Goal: Task Accomplishment & Management: Manage account settings

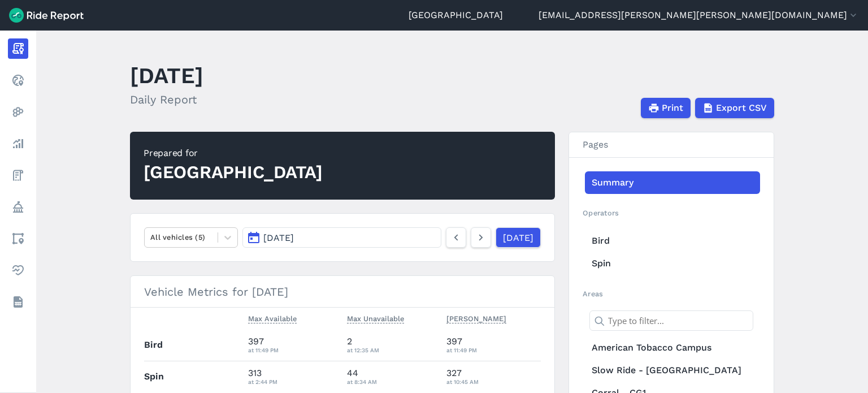
click at [800, 133] on main "June 27, 2023 Daily Report Print Export CSV Prepared for Durham All vehicles (5…" at bounding box center [452, 212] width 832 height 362
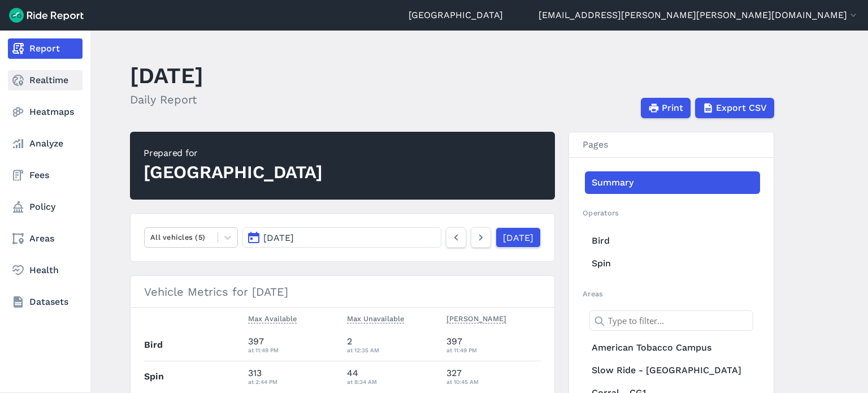
click at [23, 80] on icon at bounding box center [18, 80] width 14 height 14
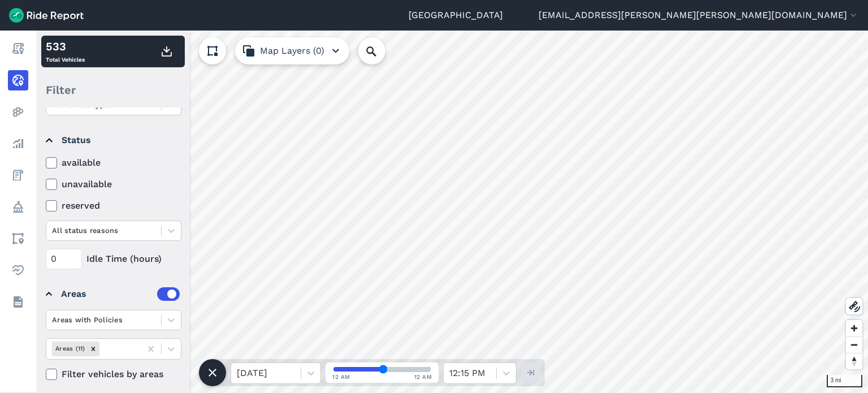
scroll to position [129, 0]
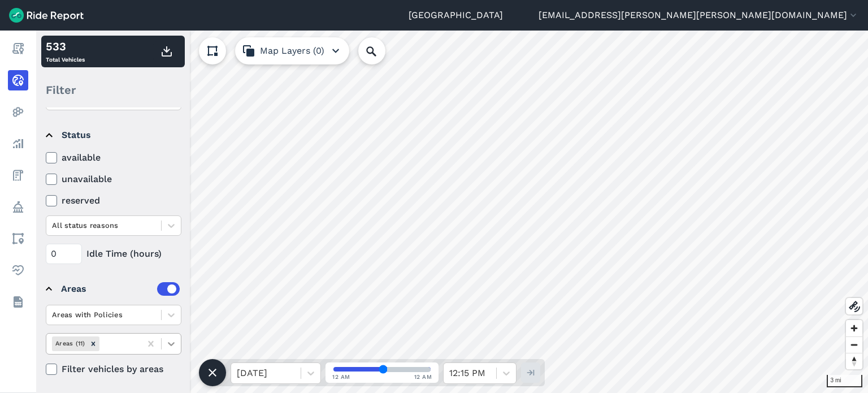
click at [172, 342] on icon at bounding box center [171, 344] width 7 height 4
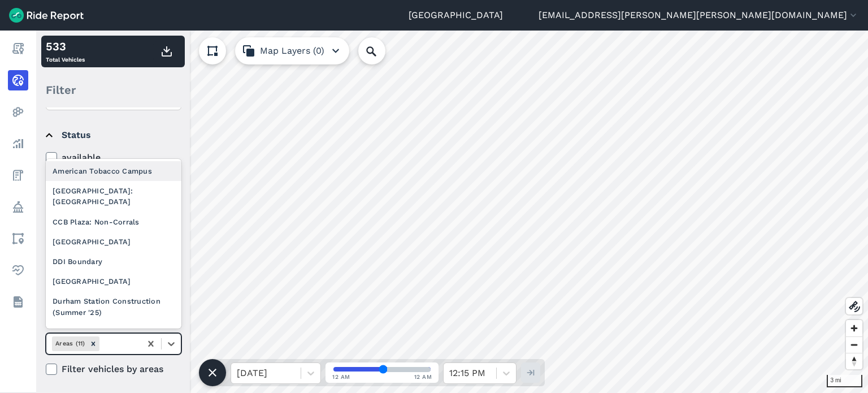
click at [120, 171] on div "American Tobacco Campus" at bounding box center [114, 171] width 136 height 20
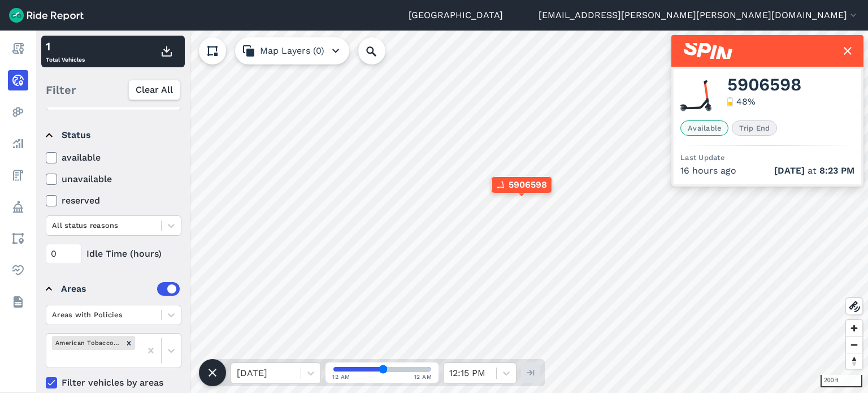
click at [53, 381] on use at bounding box center [50, 383] width 7 height 6
click at [46, 381] on input "Filter vehicles by areas" at bounding box center [46, 379] width 0 height 7
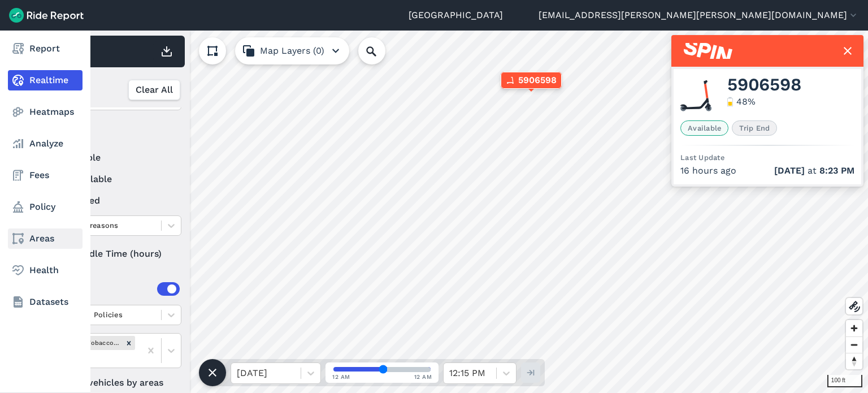
click at [50, 238] on link "Areas" at bounding box center [45, 238] width 75 height 20
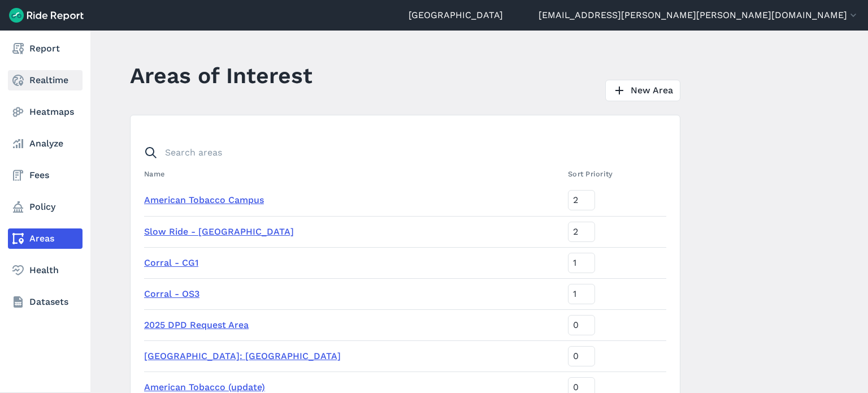
click at [36, 87] on link "Realtime" at bounding box center [45, 80] width 75 height 20
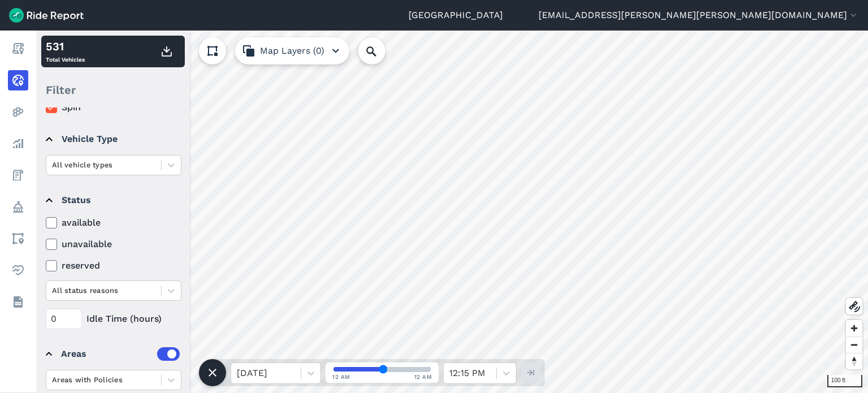
scroll to position [129, 0]
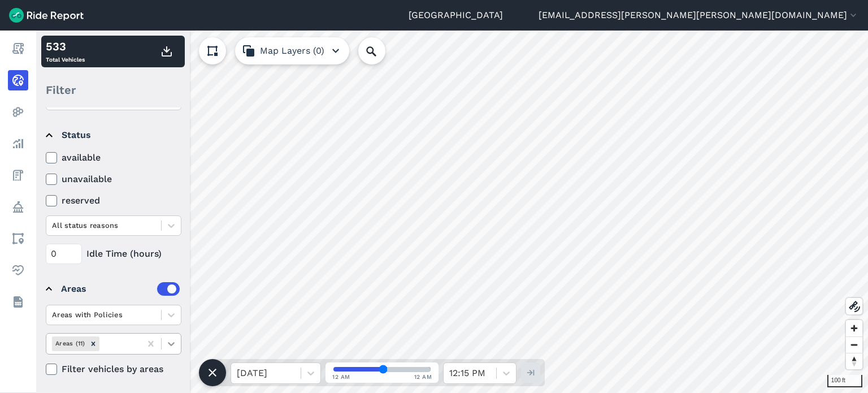
click at [174, 345] on icon at bounding box center [171, 343] width 11 height 11
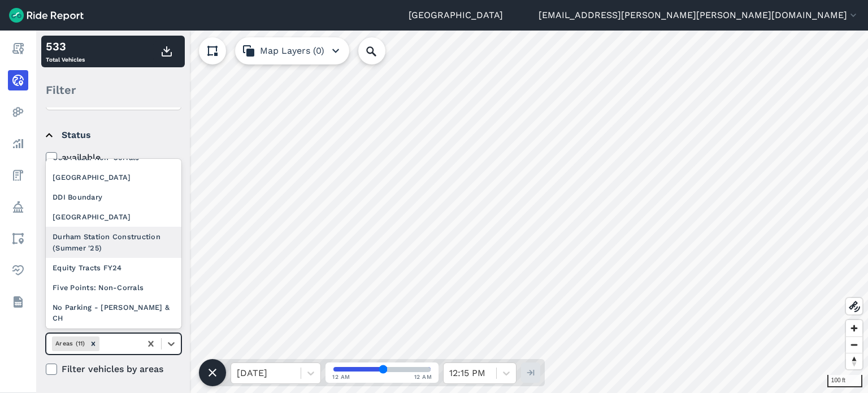
scroll to position [0, 0]
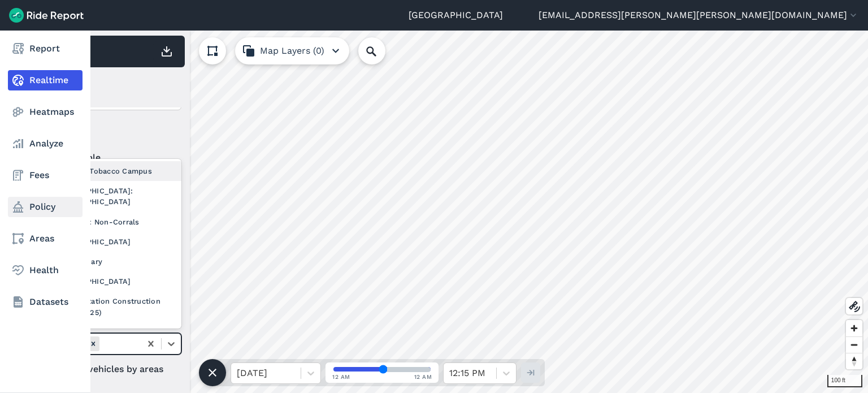
click at [45, 203] on link "Policy" at bounding box center [45, 207] width 75 height 20
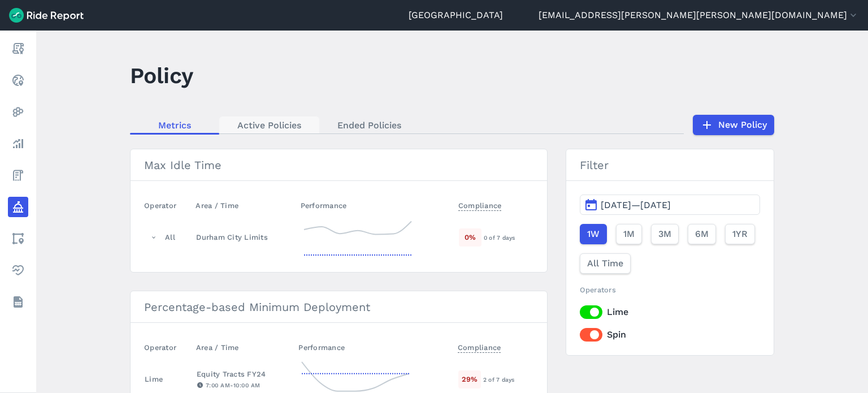
click at [255, 118] on link "Active Policies" at bounding box center [269, 124] width 100 height 17
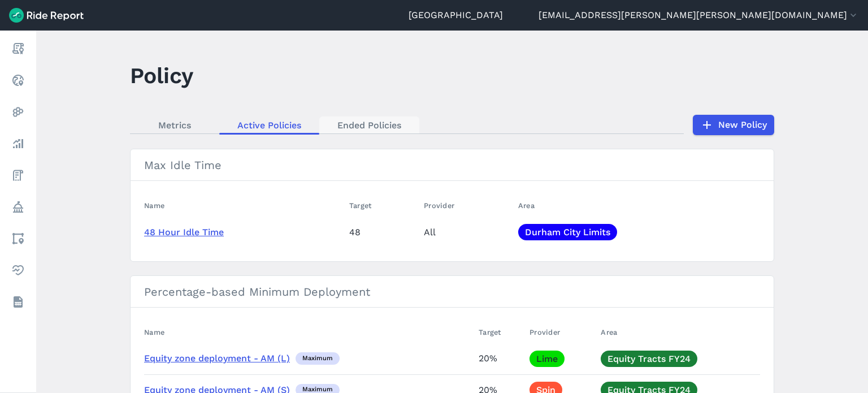
click at [368, 124] on link "Ended Policies" at bounding box center [369, 124] width 100 height 17
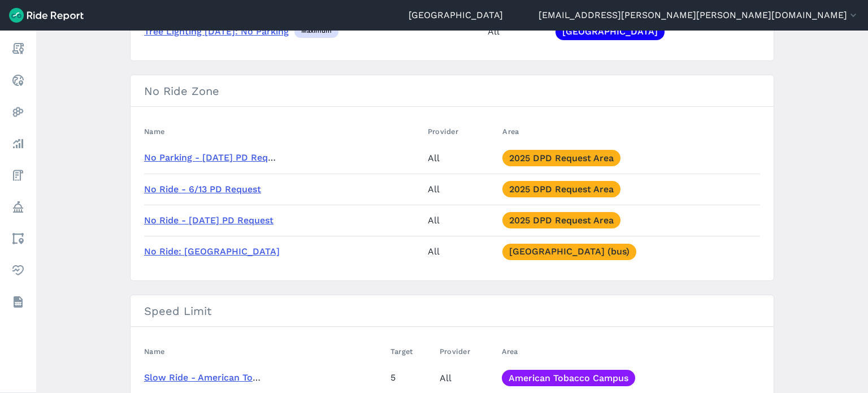
scroll to position [1469, 0]
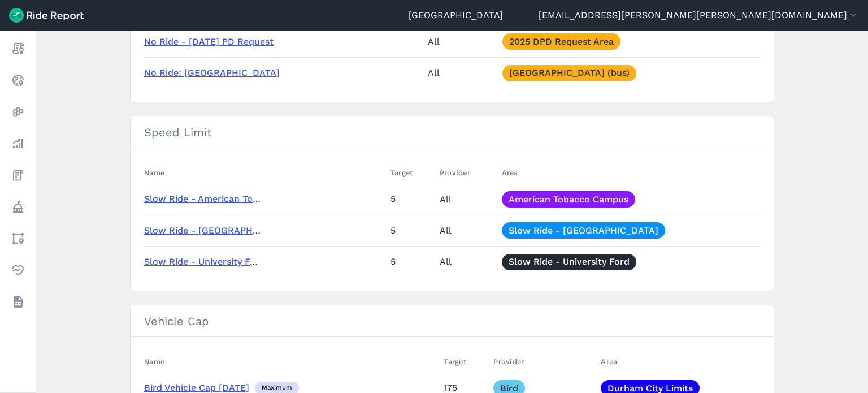
click at [235, 196] on link "Slow Ride - American Tobacco" at bounding box center [211, 198] width 135 height 11
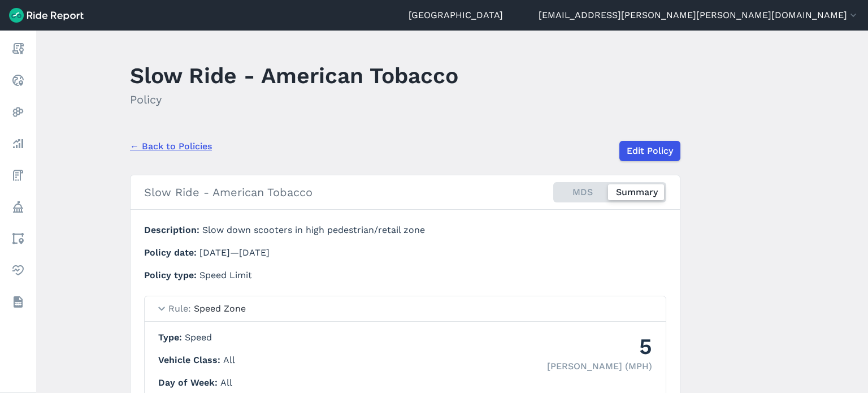
scroll to position [90, 0]
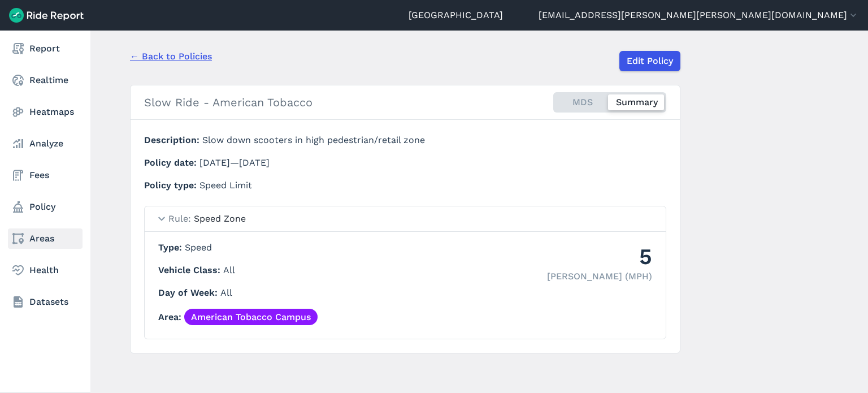
click at [50, 244] on link "Areas" at bounding box center [45, 238] width 75 height 20
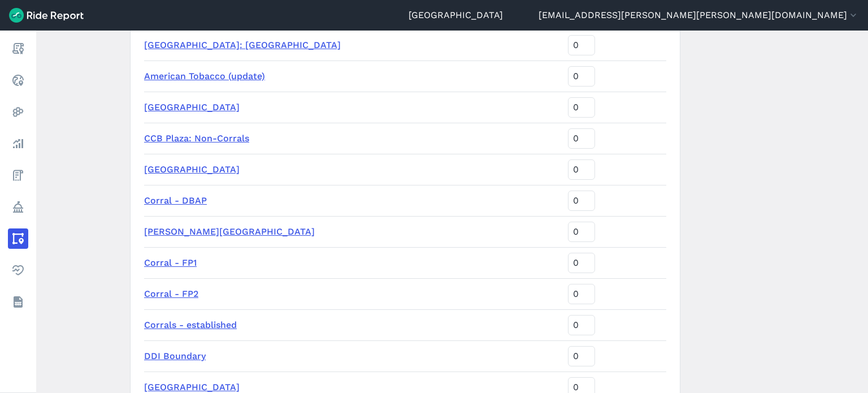
scroll to position [283, 0]
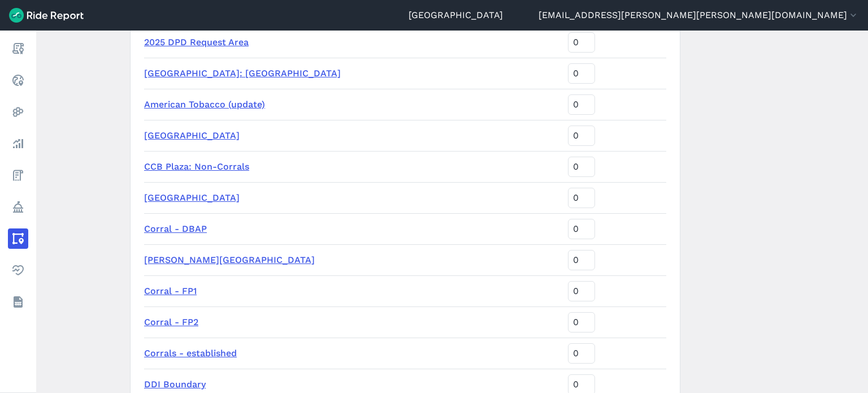
click at [253, 102] on link "American Tobacco (update)" at bounding box center [204, 104] width 121 height 11
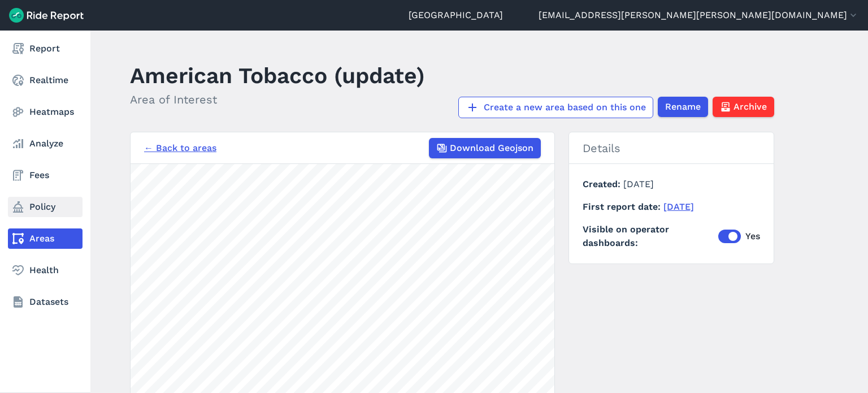
click at [41, 200] on link "Policy" at bounding box center [45, 207] width 75 height 20
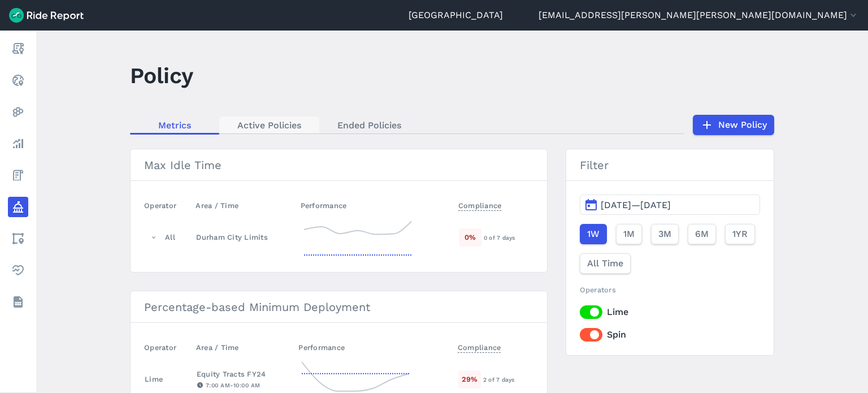
click at [283, 125] on link "Active Policies" at bounding box center [269, 124] width 100 height 17
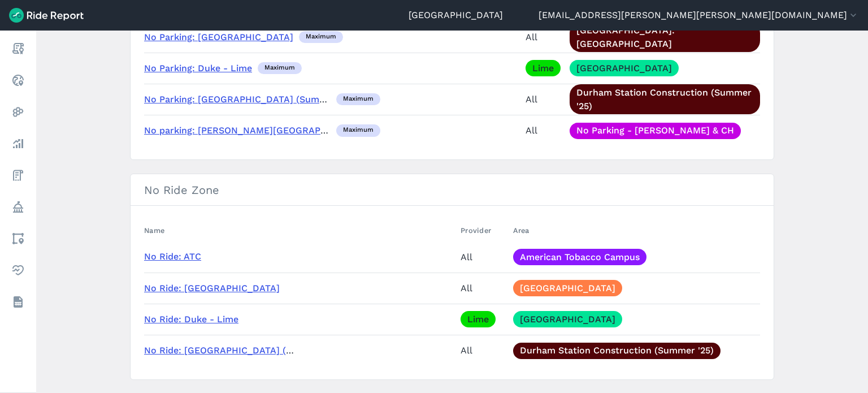
scroll to position [735, 0]
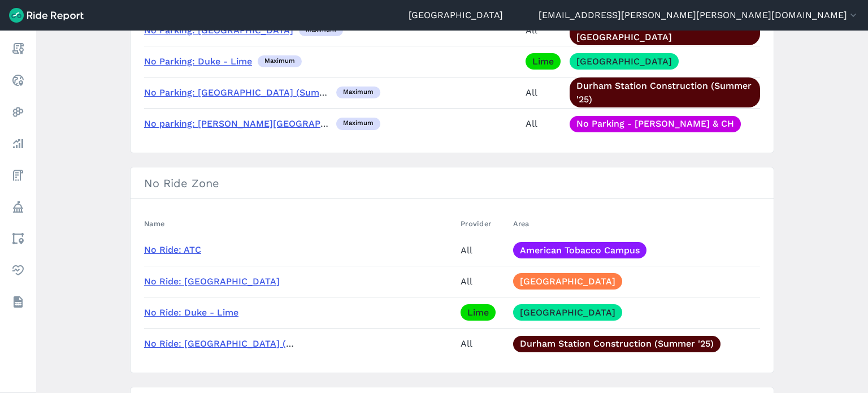
click at [192, 244] on link "No Ride: ATC" at bounding box center [172, 249] width 57 height 11
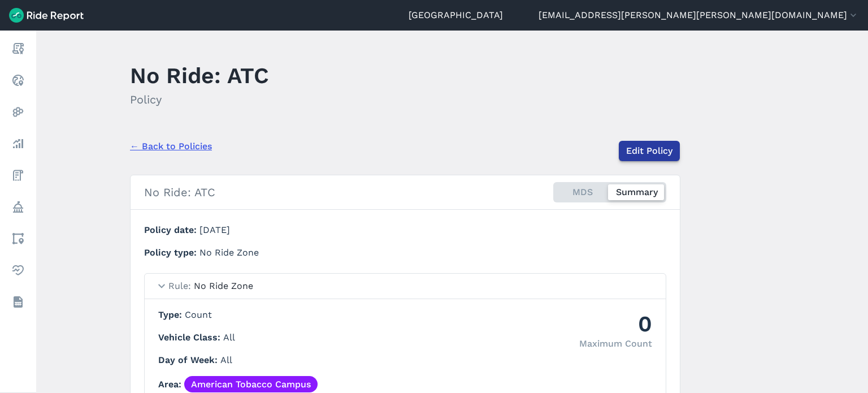
click at [640, 149] on link "Edit Policy" at bounding box center [649, 151] width 61 height 20
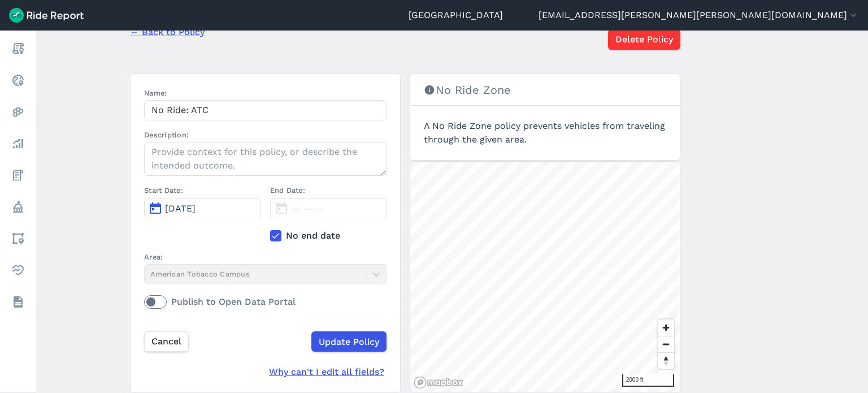
scroll to position [107, 0]
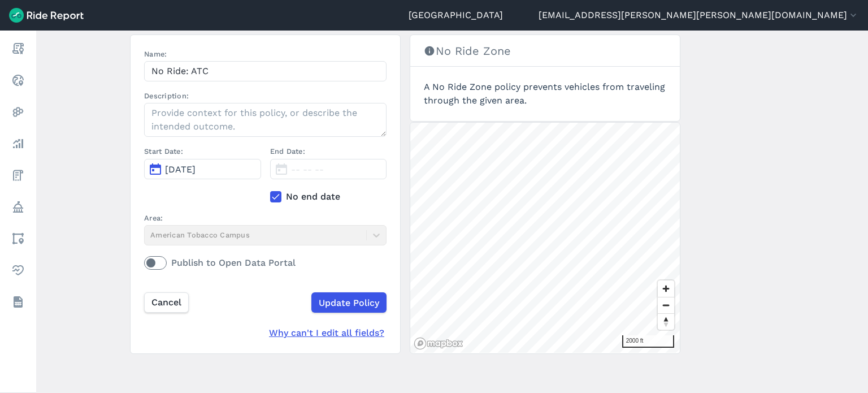
click at [285, 233] on div "Area: American Tobacco Campus" at bounding box center [265, 228] width 242 height 33
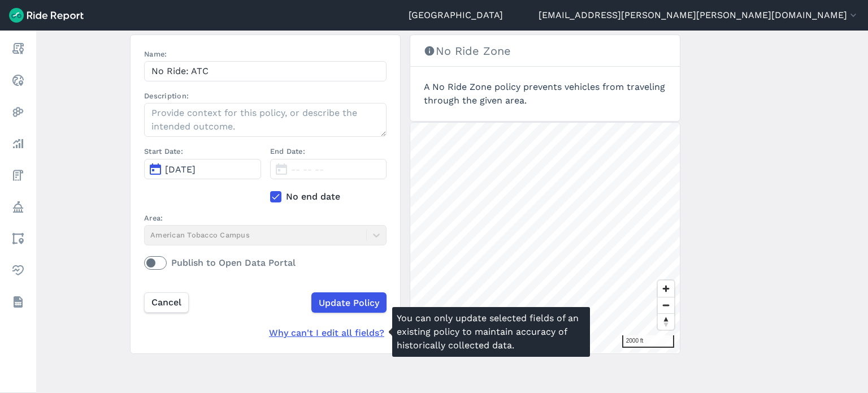
click at [332, 334] on div "Why can't I edit all fields?" at bounding box center [328, 333] width 118 height 14
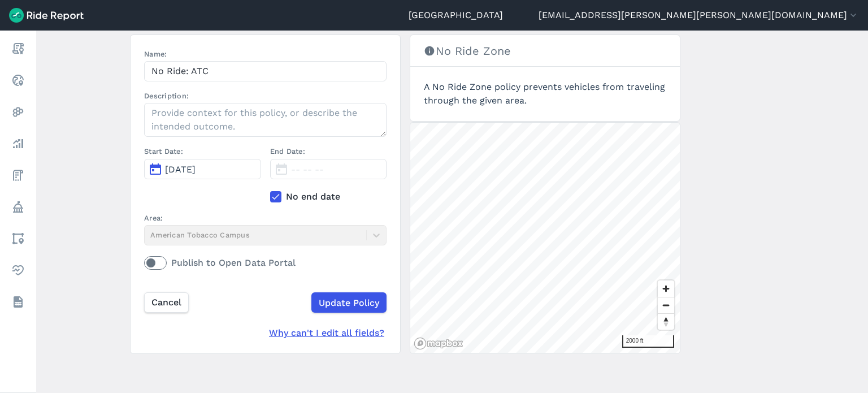
click at [352, 329] on div "Why can't I edit all fields?" at bounding box center [328, 333] width 118 height 14
click at [353, 334] on div "Why can't I edit all fields?" at bounding box center [328, 333] width 118 height 14
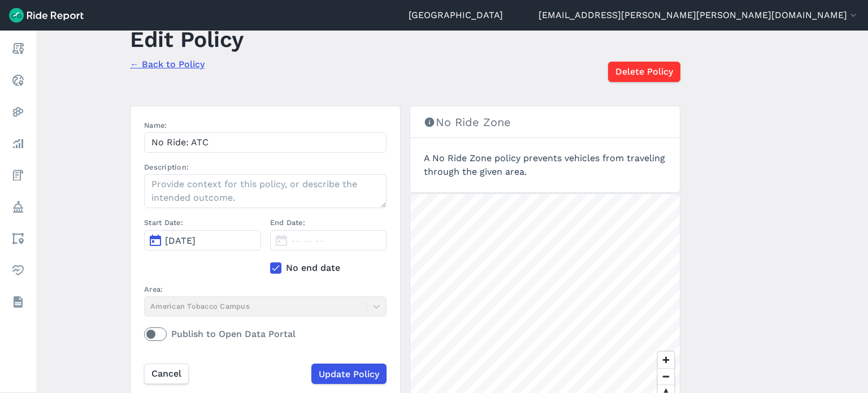
scroll to position [0, 0]
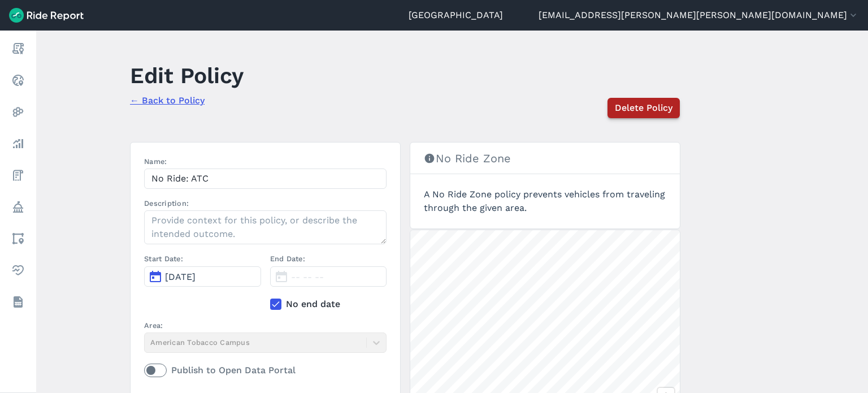
click at [631, 106] on span "Delete Policy" at bounding box center [644, 108] width 58 height 14
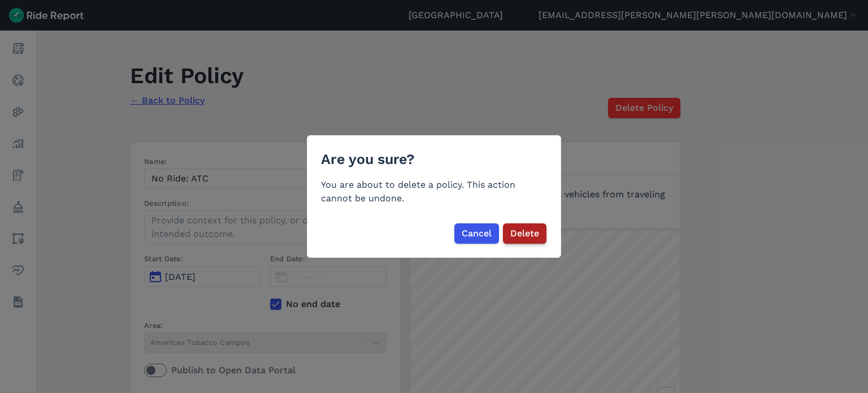
click at [538, 231] on span "Delete" at bounding box center [524, 234] width 29 height 14
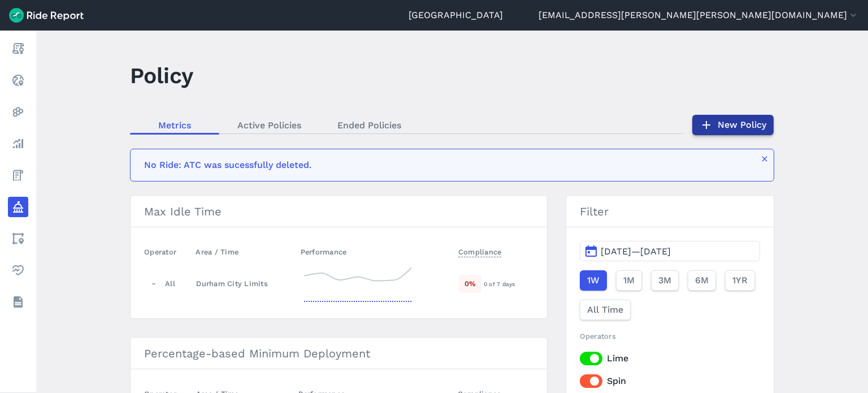
click at [719, 120] on link "New Policy" at bounding box center [732, 125] width 81 height 20
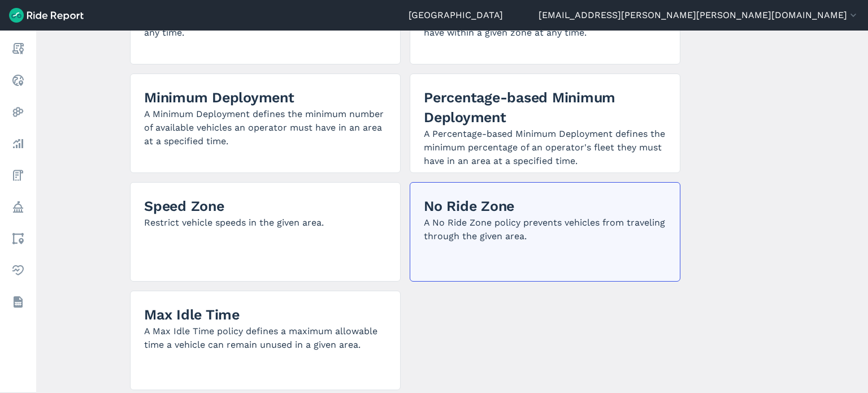
scroll to position [283, 0]
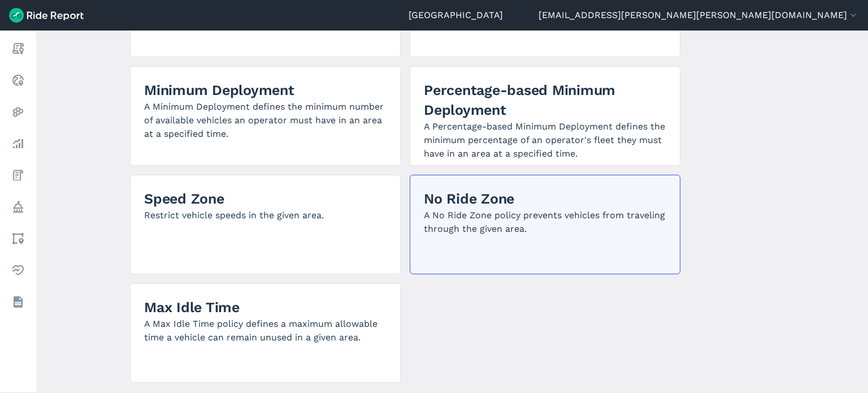
click at [504, 217] on p "A No Ride Zone policy prevents vehicles from traveling through the given area." at bounding box center [545, 222] width 242 height 27
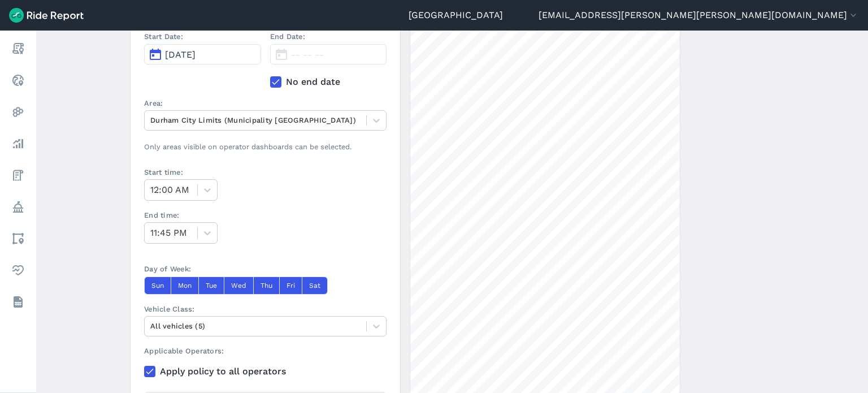
scroll to position [170, 0]
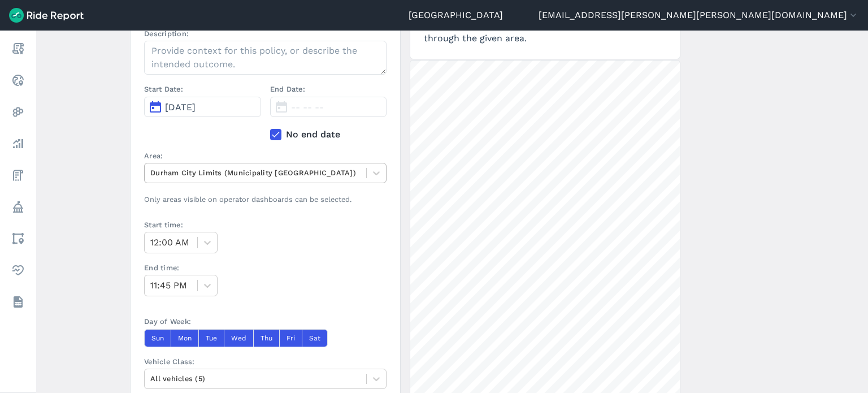
click at [305, 173] on div at bounding box center [255, 172] width 210 height 13
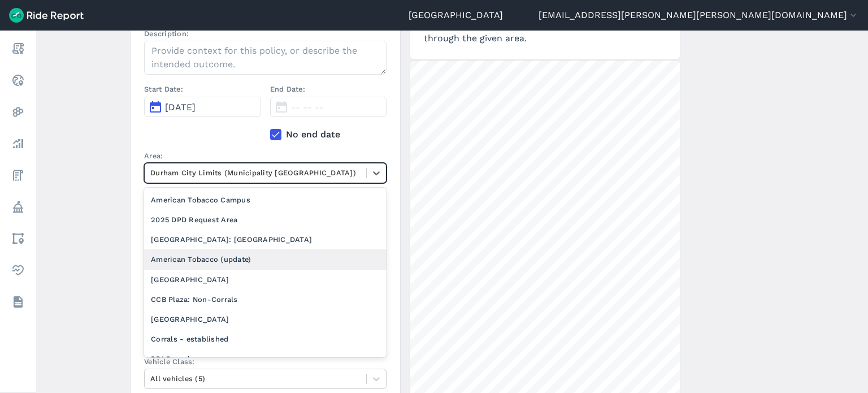
click at [262, 255] on div "American Tobacco (update)" at bounding box center [265, 259] width 242 height 20
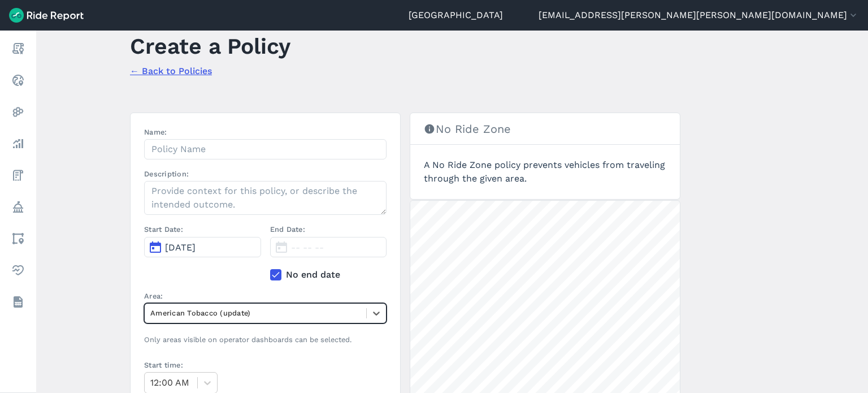
scroll to position [0, 0]
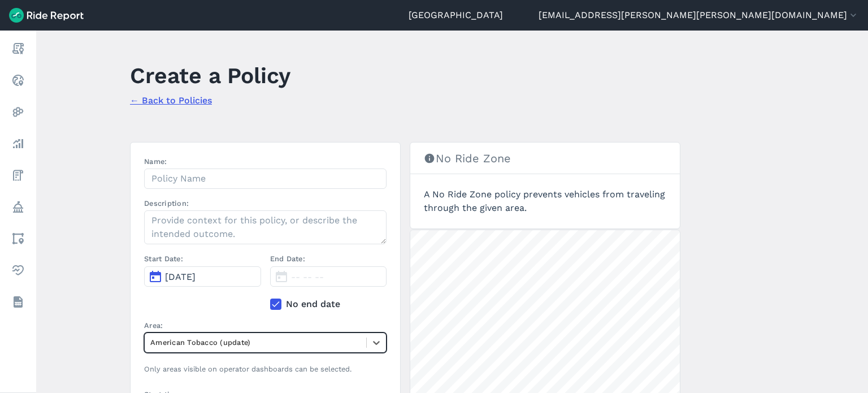
click at [222, 274] on button "[DATE]" at bounding box center [202, 276] width 117 height 20
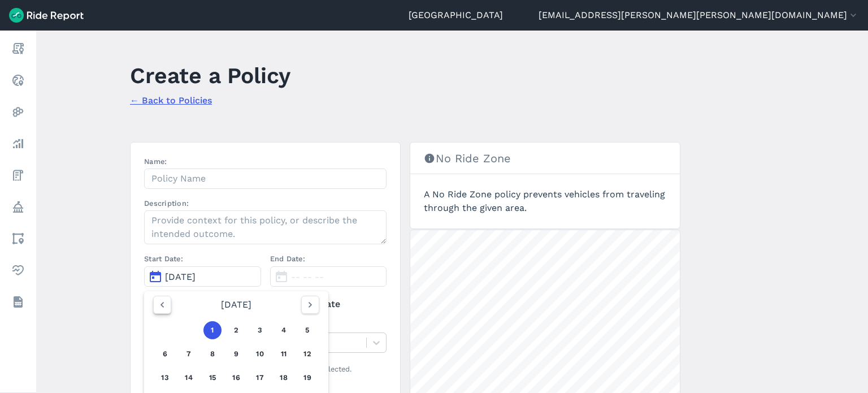
click at [165, 306] on icon "button" at bounding box center [162, 304] width 11 height 11
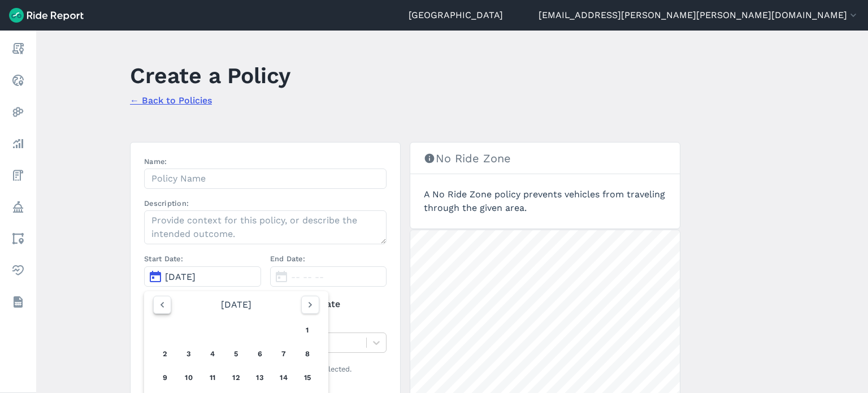
click at [165, 306] on icon "button" at bounding box center [162, 304] width 11 height 11
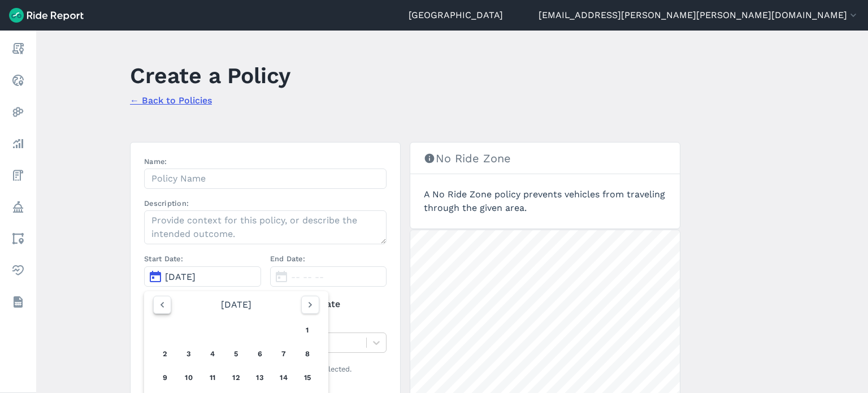
click at [165, 306] on icon "button" at bounding box center [162, 304] width 11 height 11
click at [165, 305] on icon "button" at bounding box center [162, 304] width 11 height 11
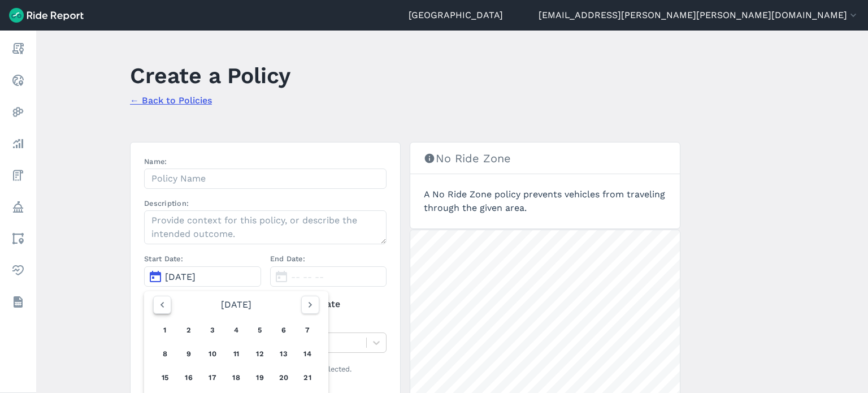
click at [165, 305] on icon "button" at bounding box center [162, 304] width 11 height 11
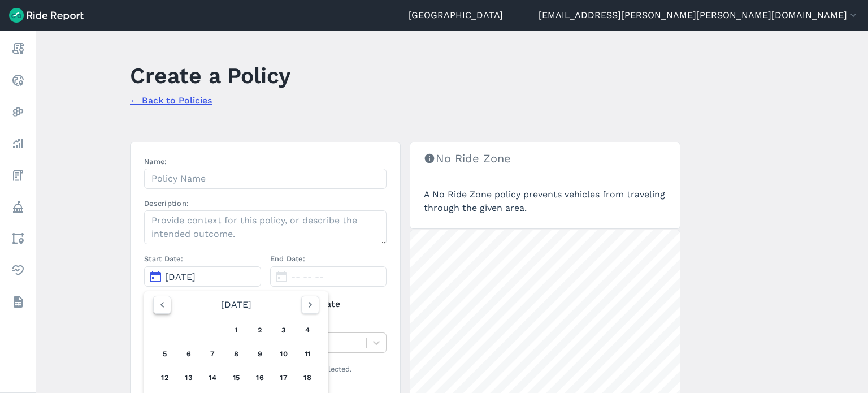
click at [165, 305] on icon "button" at bounding box center [162, 304] width 11 height 11
click at [306, 302] on icon "button" at bounding box center [310, 304] width 11 height 11
click at [160, 326] on button "1" at bounding box center [165, 330] width 18 height 18
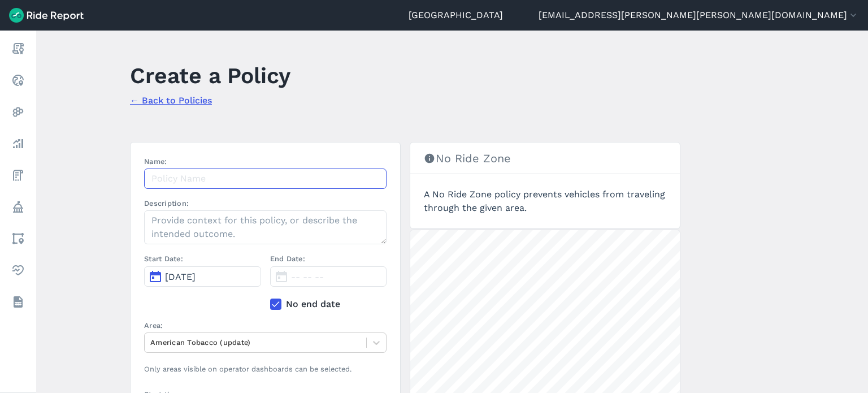
click at [185, 176] on input "Name:" at bounding box center [265, 178] width 242 height 20
type input "No Ride: ATC"
click at [99, 190] on main "Create a Policy ← Back to Policies Name: No Ride: ATC Description: Start Date: …" at bounding box center [452, 212] width 832 height 362
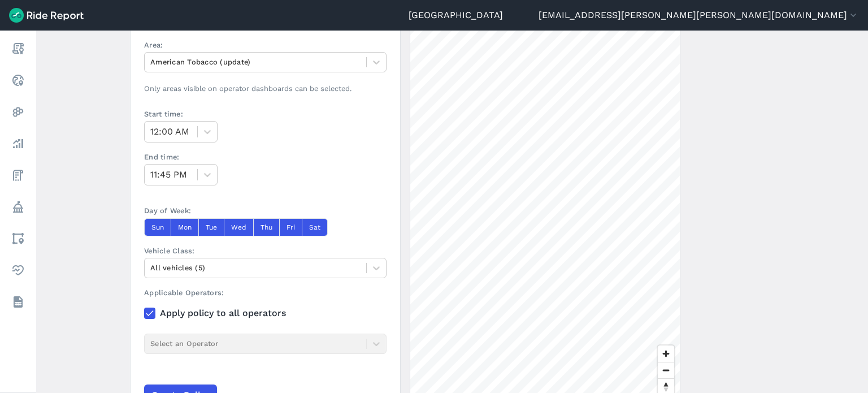
scroll to position [339, 0]
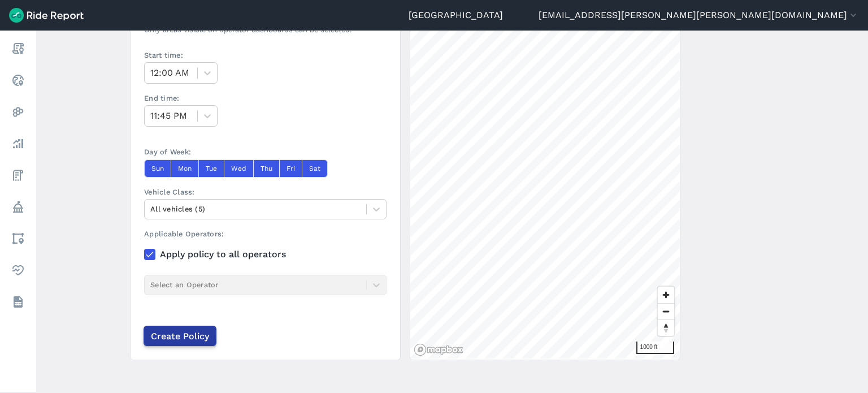
click at [197, 336] on input "Create Policy" at bounding box center [180, 336] width 73 height 20
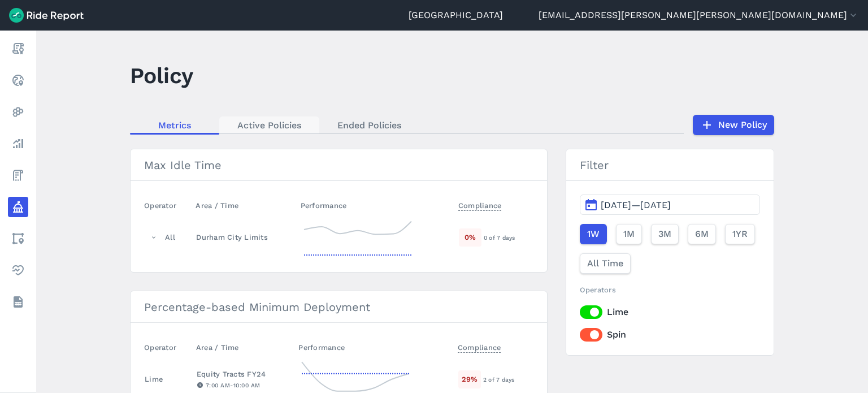
click at [274, 126] on link "Active Policies" at bounding box center [269, 124] width 100 height 17
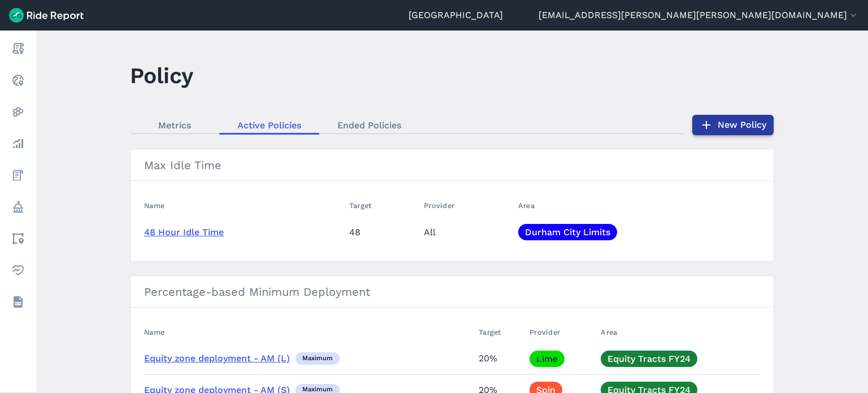
click at [733, 120] on link "New Policy" at bounding box center [732, 125] width 81 height 20
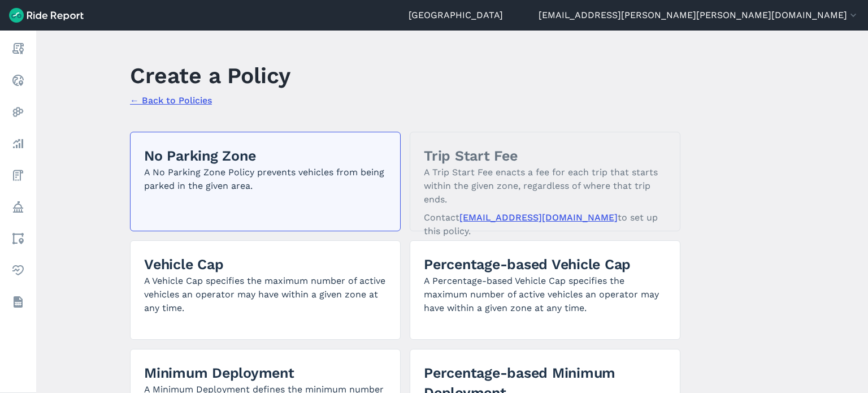
click at [255, 184] on p "A No Parking Zone Policy prevents vehicles from being parked in the given area." at bounding box center [265, 179] width 242 height 27
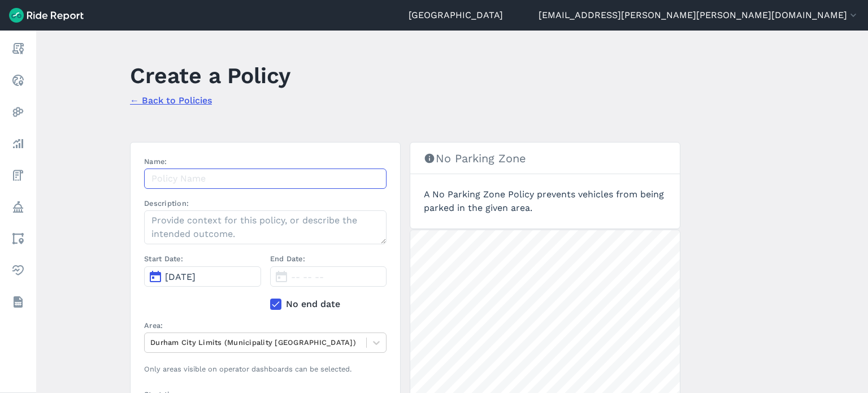
click at [261, 169] on input "Name:" at bounding box center [265, 178] width 242 height 20
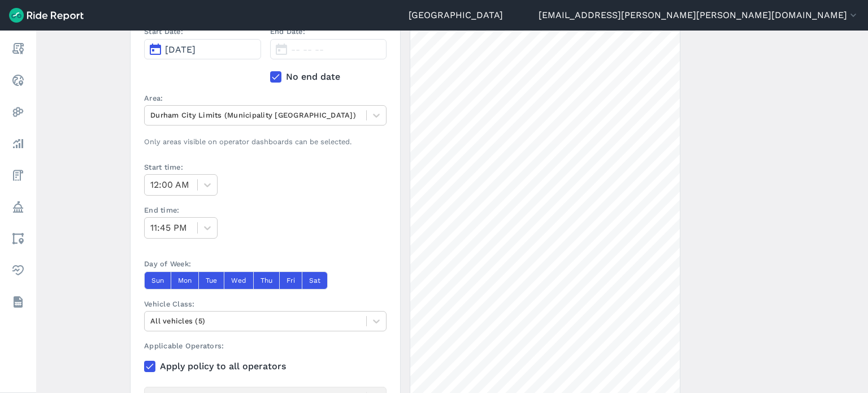
scroll to position [283, 0]
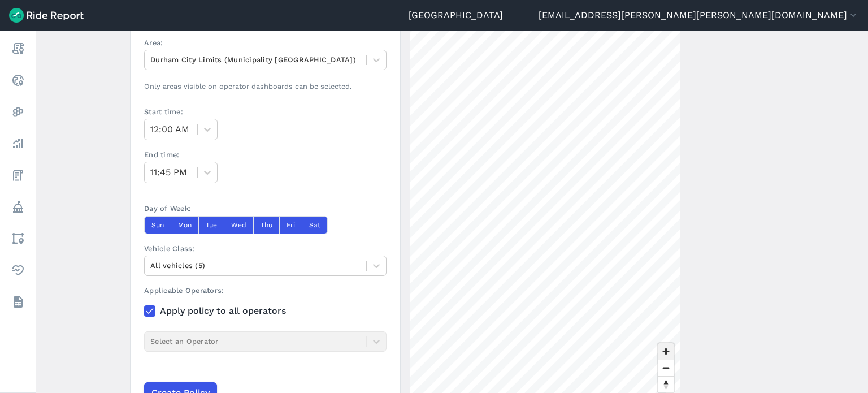
type input "No Parking: ATC"
click at [670, 349] on span "Zoom in" at bounding box center [666, 351] width 16 height 16
click at [203, 63] on div at bounding box center [255, 59] width 210 height 13
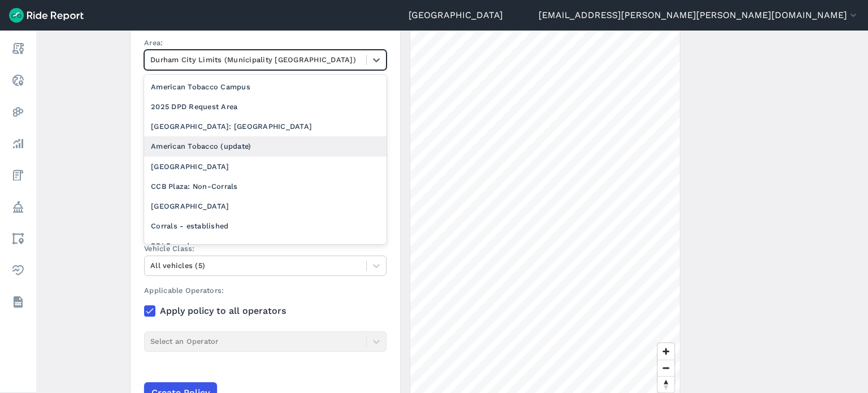
click at [240, 149] on div "American Tobacco (update)" at bounding box center [265, 146] width 242 height 20
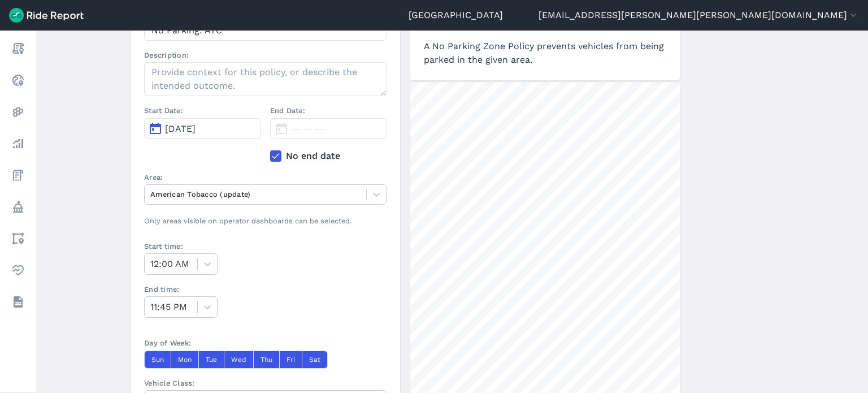
scroll to position [6, 0]
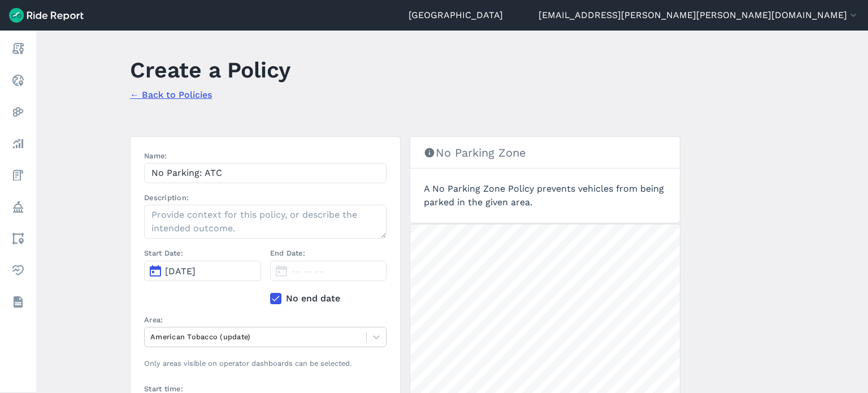
click at [196, 272] on span "[DATE]" at bounding box center [180, 271] width 31 height 11
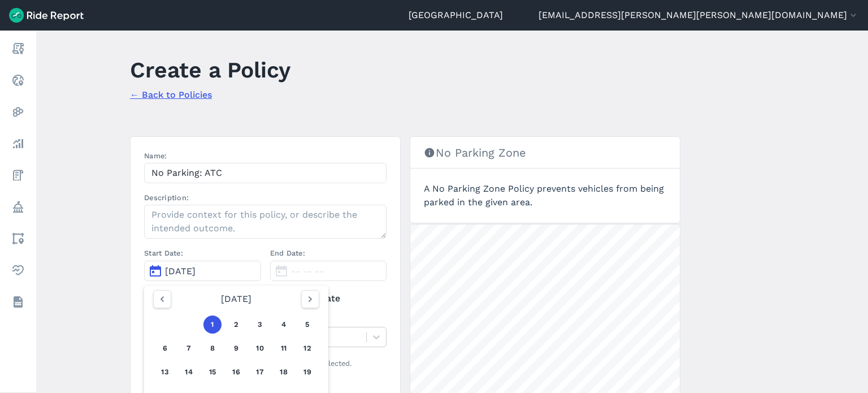
click at [160, 309] on div "1 2 3 4 5 6 7 8 9 10 11 12 13 14 15 16 17 18 19 20 21 22 23 24 25 26 27 28 29 3…" at bounding box center [236, 372] width 175 height 128
click at [160, 296] on icon "button" at bounding box center [162, 298] width 11 height 11
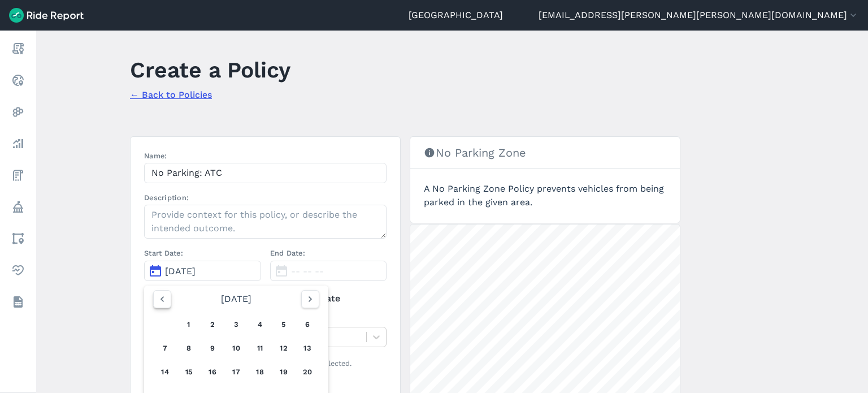
click at [160, 296] on icon "button" at bounding box center [162, 298] width 11 height 11
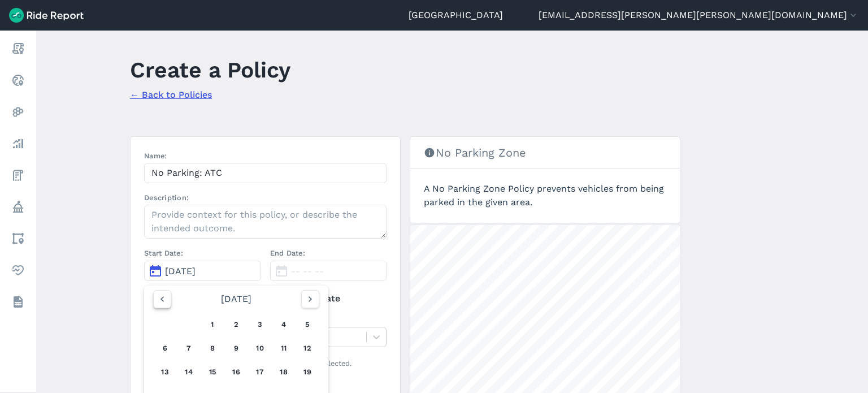
click at [160, 296] on icon "button" at bounding box center [162, 298] width 11 height 11
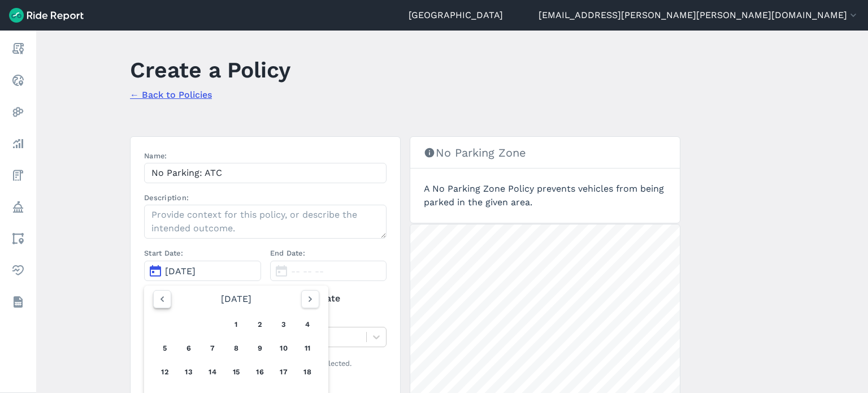
click at [160, 296] on icon "button" at bounding box center [162, 298] width 11 height 11
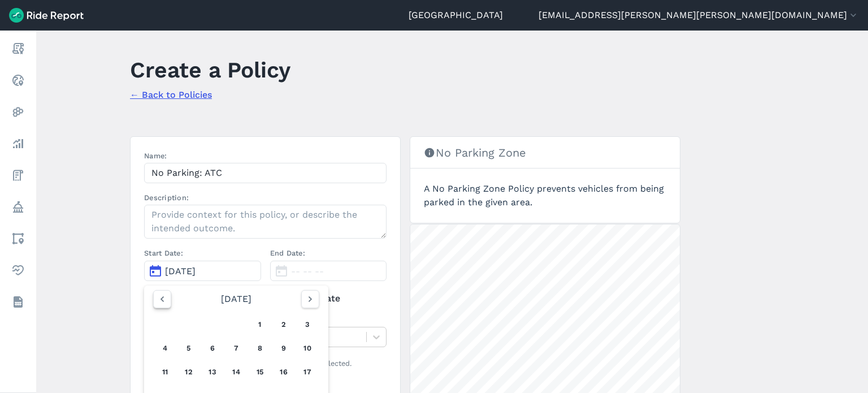
click at [160, 296] on icon "button" at bounding box center [162, 298] width 11 height 11
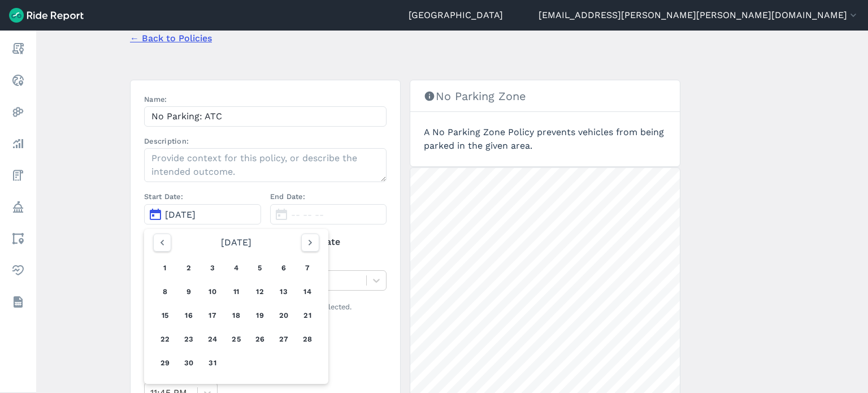
scroll to position [119, 0]
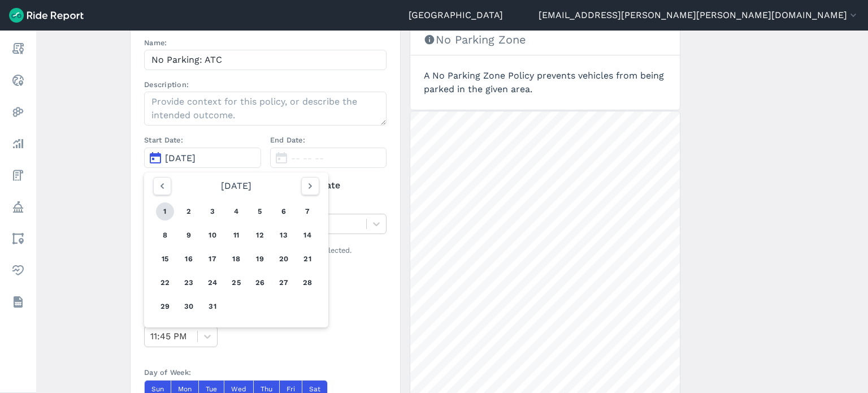
click at [158, 210] on button "1" at bounding box center [165, 211] width 18 height 18
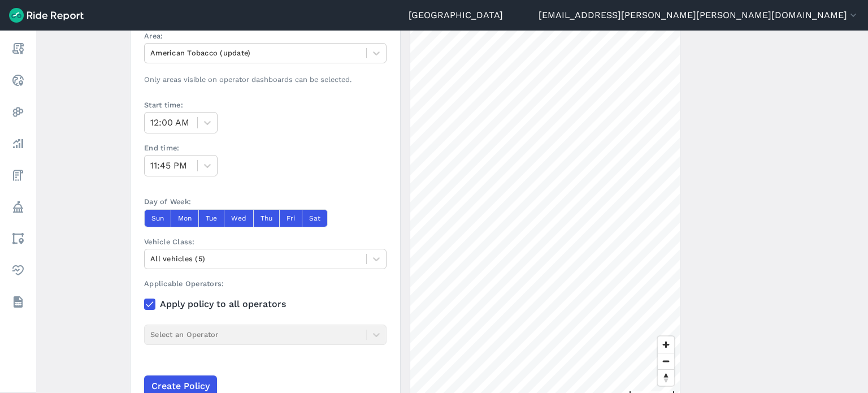
scroll to position [345, 0]
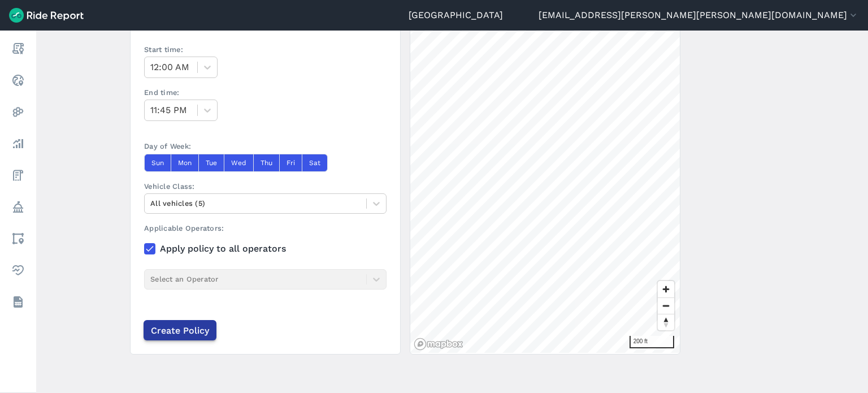
click at [188, 329] on input "Create Policy" at bounding box center [180, 330] width 73 height 20
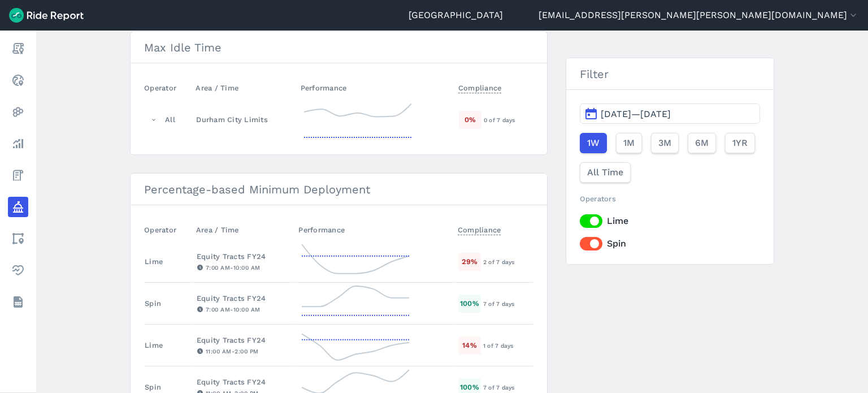
scroll to position [32, 0]
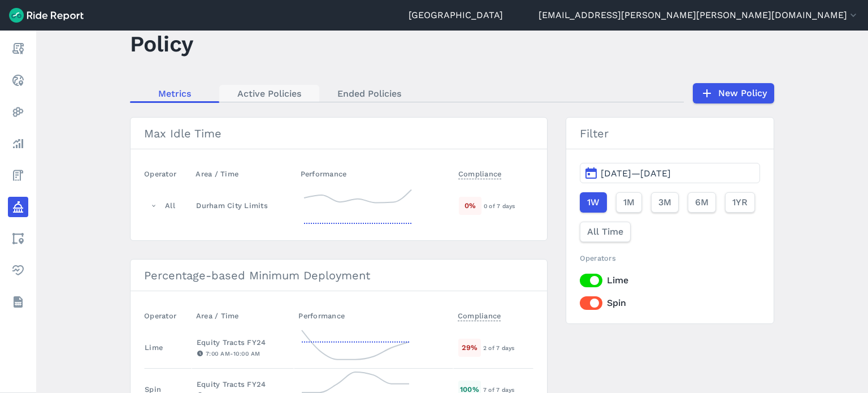
click at [251, 89] on link "Active Policies" at bounding box center [269, 93] width 100 height 17
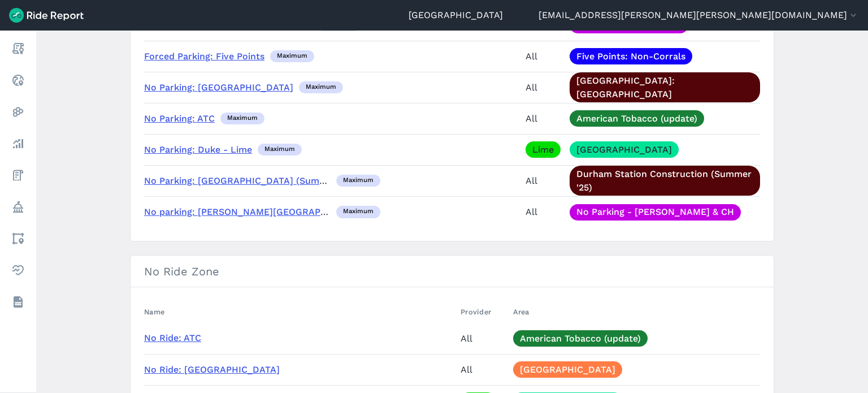
scroll to position [678, 0]
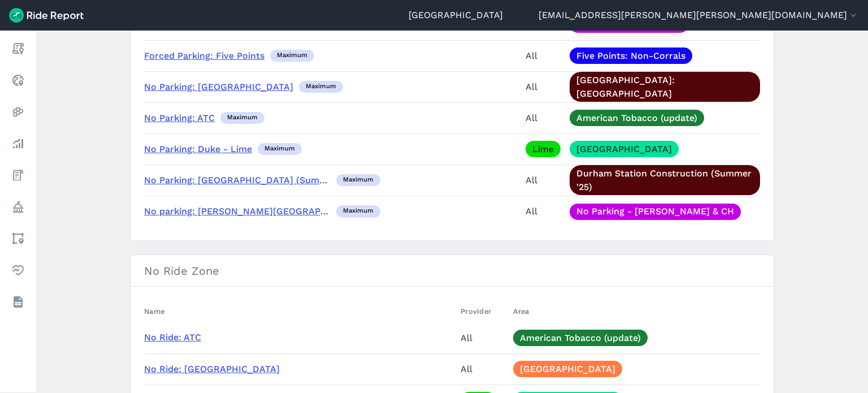
click at [173, 332] on link "No Ride: ATC" at bounding box center [172, 337] width 57 height 11
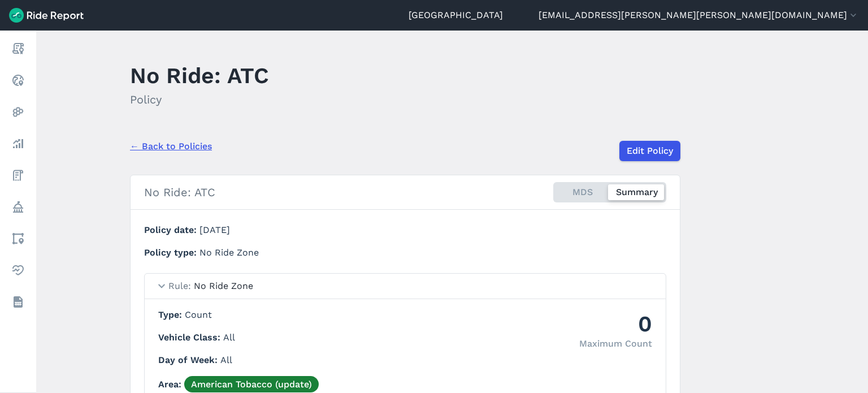
scroll to position [67, 0]
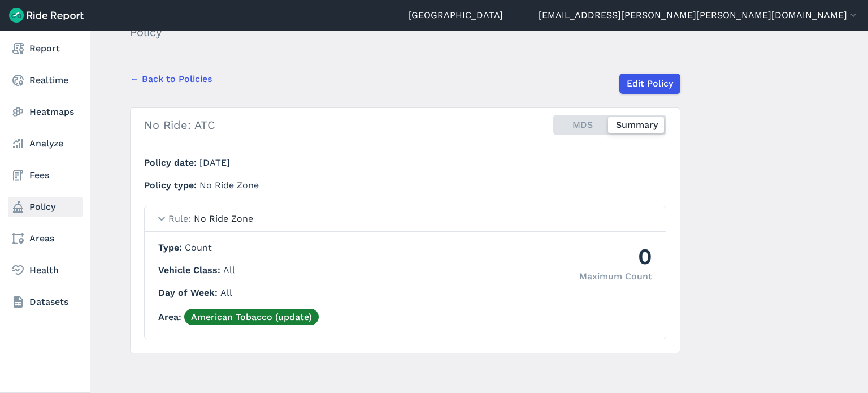
click at [38, 212] on link "Policy" at bounding box center [45, 207] width 75 height 20
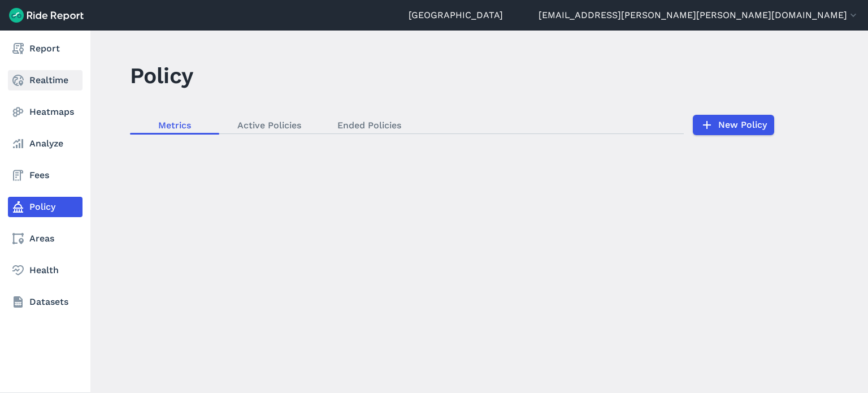
click at [44, 85] on link "Realtime" at bounding box center [45, 80] width 75 height 20
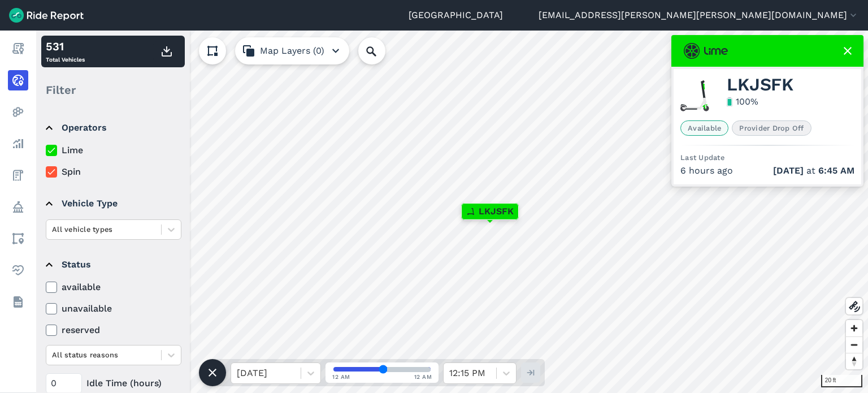
click at [853, 50] on icon at bounding box center [848, 51] width 14 height 14
click at [852, 308] on icon at bounding box center [855, 307] width 14 height 14
click at [415, 364] on div "20 ft 531 Total Vehicles Filter Operators Lime Spin Vehicle Type All vehicle ty…" at bounding box center [452, 212] width 832 height 362
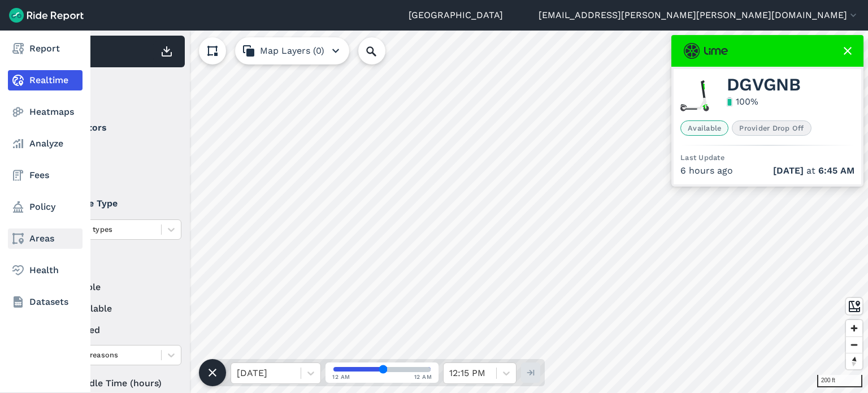
click at [46, 235] on link "Areas" at bounding box center [45, 238] width 75 height 20
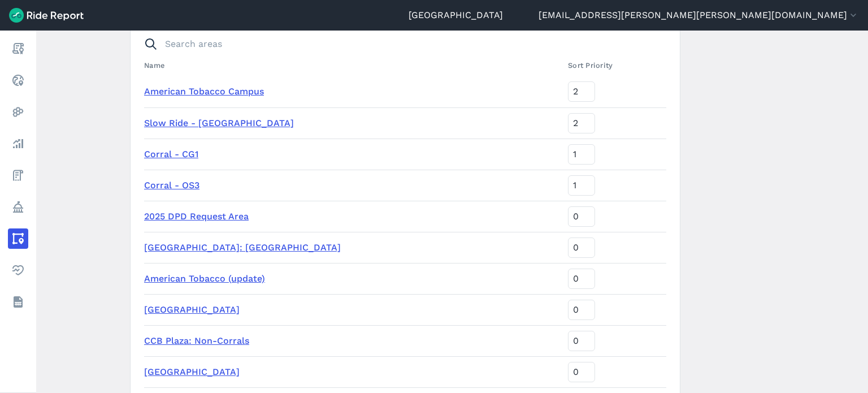
scroll to position [113, 0]
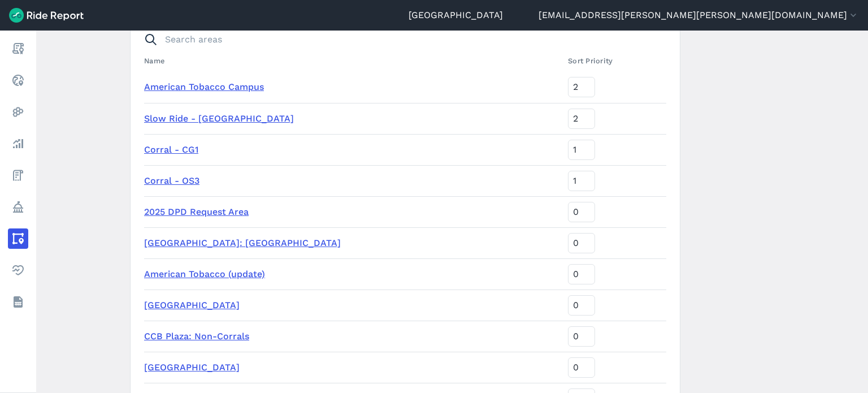
click at [255, 86] on link "American Tobacco Campus" at bounding box center [204, 86] width 120 height 11
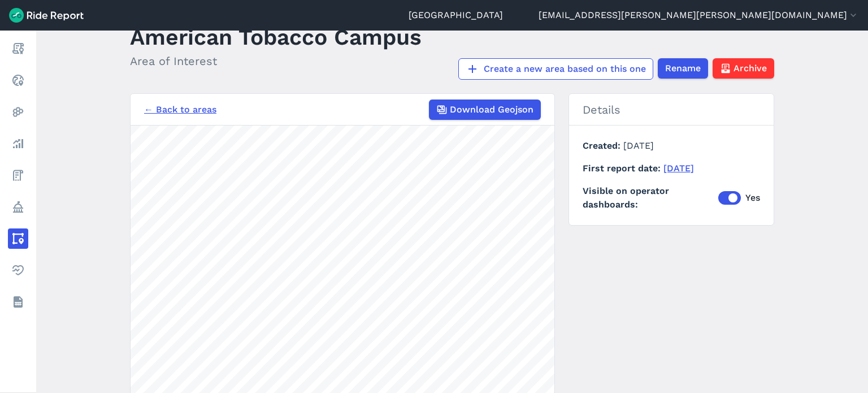
scroll to position [57, 0]
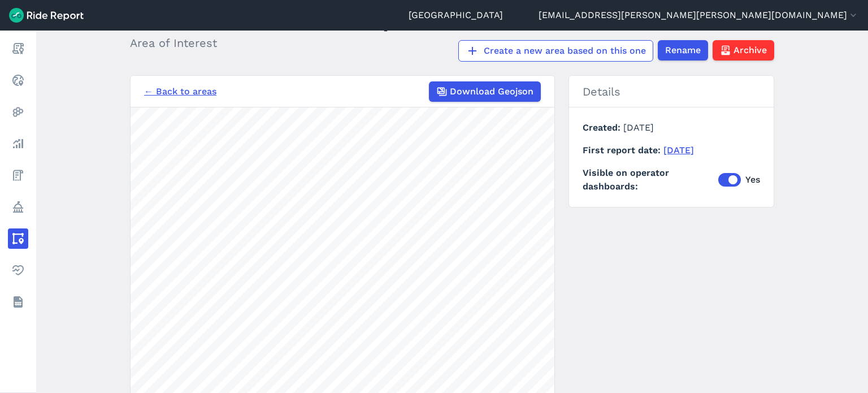
click at [729, 181] on label "Yes" at bounding box center [739, 180] width 42 height 14
click at [718, 180] on input "Yes" at bounding box center [718, 176] width 0 height 7
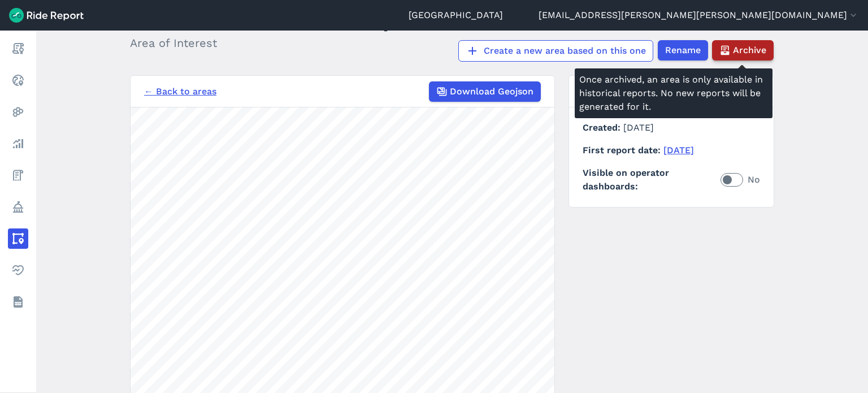
click at [750, 50] on span "Archive" at bounding box center [749, 51] width 33 height 14
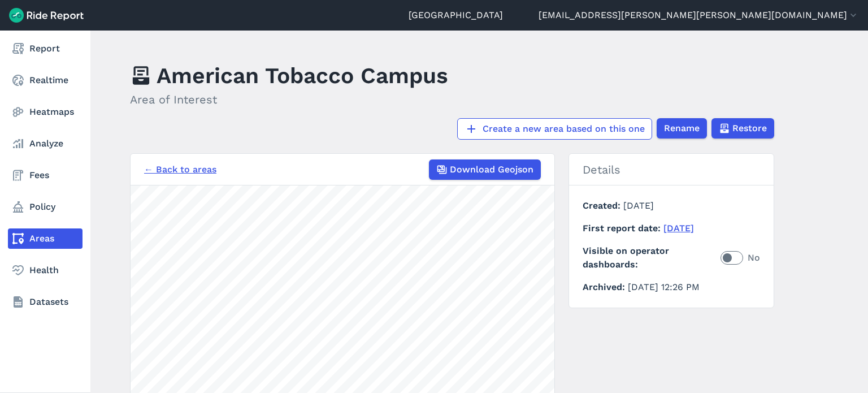
click at [29, 240] on link "Areas" at bounding box center [45, 238] width 75 height 20
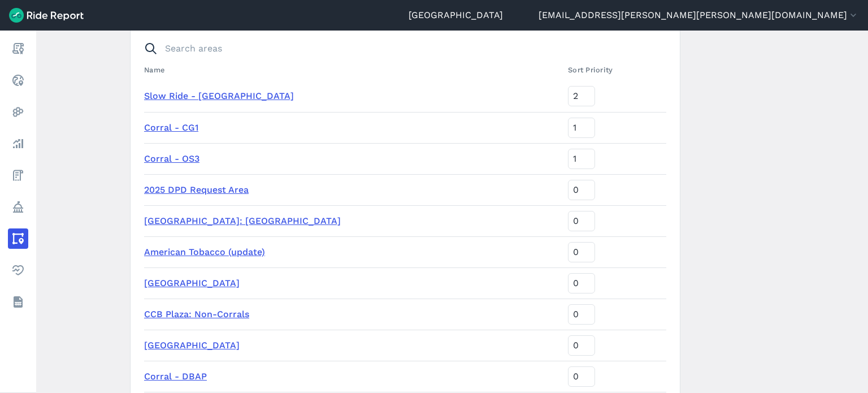
scroll to position [170, 0]
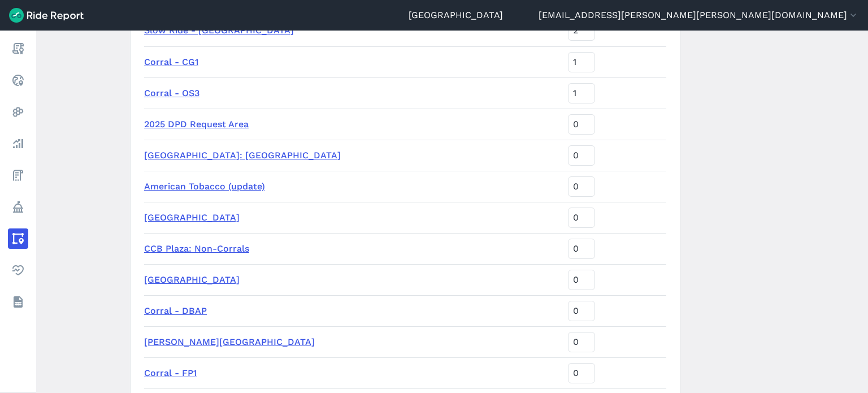
click at [183, 218] on link "[GEOGRAPHIC_DATA]" at bounding box center [192, 217] width 96 height 11
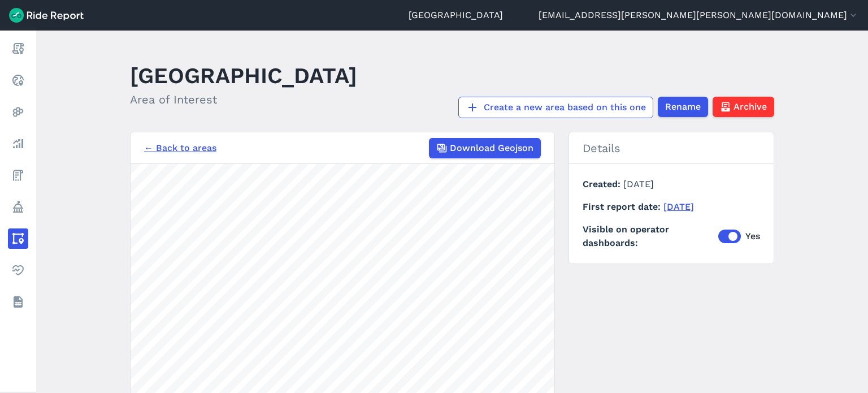
click at [197, 151] on link "← Back to areas" at bounding box center [180, 148] width 72 height 14
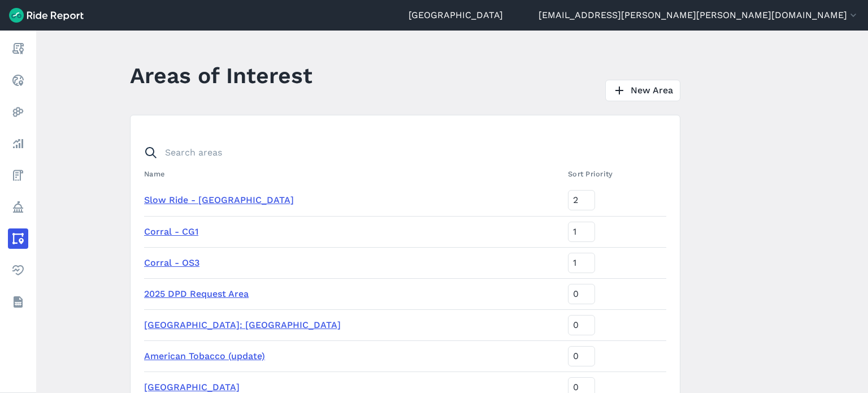
click at [198, 198] on link "Slow Ride - [GEOGRAPHIC_DATA]" at bounding box center [219, 199] width 150 height 11
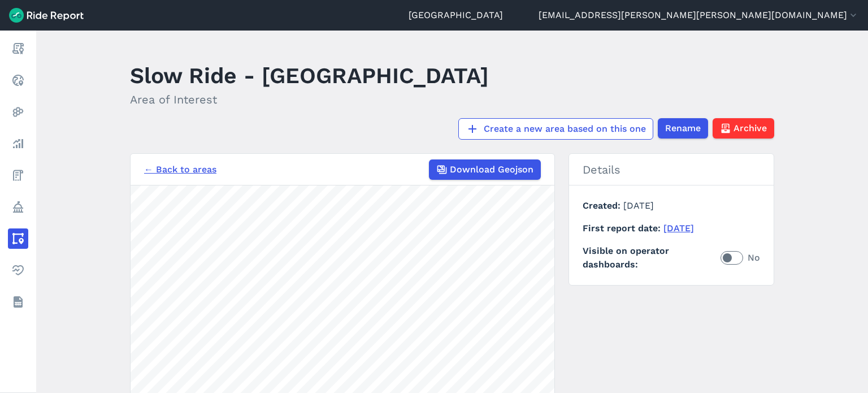
click at [185, 163] on link "← Back to areas" at bounding box center [180, 170] width 72 height 14
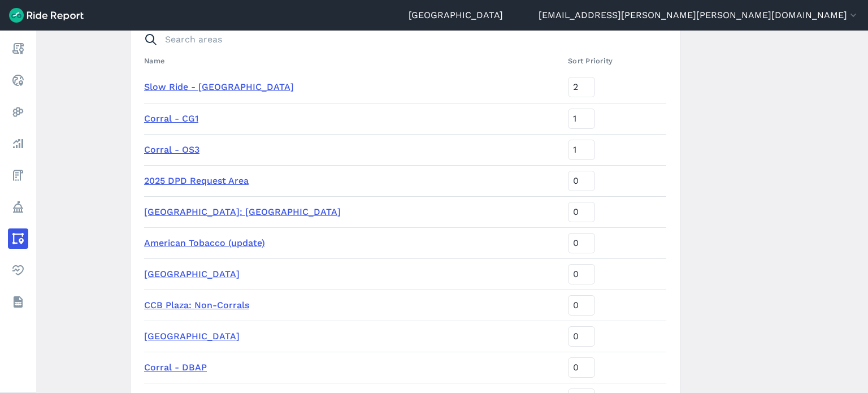
scroll to position [170, 0]
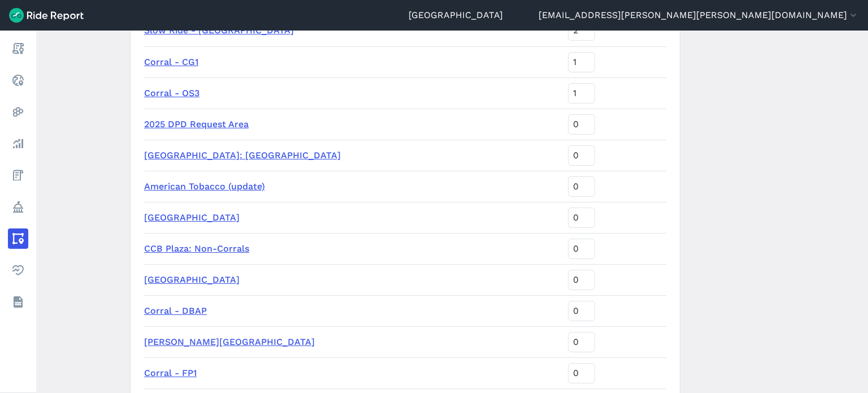
click at [224, 185] on link "American Tobacco (update)" at bounding box center [204, 186] width 121 height 11
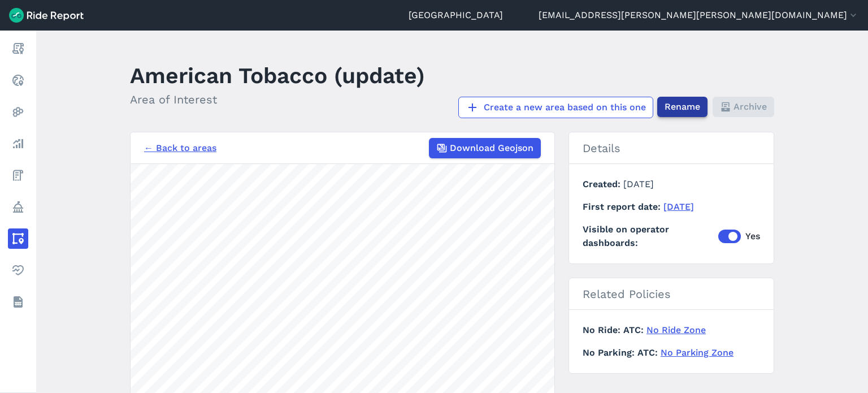
click at [682, 106] on span "Rename" at bounding box center [683, 107] width 36 height 14
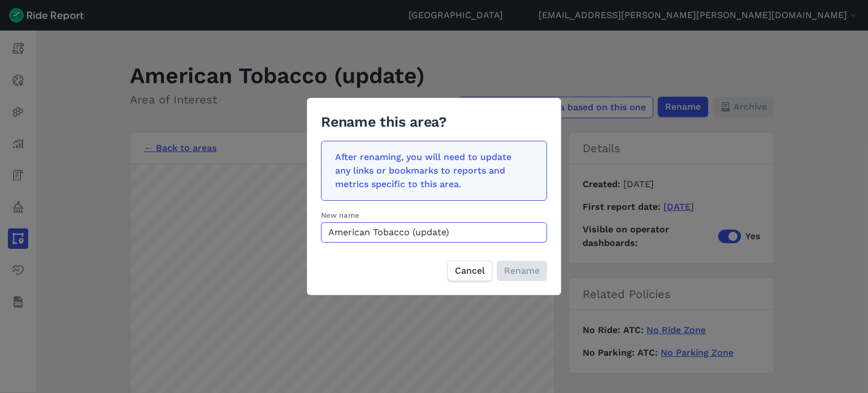
click at [485, 234] on input "American Tobacco (update)" at bounding box center [434, 232] width 226 height 20
click at [448, 235] on input "American Tobacco (update)" at bounding box center [434, 232] width 226 height 20
drag, startPoint x: 411, startPoint y: 231, endPoint x: 526, endPoint y: 230, distance: 114.2
click at [526, 230] on input "American Tobacco (update)" at bounding box center [434, 232] width 226 height 20
type input "American Tobacco Campus"
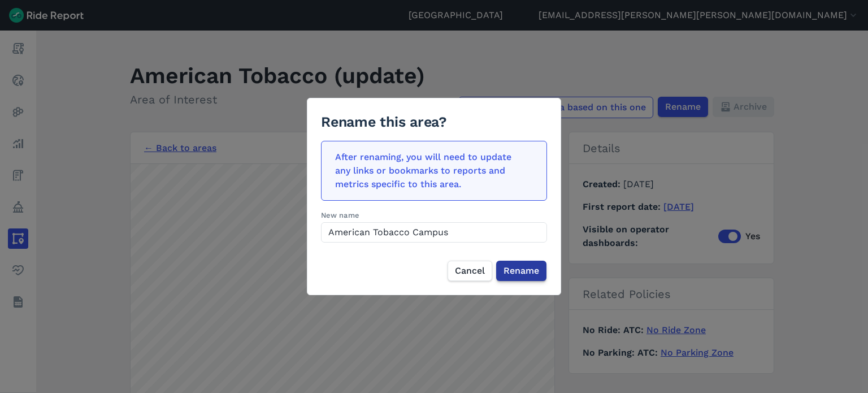
click at [519, 264] on span "Rename" at bounding box center [522, 271] width 36 height 14
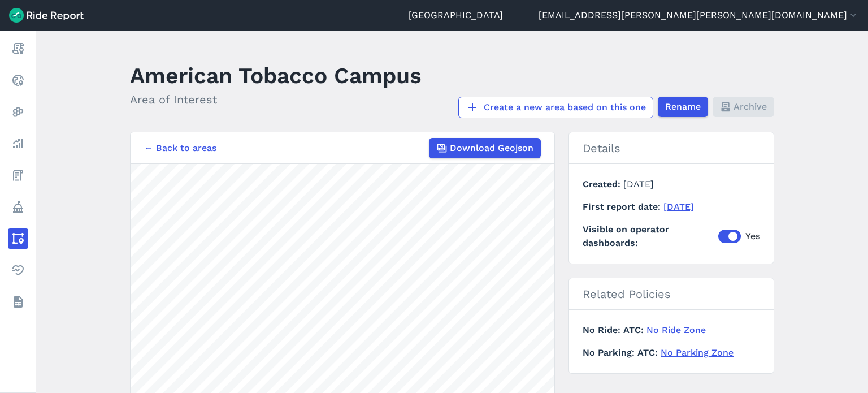
click at [686, 329] on link "No Ride Zone" at bounding box center [675, 329] width 59 height 11
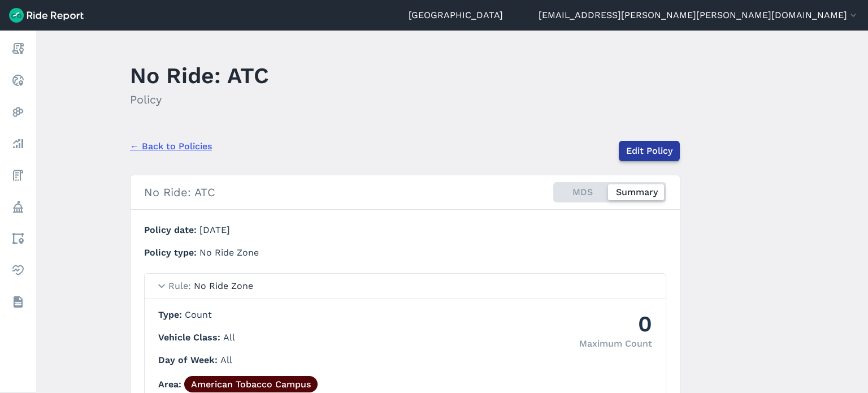
click at [654, 151] on link "Edit Policy" at bounding box center [649, 151] width 61 height 20
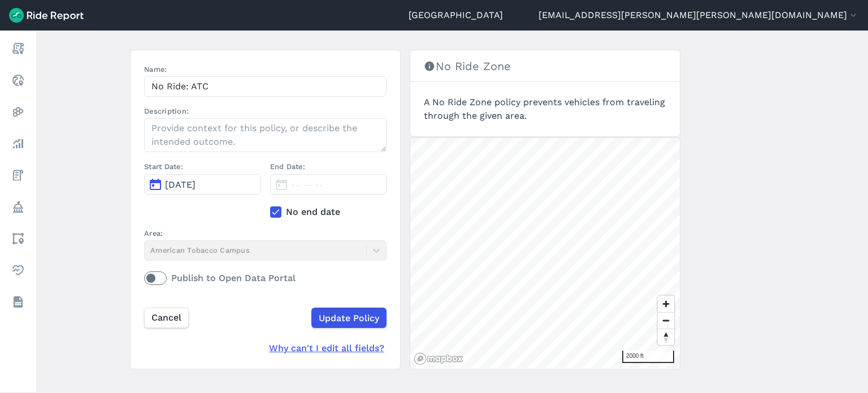
scroll to position [107, 0]
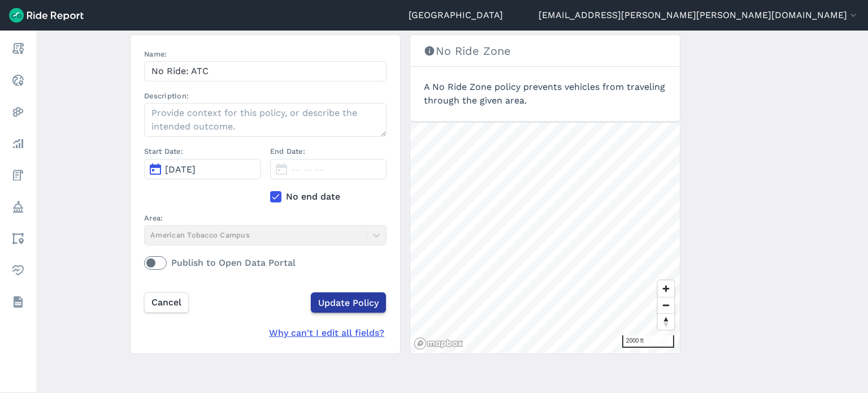
click at [335, 294] on input "Update Policy" at bounding box center [348, 302] width 75 height 20
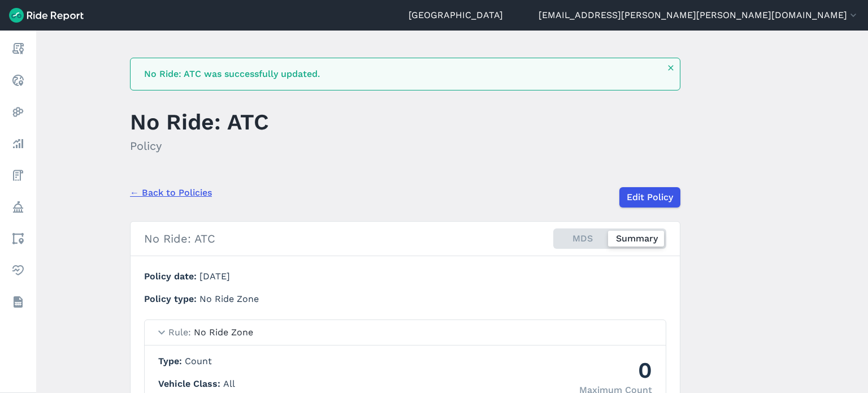
click at [194, 188] on link "← Back to Policies" at bounding box center [171, 193] width 82 height 14
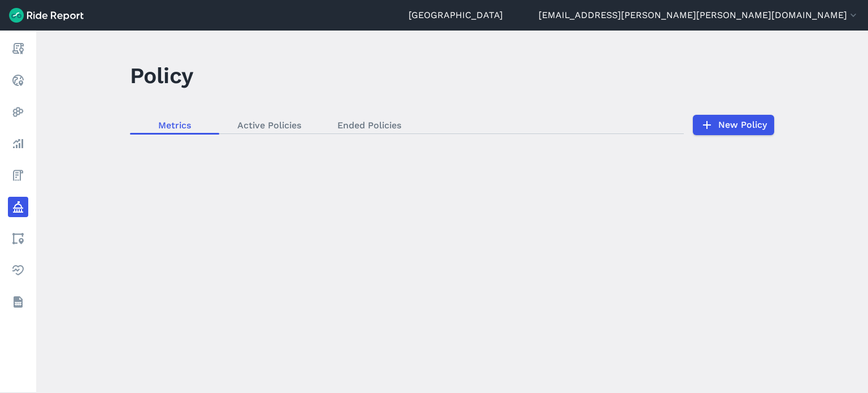
click at [253, 115] on div "loading" at bounding box center [452, 212] width 832 height 362
click at [253, 132] on div "loading" at bounding box center [452, 212] width 832 height 362
click at [261, 127] on div "loading" at bounding box center [452, 212] width 832 height 362
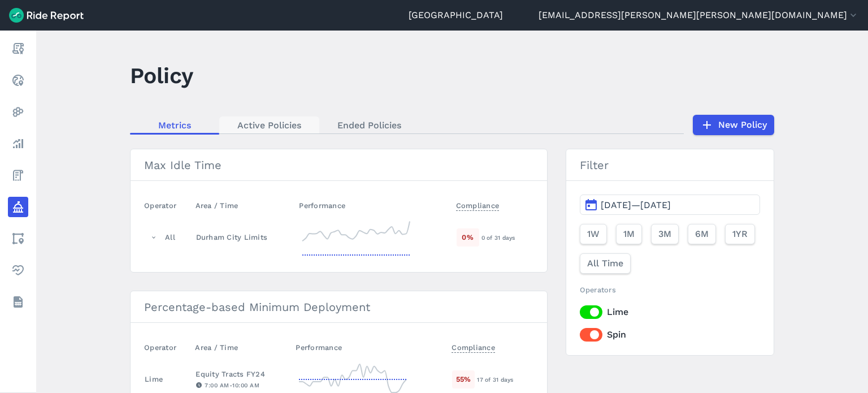
click at [261, 126] on link "Active Policies" at bounding box center [269, 124] width 100 height 17
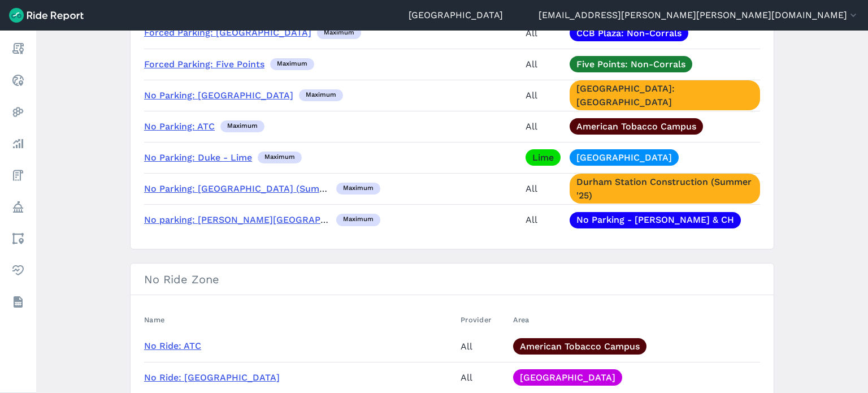
scroll to position [622, 0]
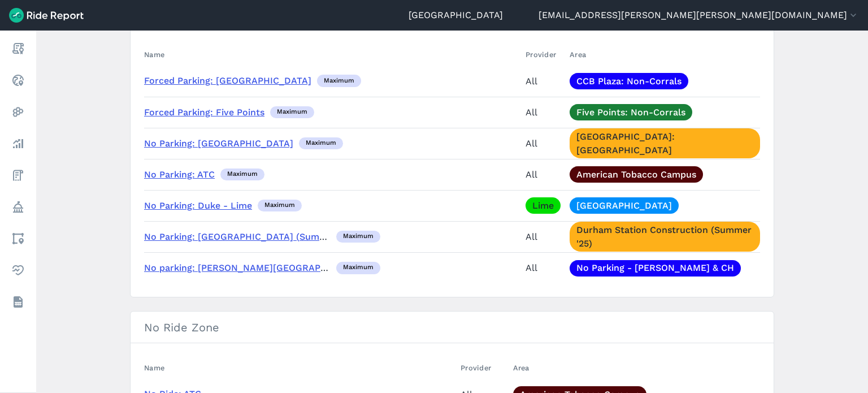
click at [190, 175] on link "No Parking: ATC" at bounding box center [179, 174] width 71 height 11
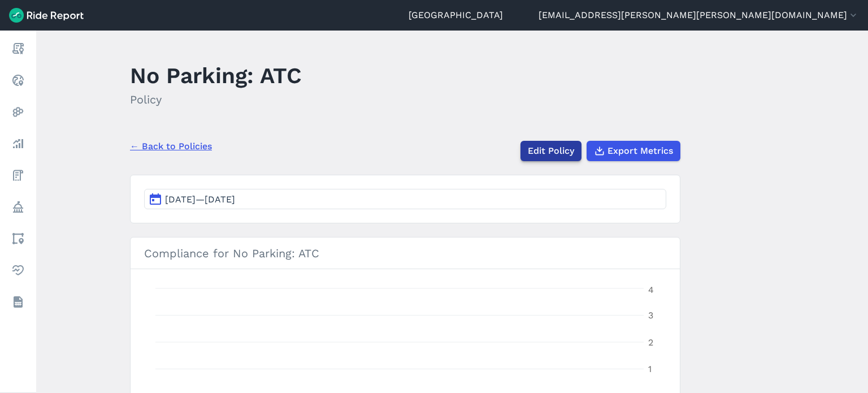
click at [553, 147] on link "Edit Policy" at bounding box center [550, 151] width 61 height 20
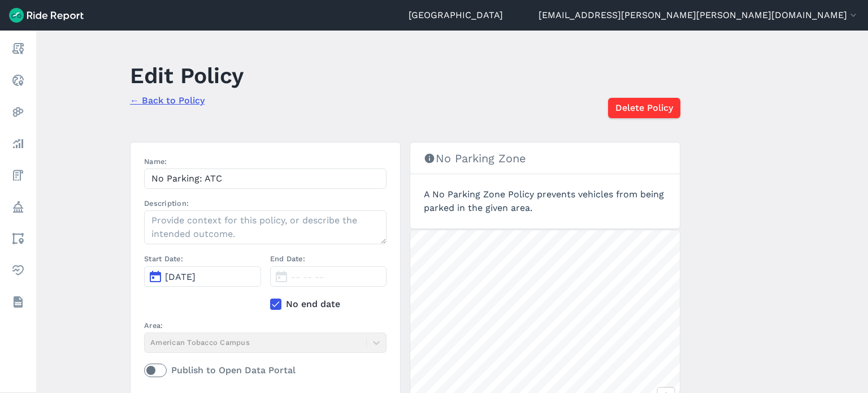
scroll to position [107, 0]
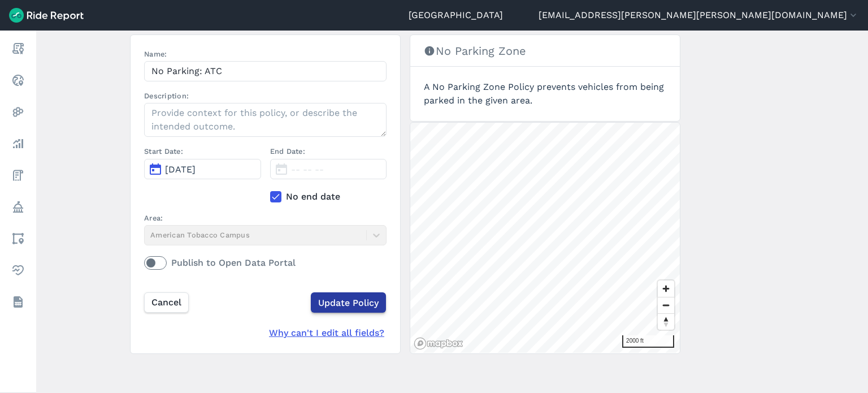
click at [326, 297] on input "Update Policy" at bounding box center [348, 302] width 75 height 20
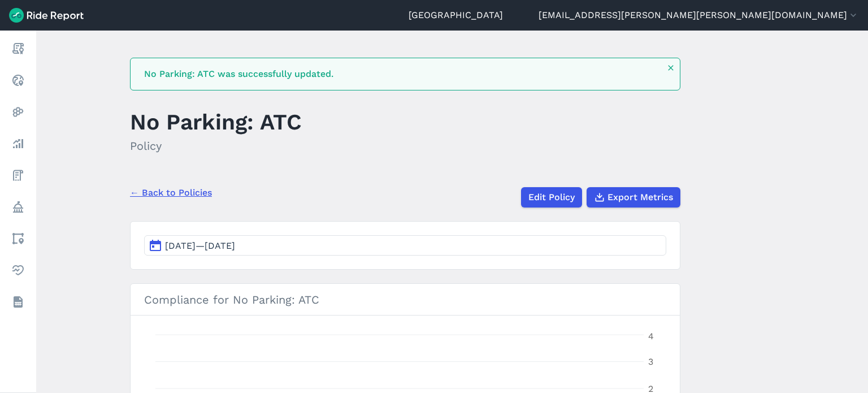
click at [157, 197] on link "← Back to Policies" at bounding box center [171, 193] width 82 height 14
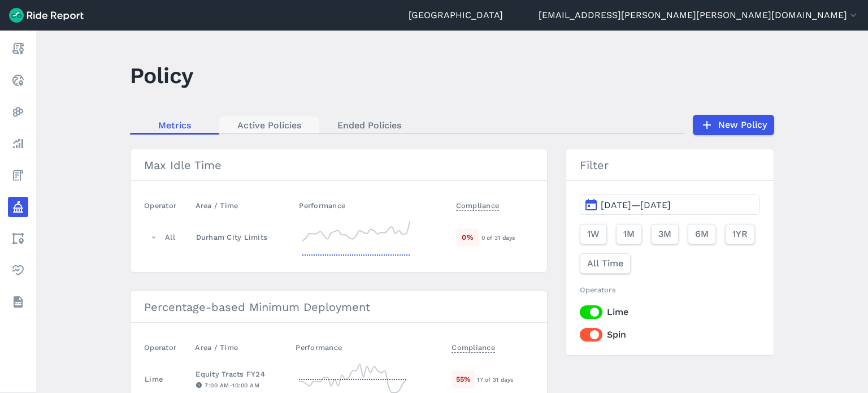
click at [270, 118] on link "Active Policies" at bounding box center [269, 124] width 100 height 17
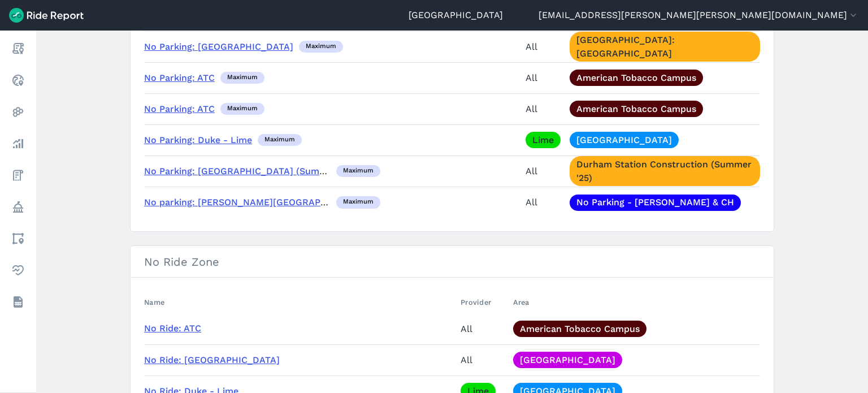
scroll to position [565, 0]
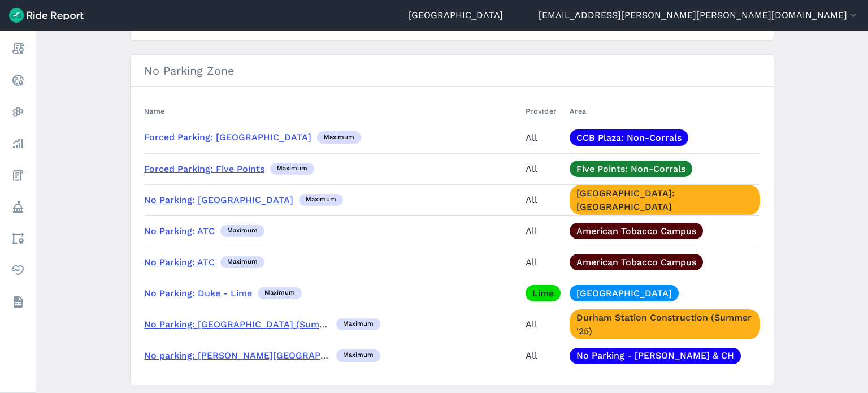
click at [185, 232] on link "No Parking: ATC" at bounding box center [179, 230] width 71 height 11
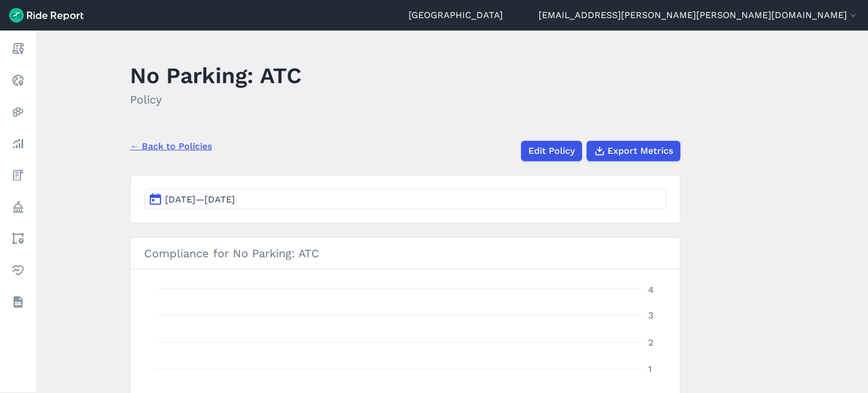
click at [163, 142] on link "← Back to Policies" at bounding box center [171, 147] width 82 height 14
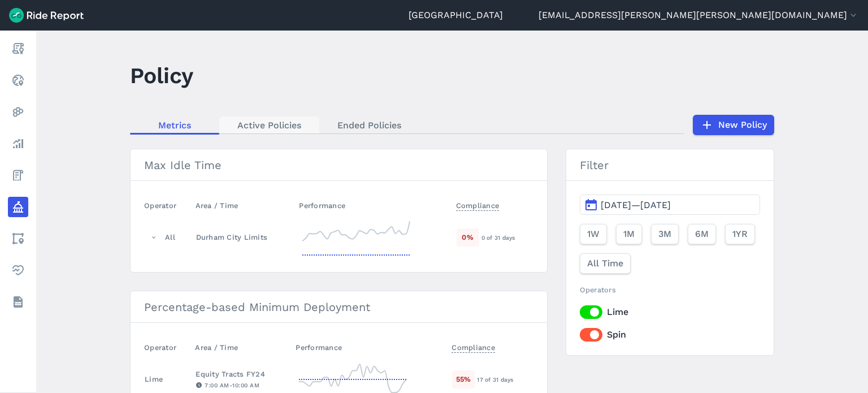
click at [260, 124] on link "Active Policies" at bounding box center [269, 124] width 100 height 17
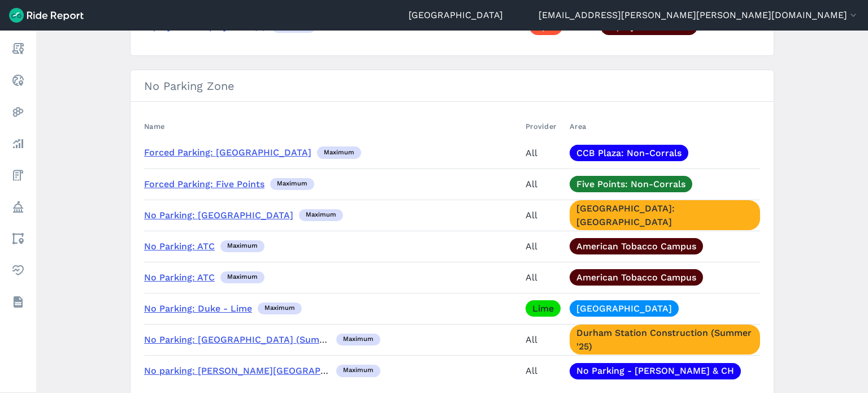
scroll to position [678, 0]
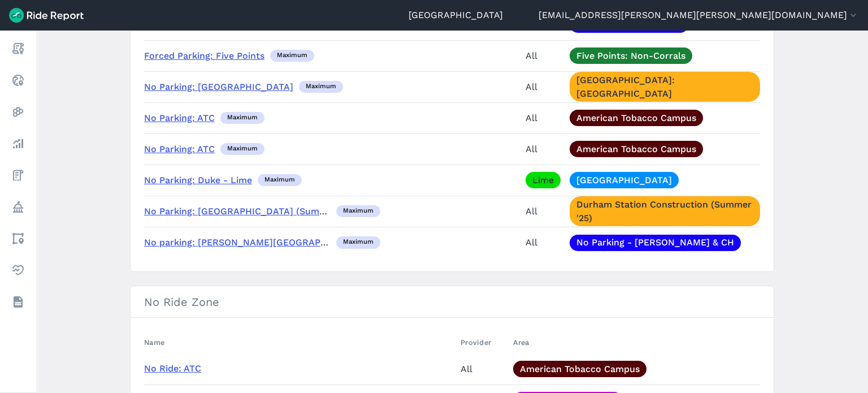
click at [187, 148] on link "No Parking: ATC" at bounding box center [179, 149] width 71 height 11
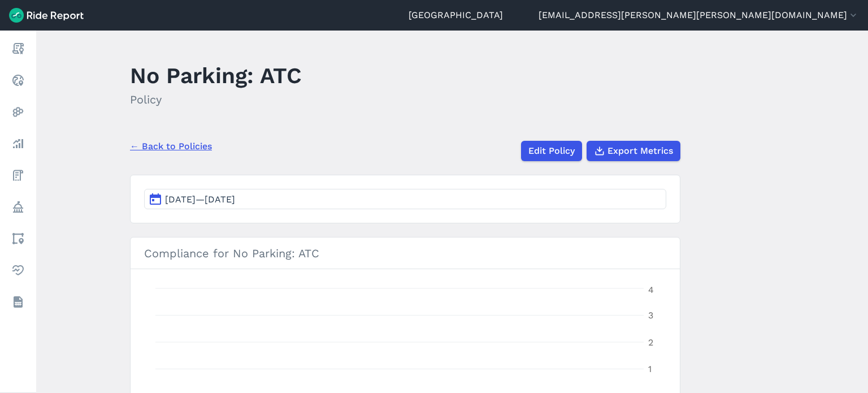
click at [172, 144] on link "← Back to Policies" at bounding box center [171, 147] width 82 height 14
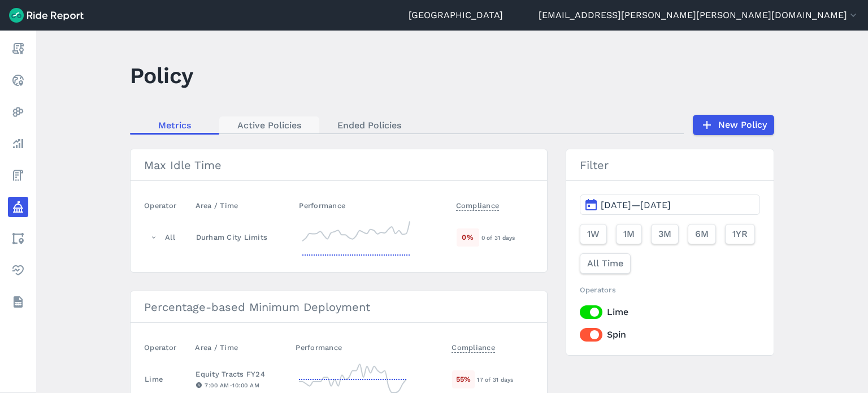
click at [283, 127] on link "Active Policies" at bounding box center [269, 124] width 100 height 17
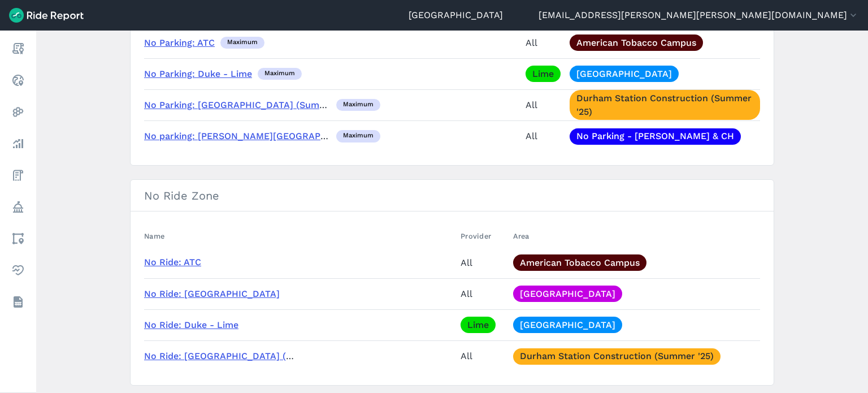
scroll to position [904, 0]
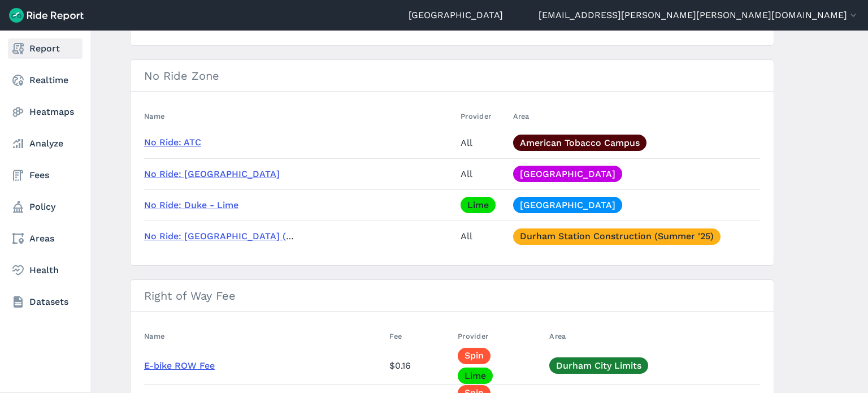
click at [27, 44] on link "Report" at bounding box center [45, 48] width 75 height 20
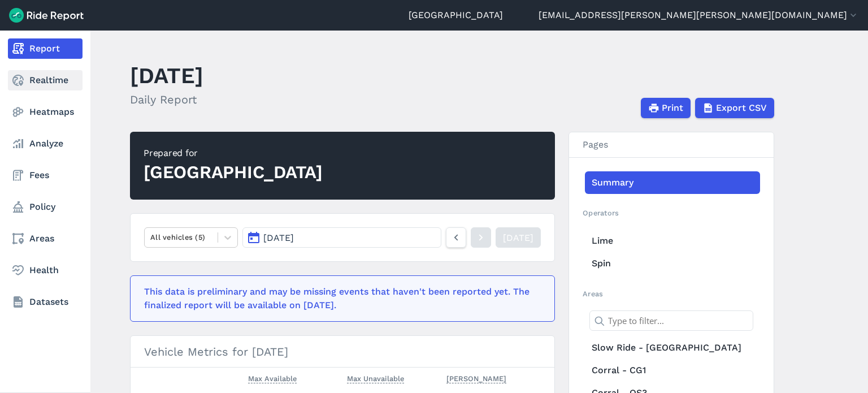
click at [42, 80] on link "Realtime" at bounding box center [45, 80] width 75 height 20
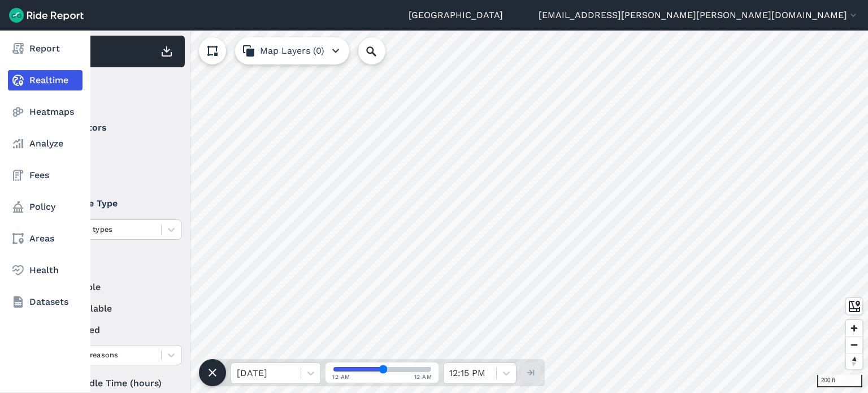
click at [42, 80] on link "Realtime" at bounding box center [45, 80] width 75 height 20
click at [21, 243] on use at bounding box center [17, 238] width 11 height 11
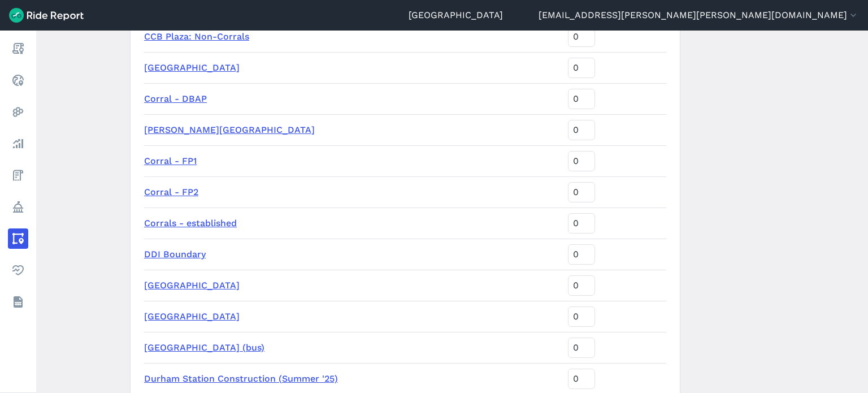
scroll to position [125, 0]
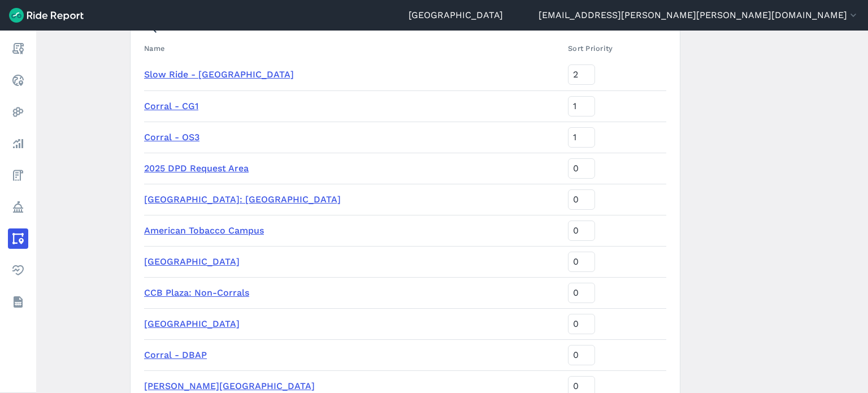
click at [244, 228] on link "American Tobacco Campus" at bounding box center [204, 230] width 120 height 11
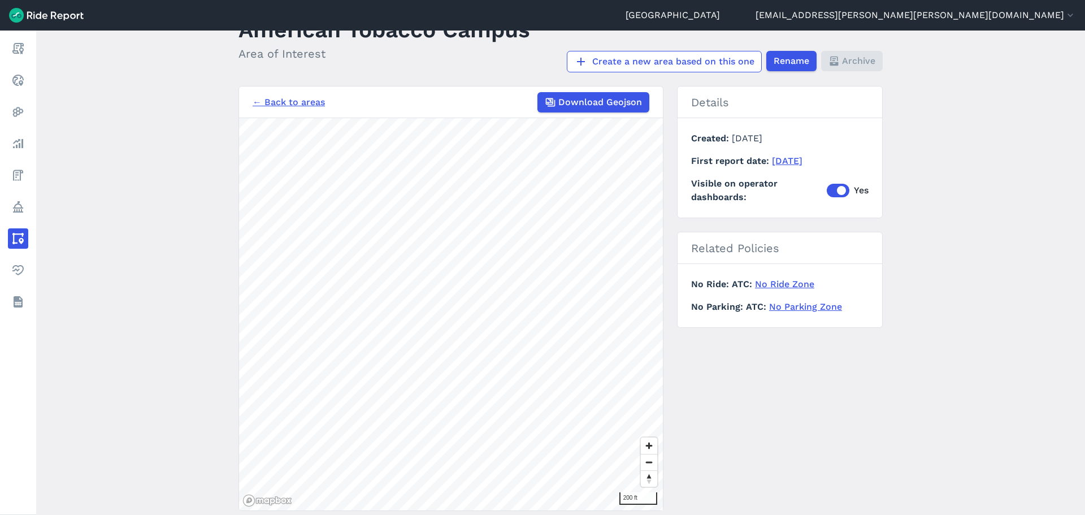
scroll to position [26, 0]
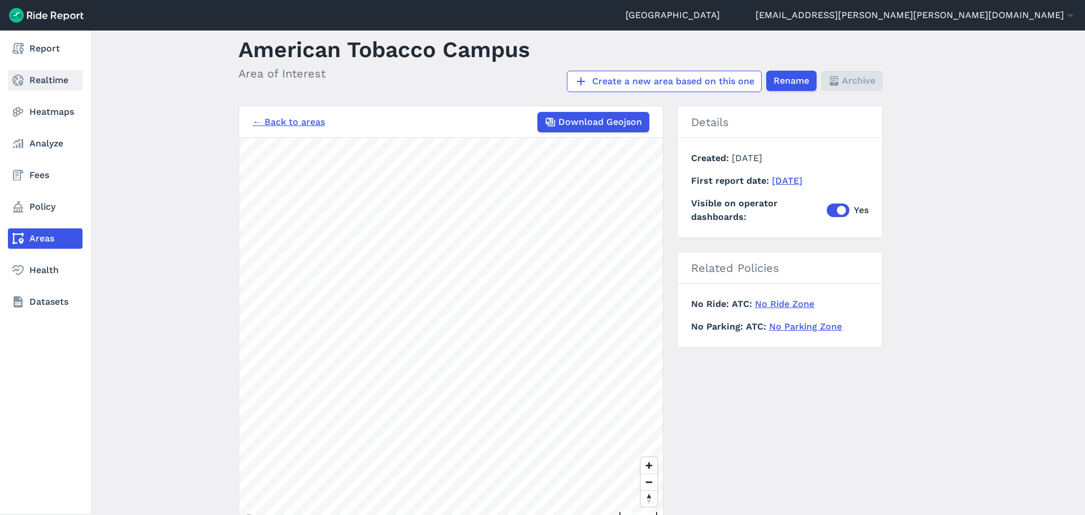
click at [36, 85] on link "Realtime" at bounding box center [45, 80] width 75 height 20
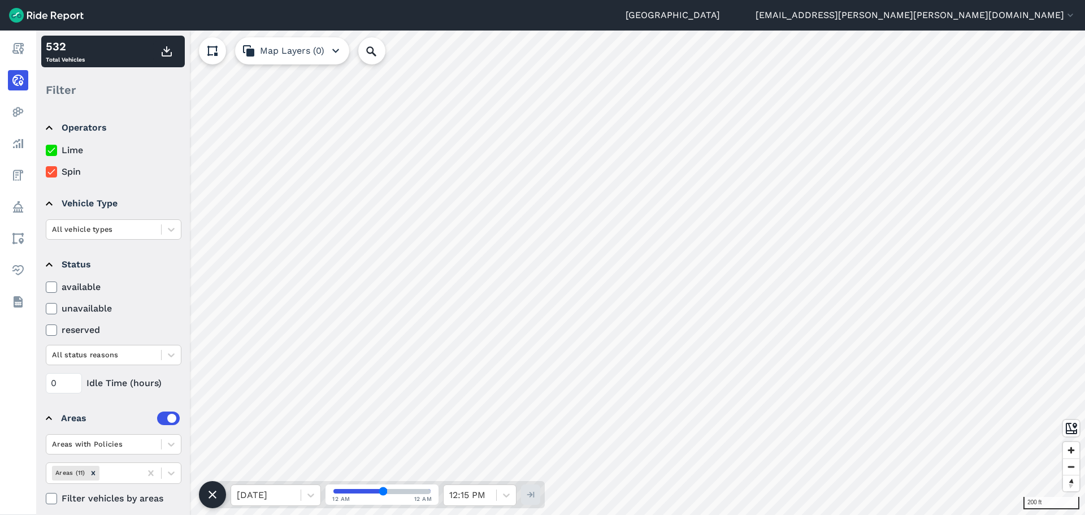
click at [216, 392] on icon at bounding box center [213, 495] width 14 height 14
click at [53, 151] on icon at bounding box center [51, 150] width 10 height 11
click at [46, 151] on input "Lime" at bounding box center [46, 147] width 0 height 7
click at [49, 174] on icon at bounding box center [51, 171] width 10 height 11
click at [46, 172] on input "Spin" at bounding box center [46, 168] width 0 height 7
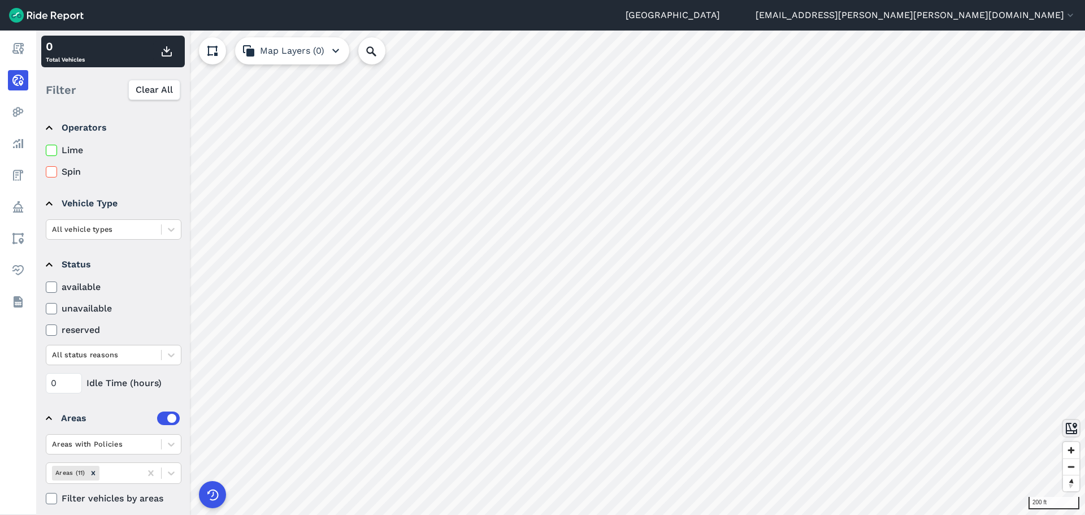
click at [867, 392] on icon at bounding box center [1072, 429] width 14 height 14
click at [110, 392] on div at bounding box center [119, 472] width 34 height 13
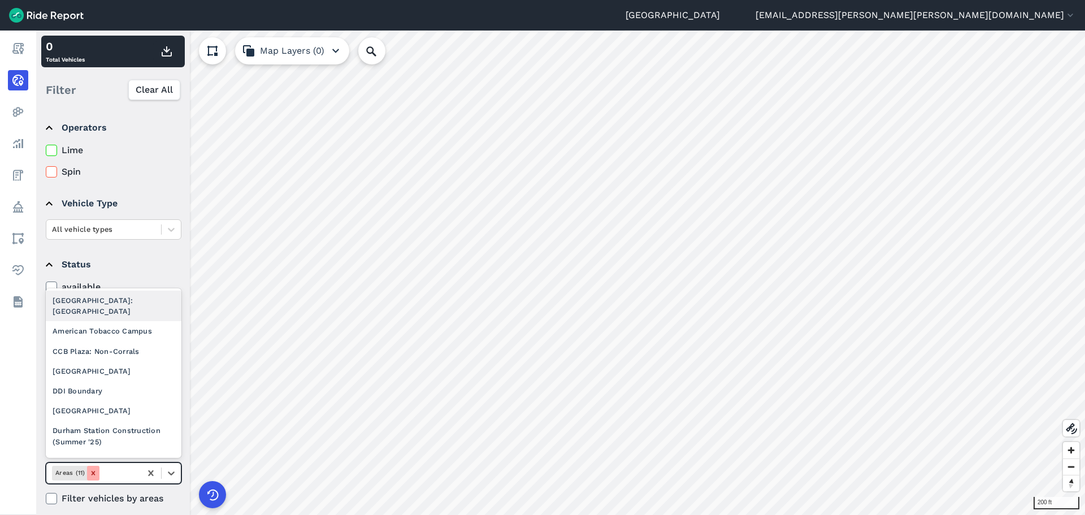
click at [94, 392] on icon "Remove Areas (11)" at bounding box center [93, 473] width 4 height 4
click at [94, 392] on icon "Remove Areas (11)" at bounding box center [93, 473] width 8 height 8
click at [90, 321] on div "American Tobacco Campus" at bounding box center [114, 331] width 136 height 20
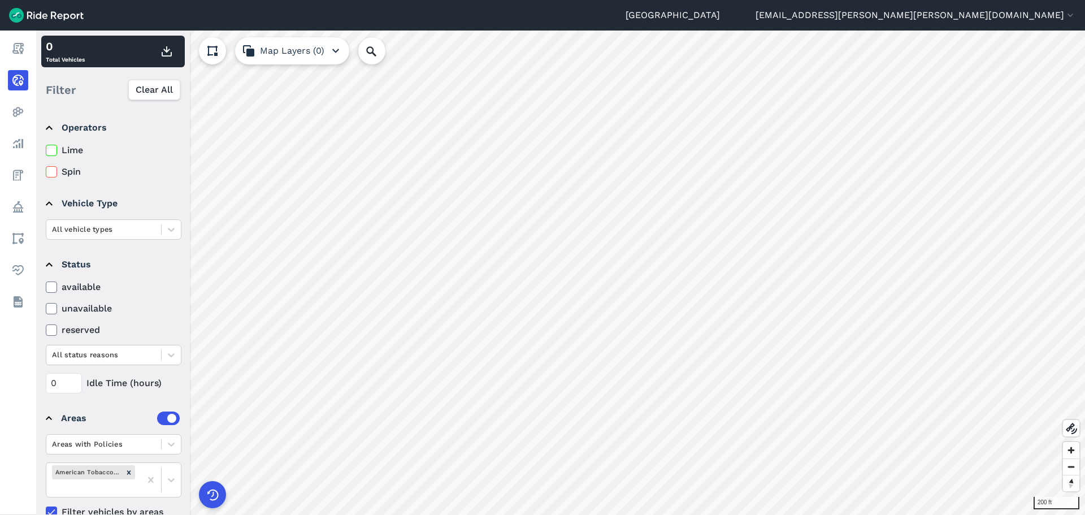
click at [336, 50] on icon "button" at bounding box center [336, 51] width 14 height 14
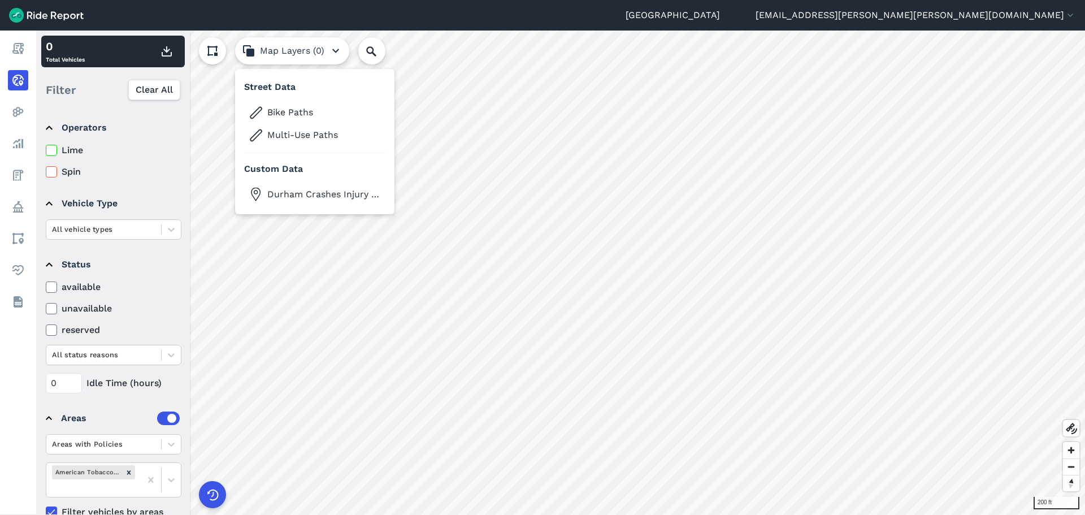
click at [336, 49] on icon "button" at bounding box center [336, 51] width 14 height 14
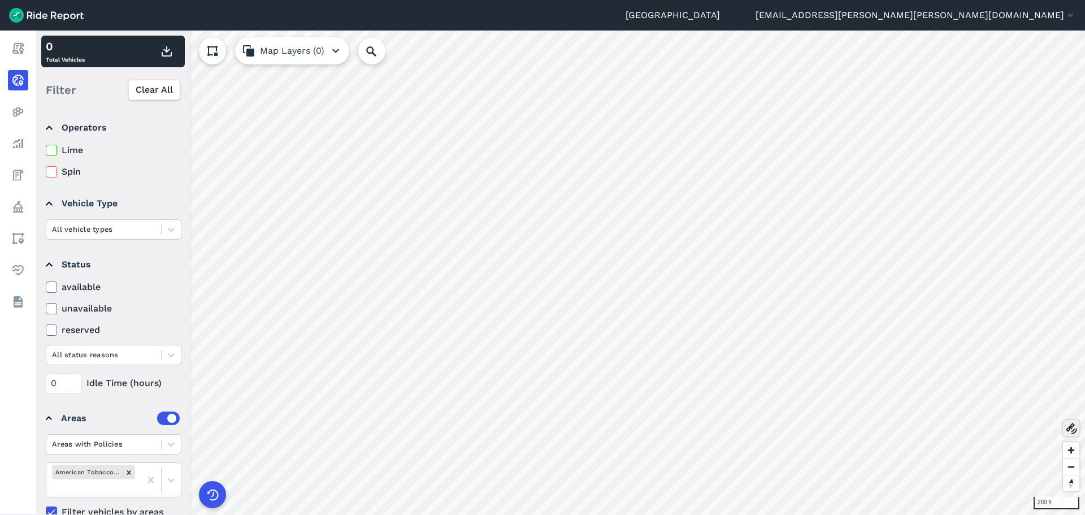
click at [867, 392] on icon at bounding box center [1072, 429] width 14 height 14
click at [18, 13] on img at bounding box center [46, 15] width 75 height 15
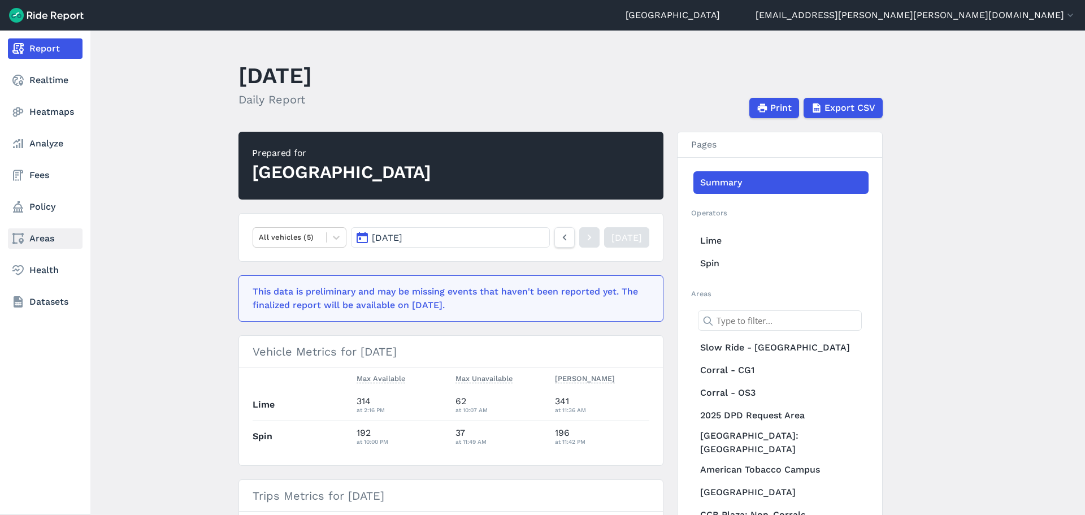
click at [36, 237] on link "Areas" at bounding box center [45, 238] width 75 height 20
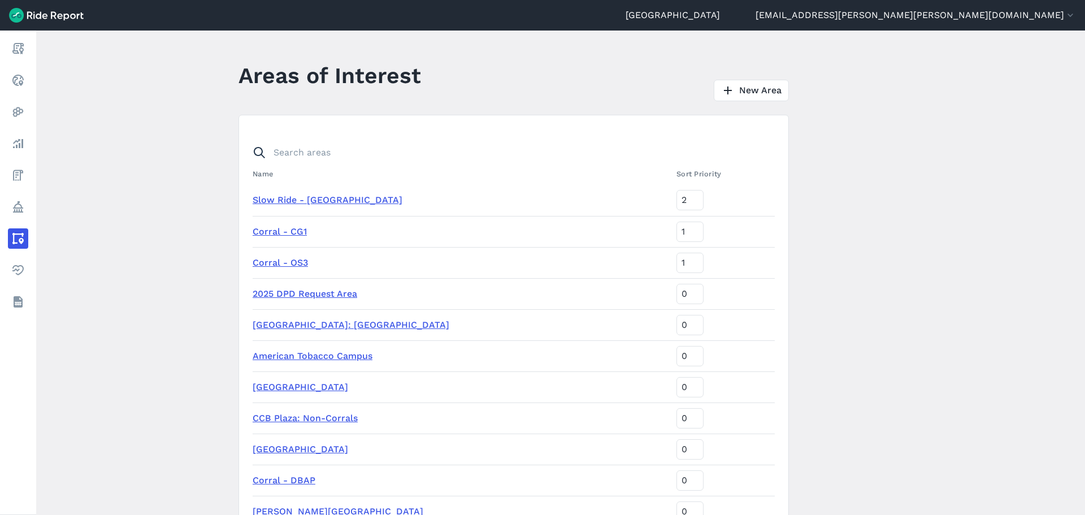
click at [291, 388] on link "[GEOGRAPHIC_DATA]" at bounding box center [301, 386] width 96 height 11
click at [346, 196] on link "Slow Ride - [GEOGRAPHIC_DATA]" at bounding box center [328, 199] width 150 height 11
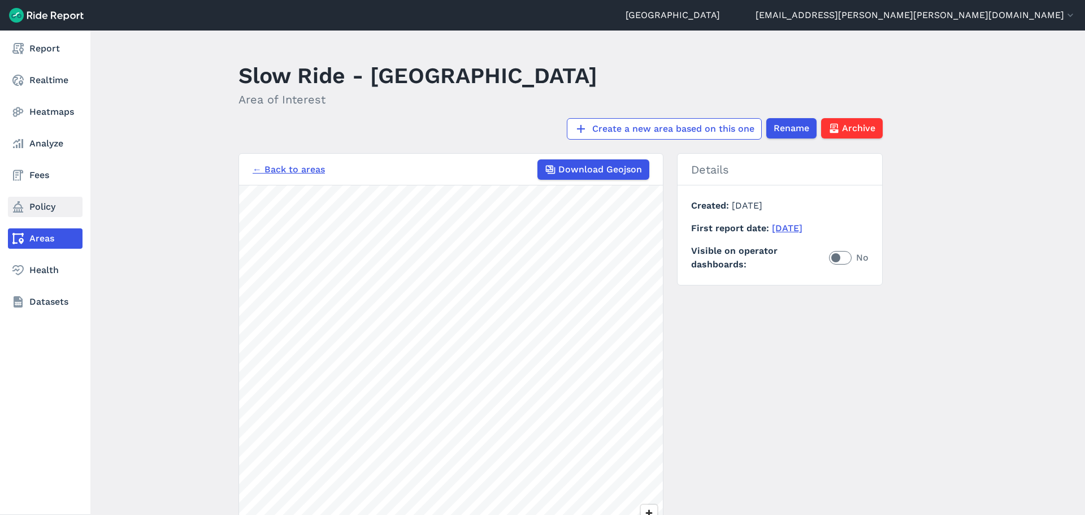
click at [42, 209] on link "Policy" at bounding box center [45, 207] width 75 height 20
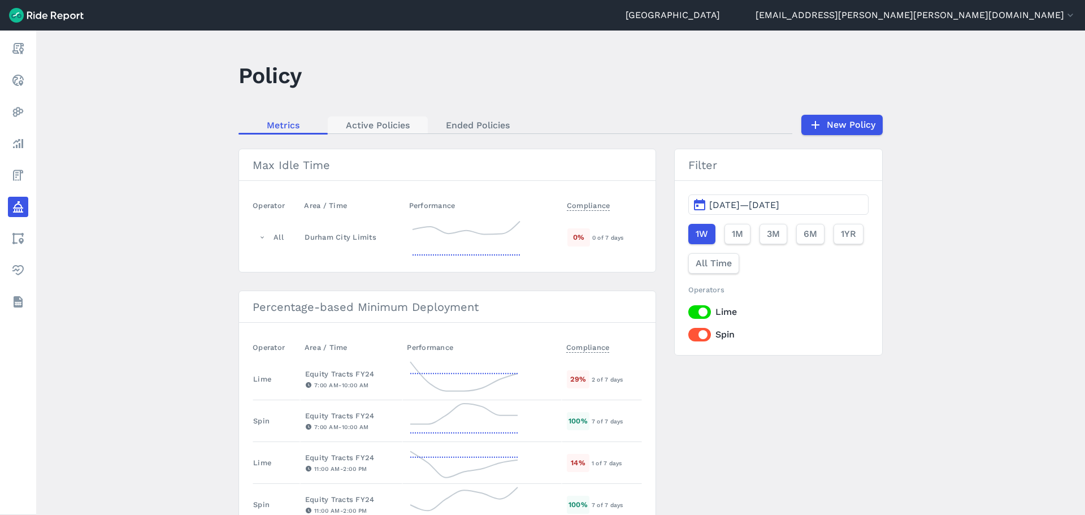
click at [360, 121] on link "Active Policies" at bounding box center [378, 124] width 100 height 17
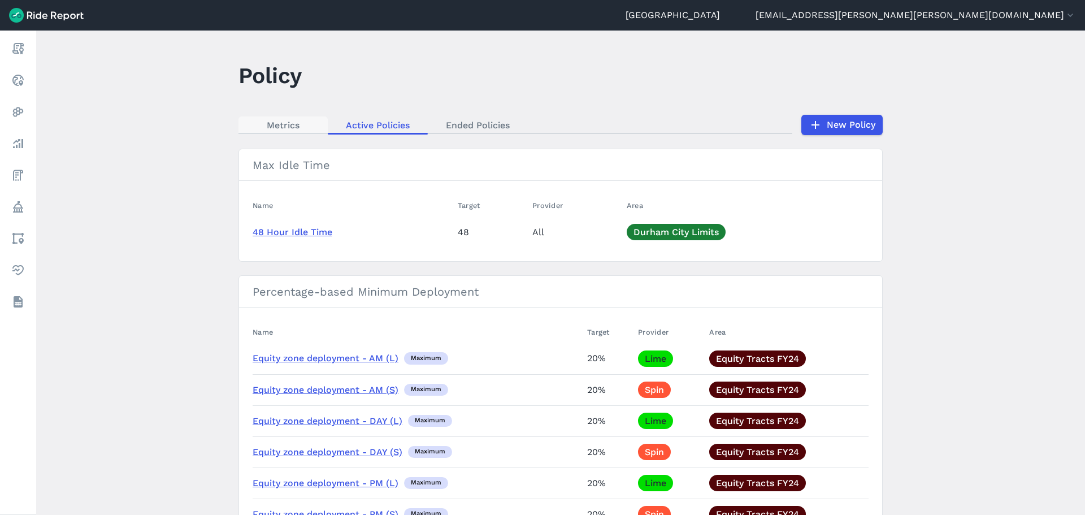
click at [275, 129] on link "Metrics" at bounding box center [282, 124] width 89 height 17
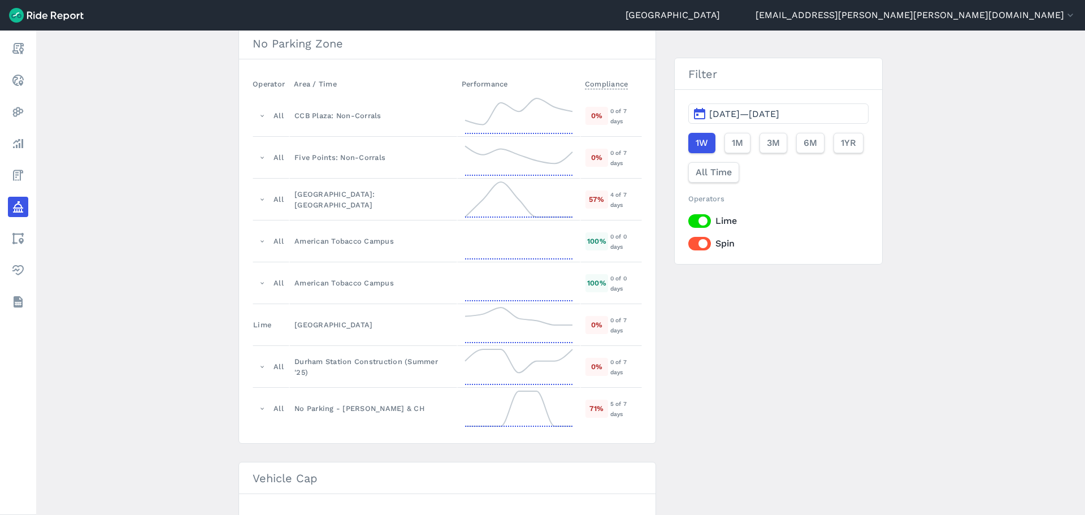
scroll to position [678, 0]
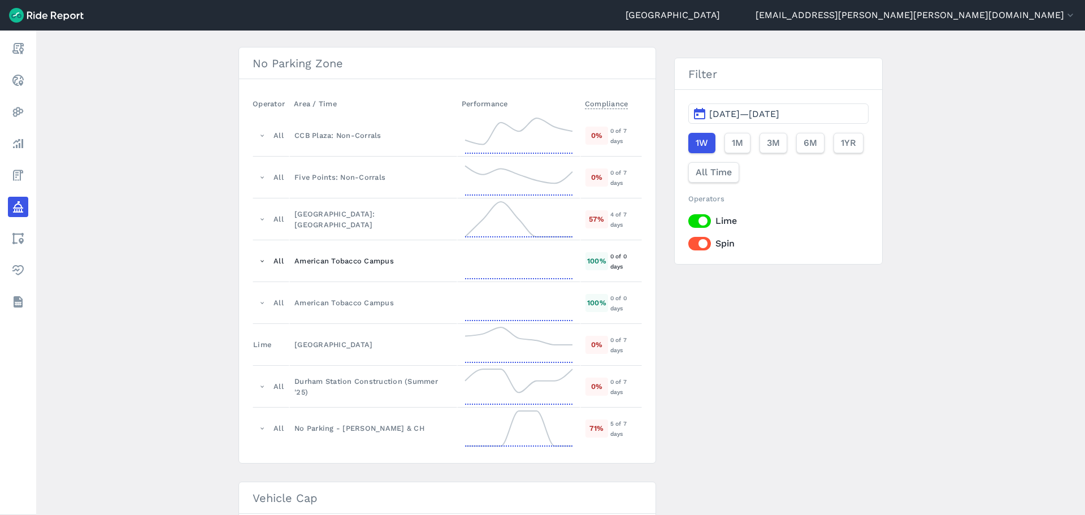
click at [350, 259] on div "American Tobacco Campus" at bounding box center [373, 260] width 158 height 11
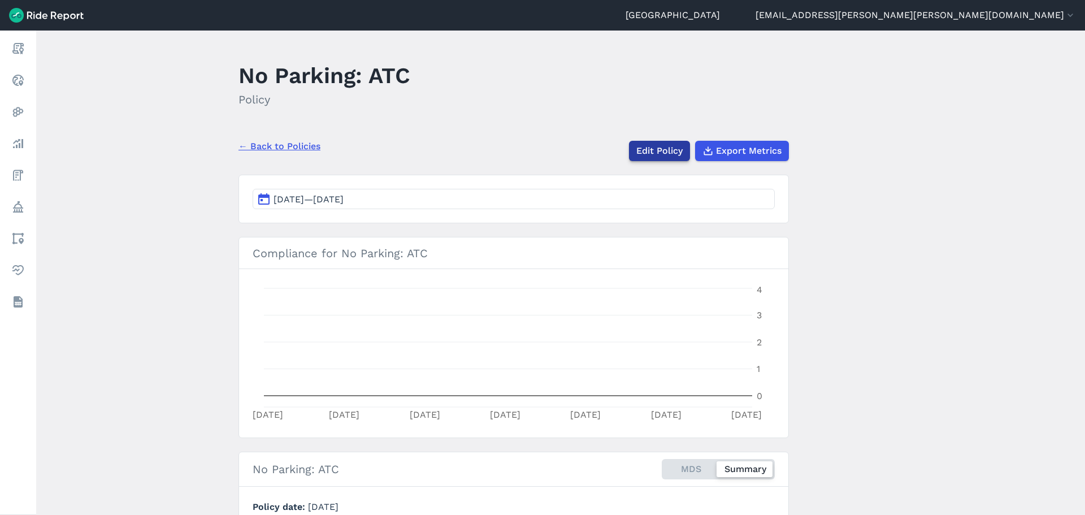
click at [635, 155] on link "Edit Policy" at bounding box center [659, 151] width 61 height 20
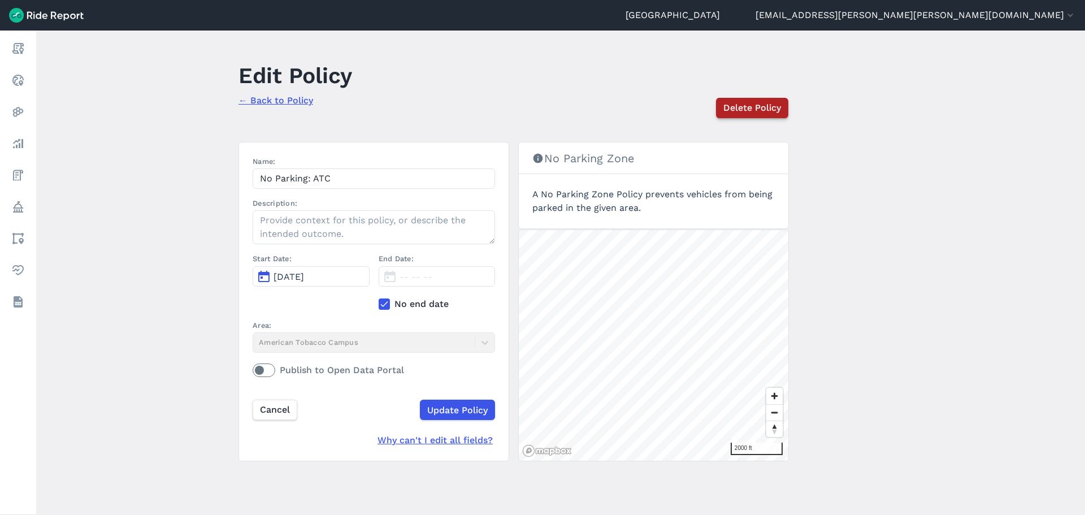
click at [747, 106] on span "Delete Policy" at bounding box center [752, 108] width 58 height 14
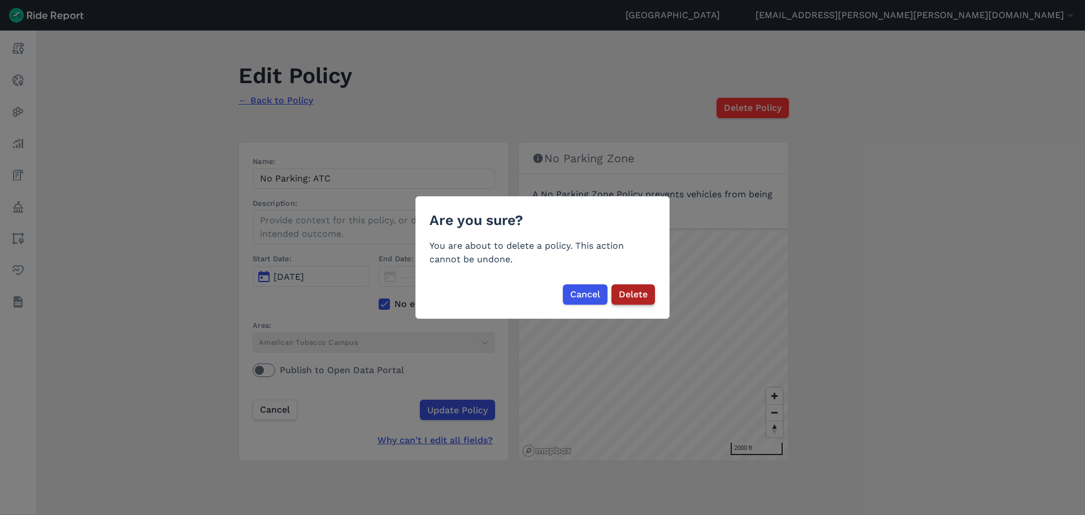
click at [620, 293] on span "Delete" at bounding box center [633, 295] width 29 height 14
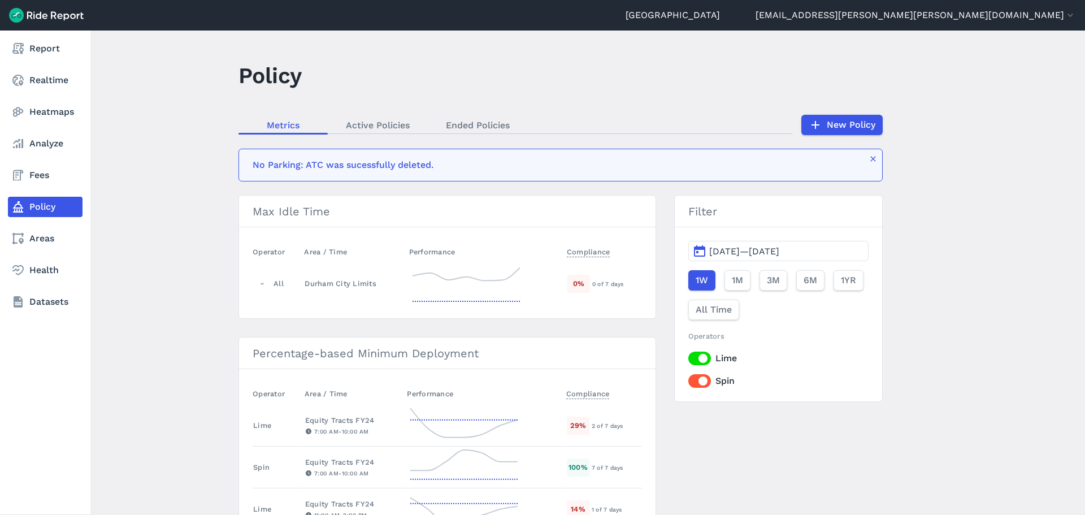
click at [27, 204] on link "Policy" at bounding box center [45, 207] width 75 height 20
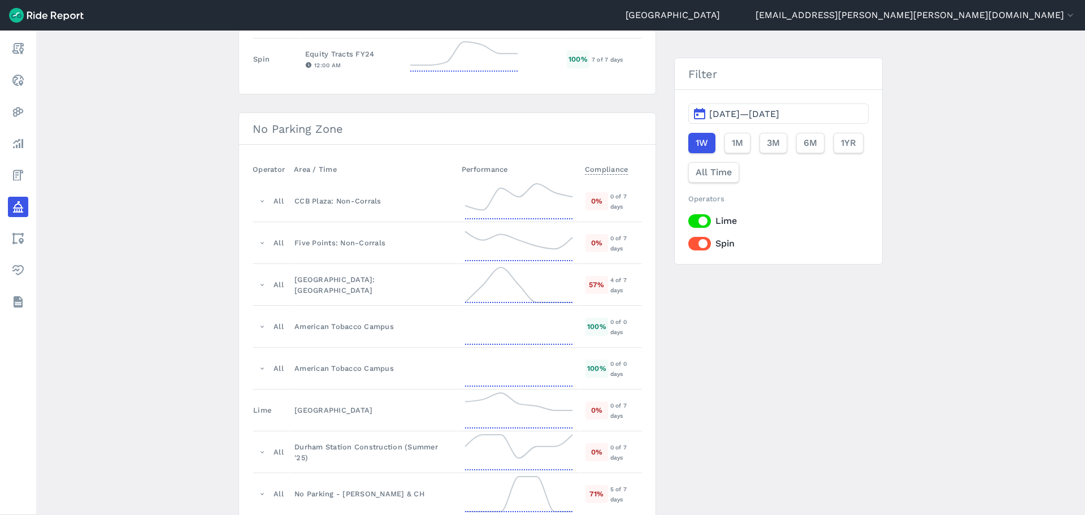
scroll to position [622, 0]
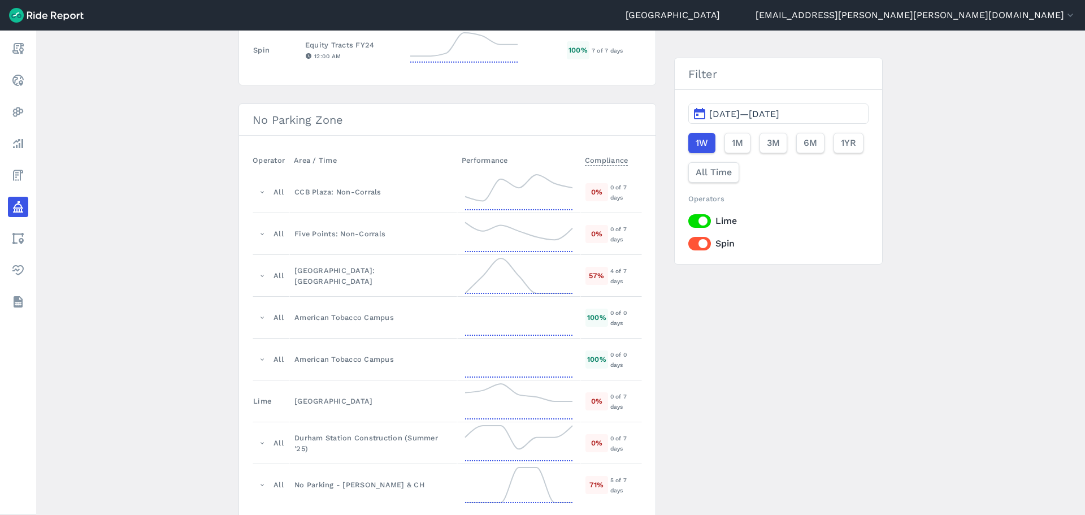
click at [867, 388] on div "Max Idle Time Operator Area / Time Performance Compliance All Durham City Limit…" at bounding box center [560, 291] width 644 height 1528
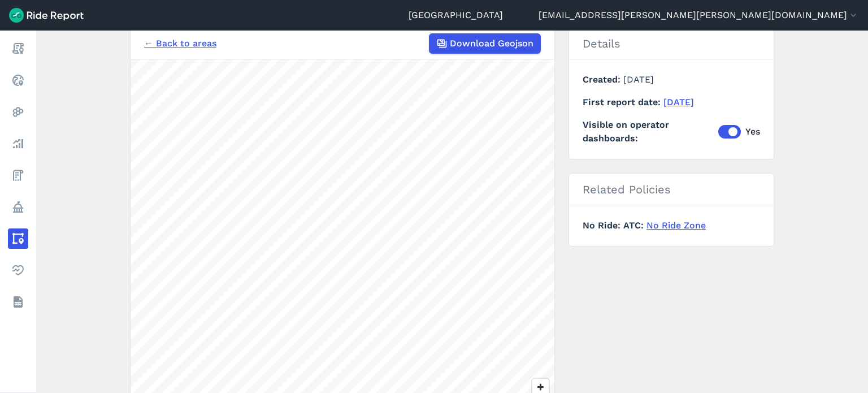
scroll to position [34, 0]
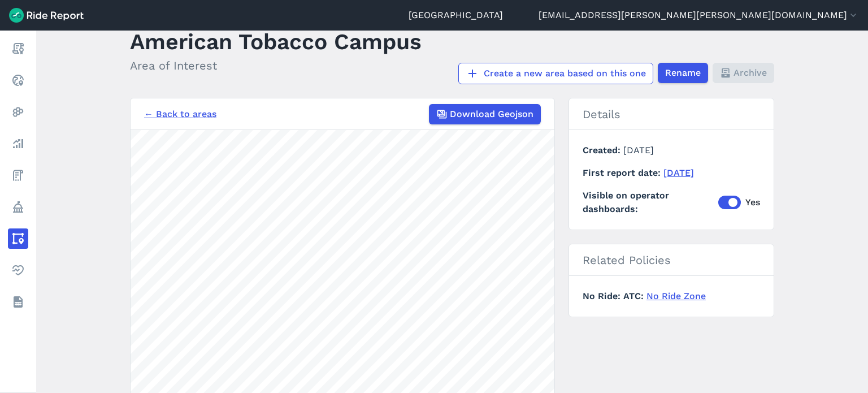
click at [840, 126] on main "American Tobacco Campus Area of Interest Create a new area based on this one Re…" at bounding box center [452, 212] width 832 height 362
click at [836, 180] on main "American Tobacco Campus Area of Interest Create a new area based on this one Re…" at bounding box center [452, 212] width 832 height 362
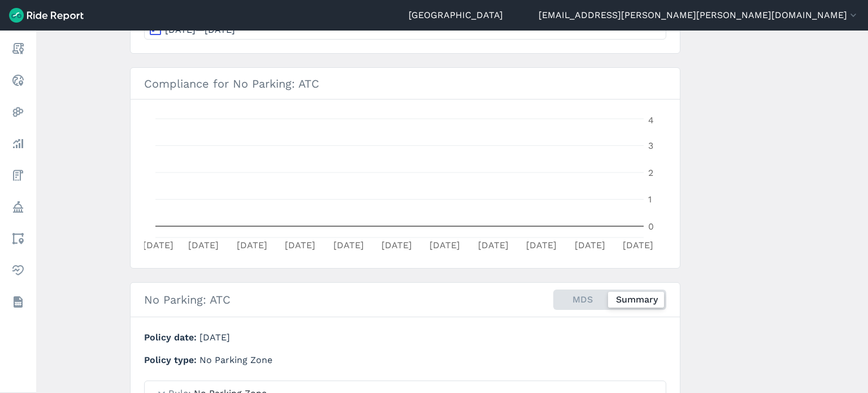
click at [805, 171] on main "No Parking: ATC Policy ← Back to Policies Edit Policy Export Metrics Aug 31, 20…" at bounding box center [452, 212] width 832 height 362
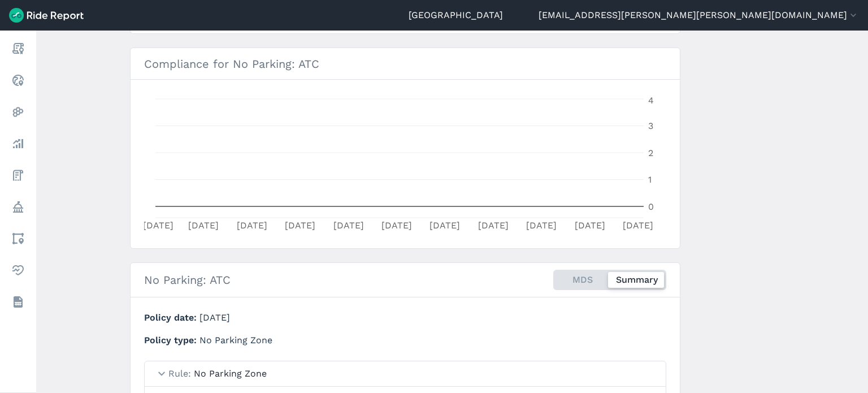
scroll to position [339, 0]
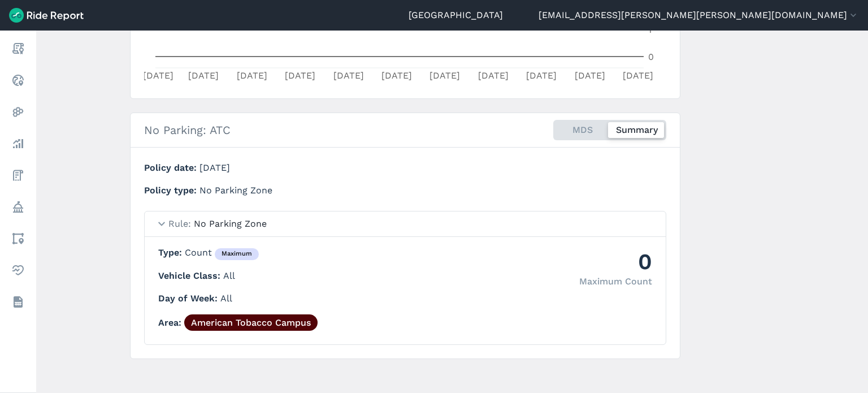
click at [805, 175] on main "No Parking: ATC Policy ← Back to Policies Edit Policy Export Metrics Aug 31, 20…" at bounding box center [452, 212] width 832 height 362
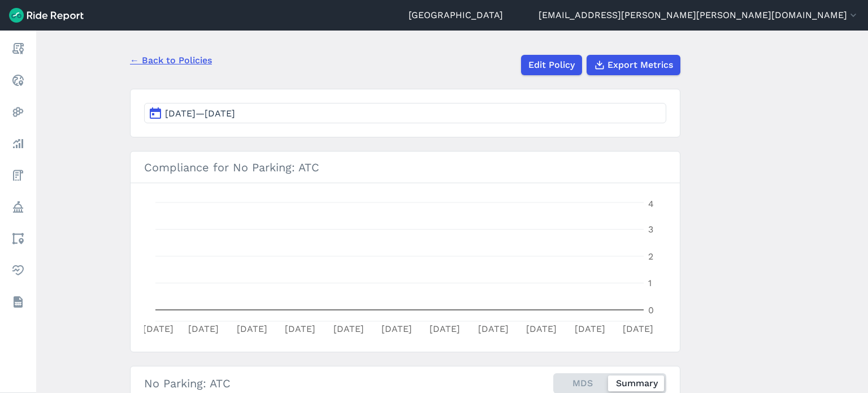
scroll to position [0, 0]
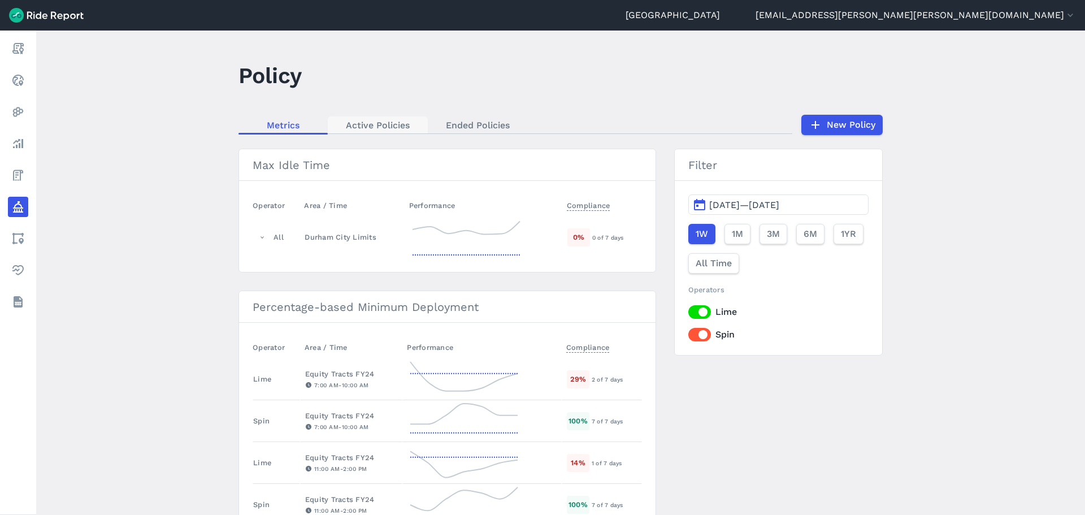
click at [379, 123] on link "Active Policies" at bounding box center [378, 124] width 100 height 17
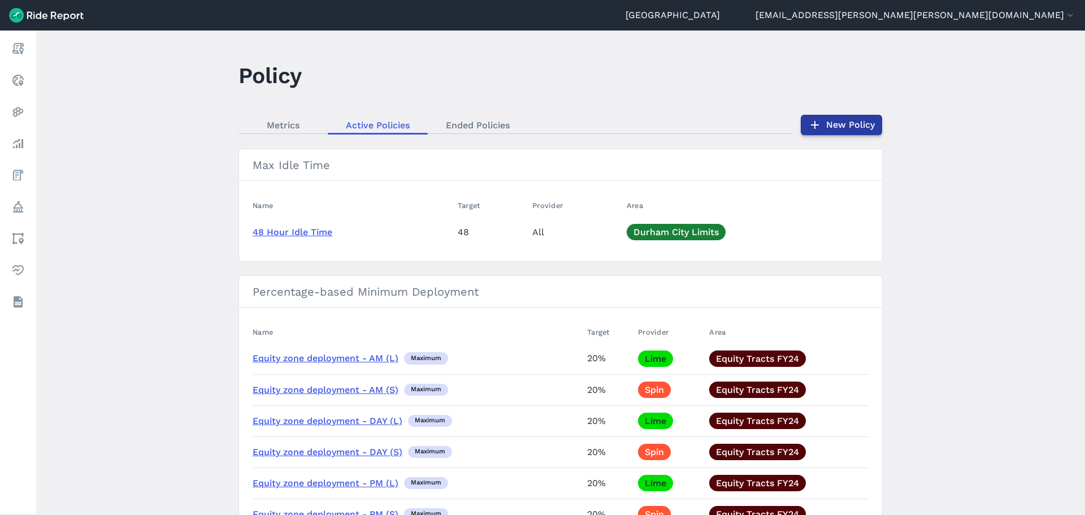
click at [838, 120] on link "New Policy" at bounding box center [841, 125] width 81 height 20
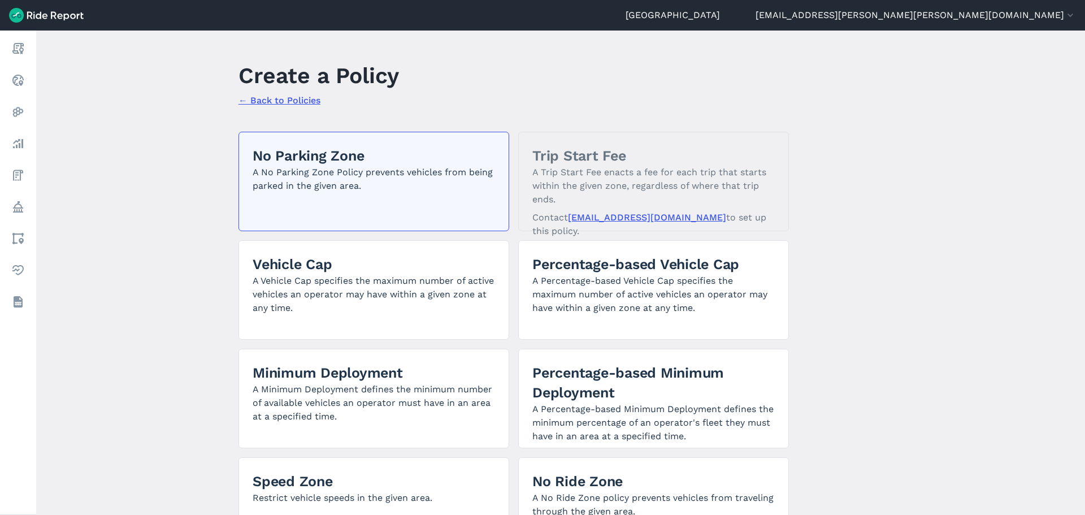
click at [445, 185] on p "A No Parking Zone Policy prevents vehicles from being parked in the given area." at bounding box center [374, 179] width 242 height 27
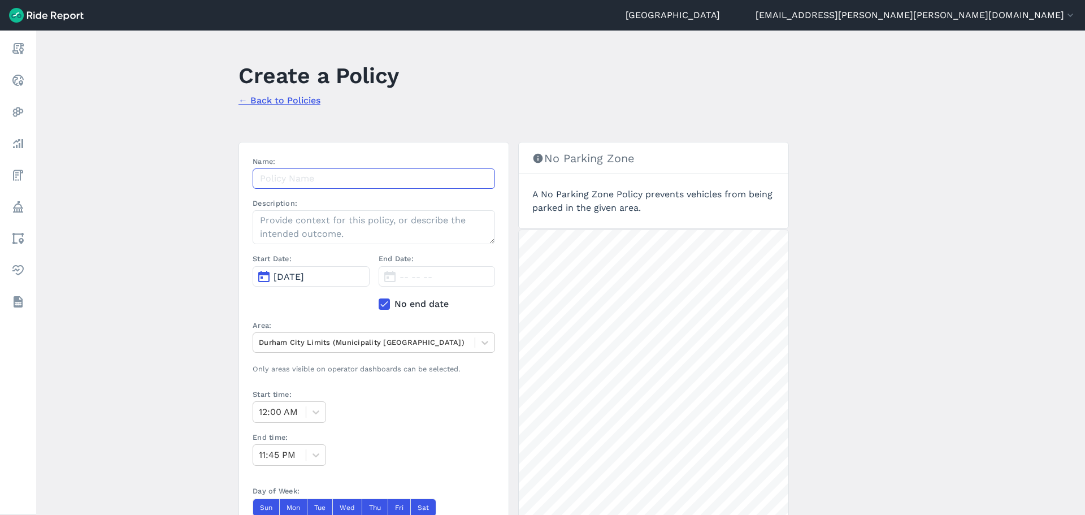
click at [439, 183] on input "Name:" at bounding box center [374, 178] width 242 height 20
type input "No Parking: ATC"
click at [321, 272] on button "[DATE]" at bounding box center [311, 276] width 117 height 20
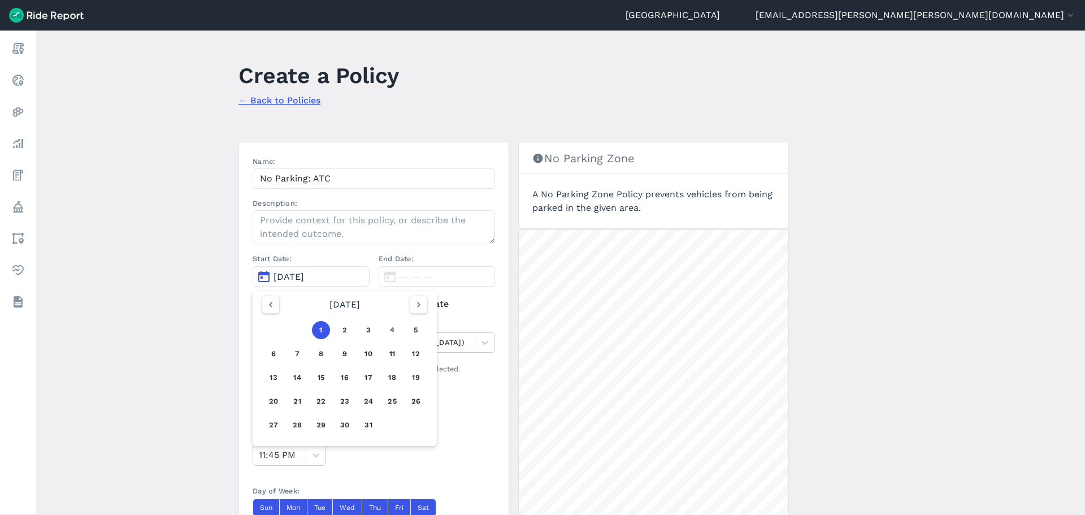
click at [270, 314] on div "1 2 3 4 5 6 7 8 9 10 11 12 13 14 15 16 17 18 19 20 21 22 23 24 25 26 27 28 29 3…" at bounding box center [344, 378] width 175 height 128
click at [271, 305] on icon "button" at bounding box center [270, 304] width 11 height 11
click at [271, 304] on icon "button" at bounding box center [270, 304] width 11 height 11
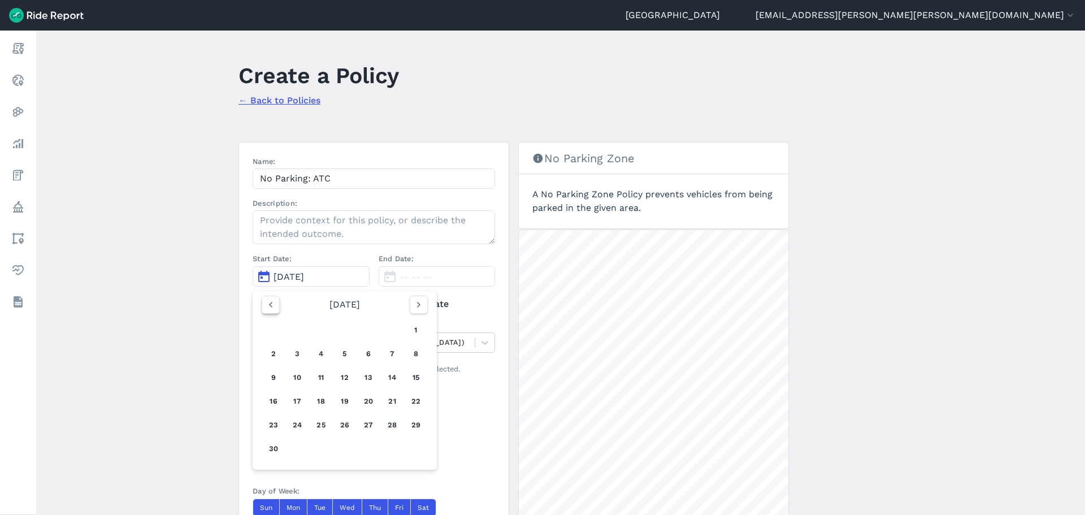
click at [271, 303] on icon "button" at bounding box center [270, 304] width 11 height 11
click at [271, 302] on icon "button" at bounding box center [270, 304] width 11 height 11
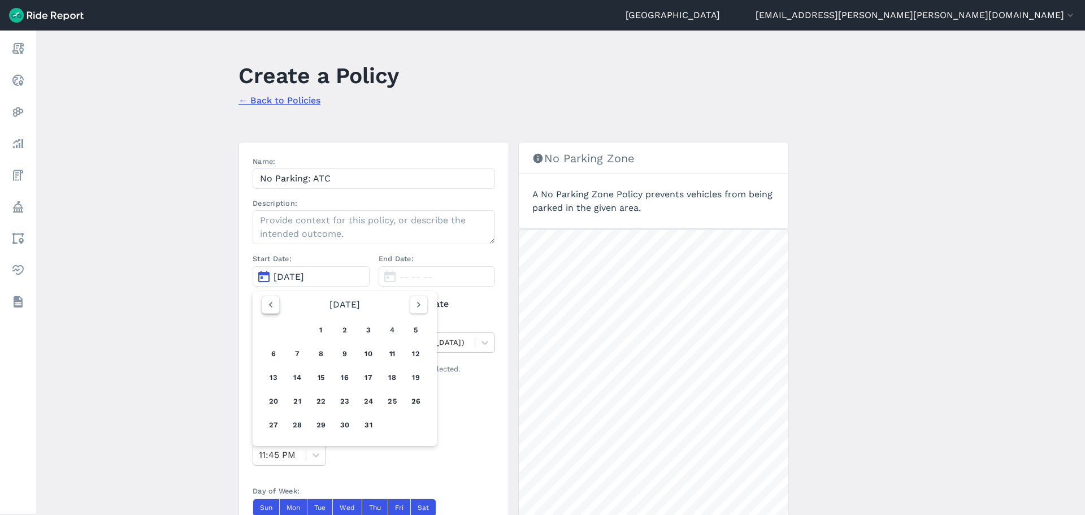
click at [271, 302] on icon "button" at bounding box center [270, 304] width 11 height 11
click at [271, 301] on icon "button" at bounding box center [270, 304] width 11 height 11
click at [271, 300] on icon "button" at bounding box center [270, 304] width 11 height 11
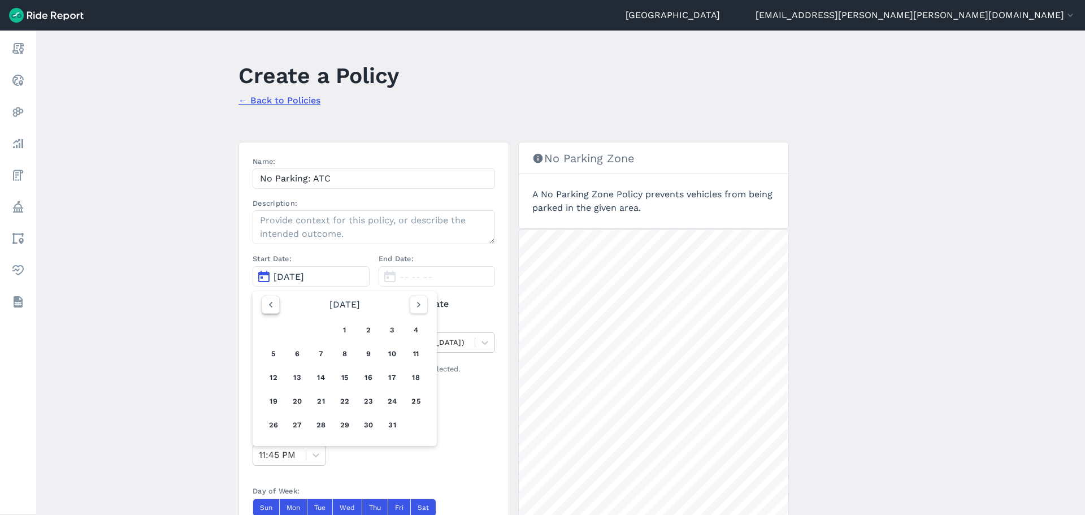
click at [272, 300] on icon "button" at bounding box center [270, 304] width 11 height 11
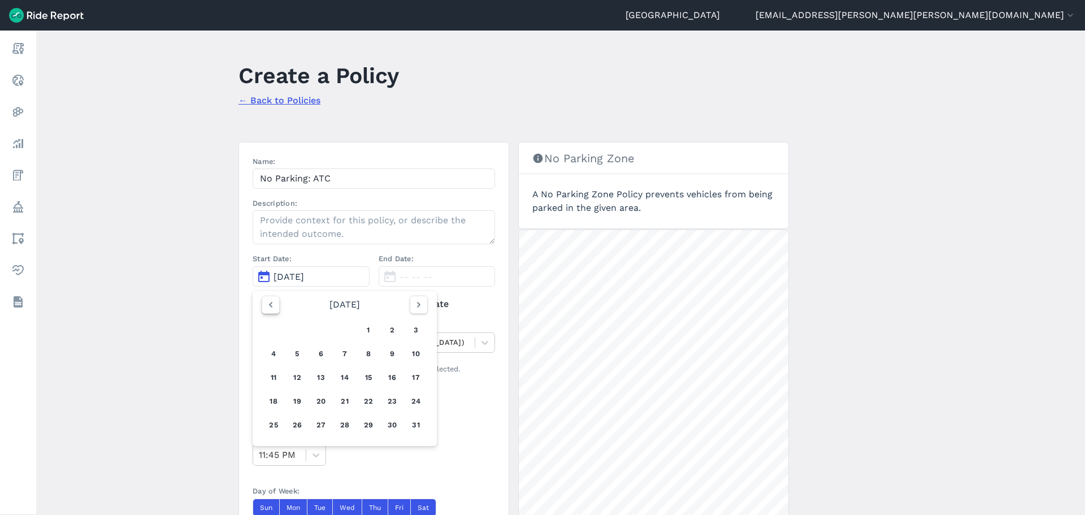
click at [272, 299] on icon "button" at bounding box center [270, 304] width 11 height 11
click at [276, 328] on button "1" at bounding box center [273, 330] width 18 height 18
click at [206, 305] on main "Create a Policy ← Back to Policies Name: No Parking: ATC Description: Start Dat…" at bounding box center [560, 273] width 1049 height 484
click at [429, 343] on div at bounding box center [364, 342] width 210 height 13
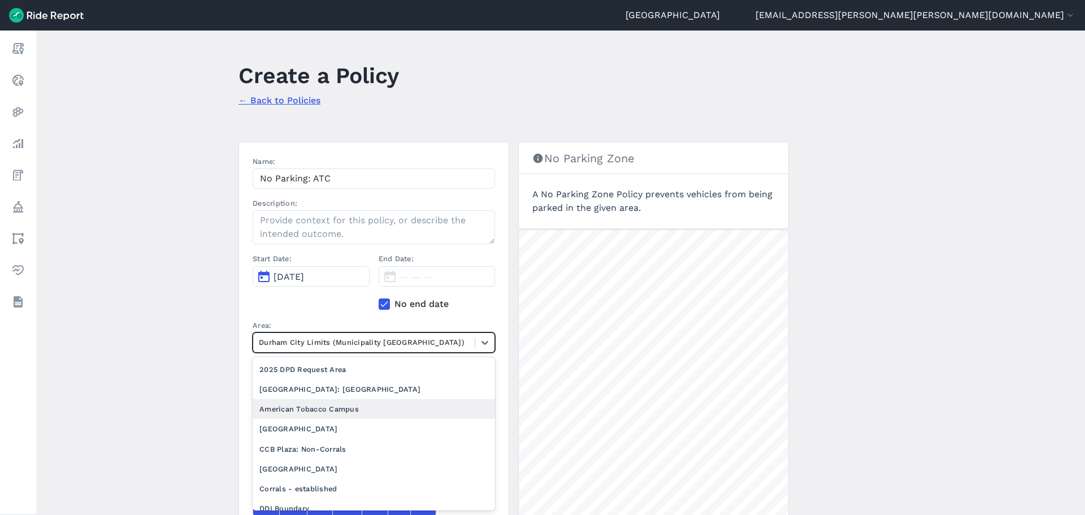
click at [381, 402] on div "American Tobacco Campus" at bounding box center [374, 409] width 242 height 20
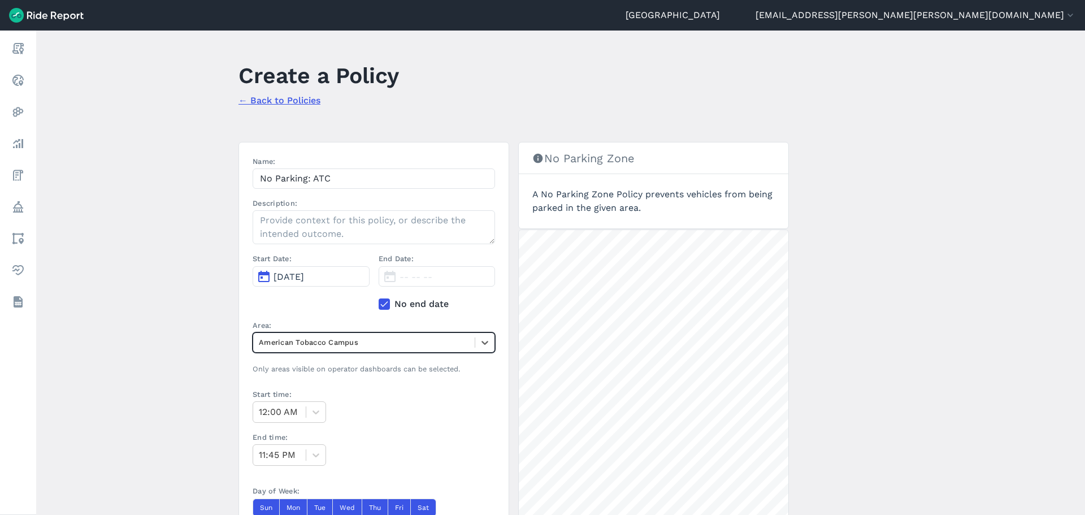
click at [206, 355] on main "Create a Policy ← Back to Policies Name: No Parking: ATC Description: Start Dat…" at bounding box center [560, 273] width 1049 height 484
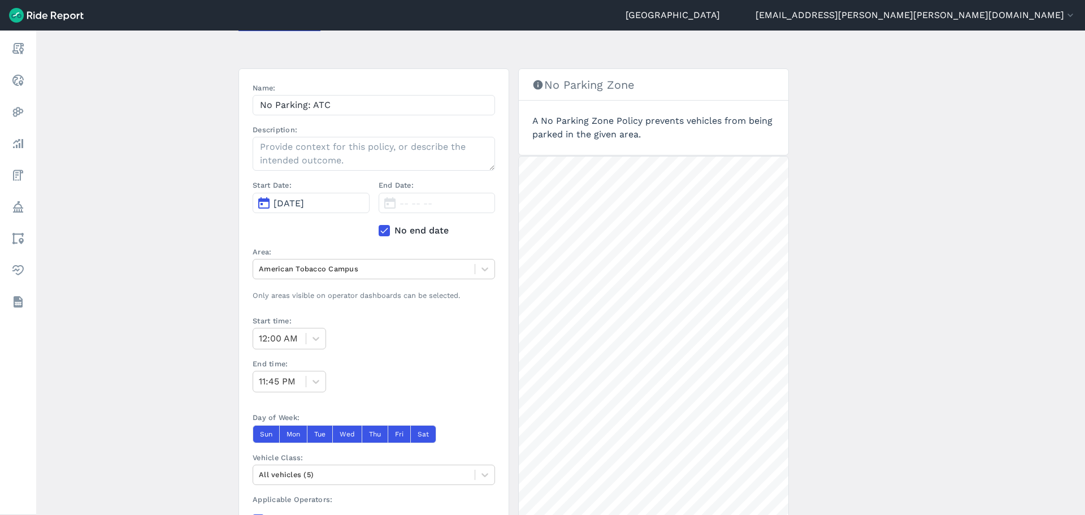
scroll to position [225, 0]
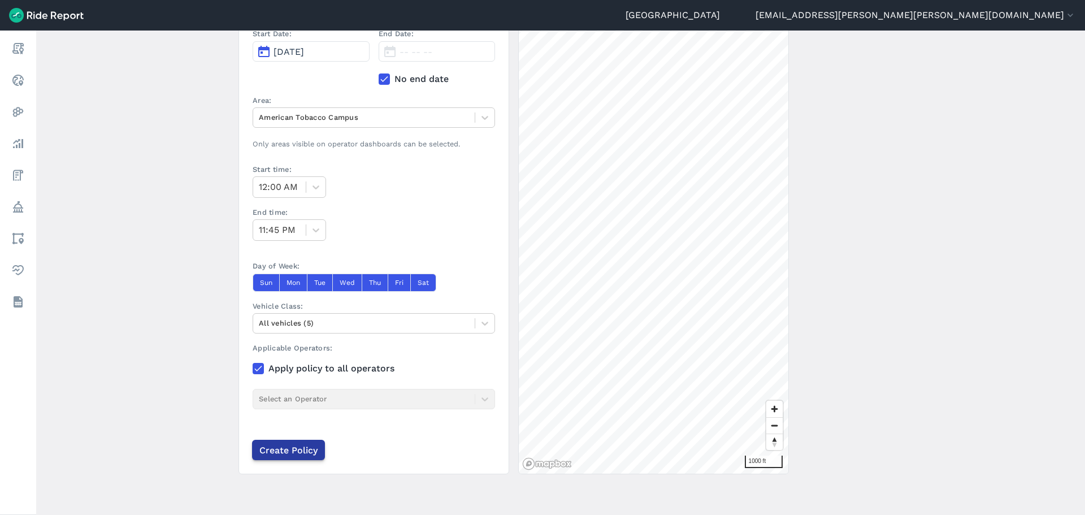
click at [291, 449] on input "Create Policy" at bounding box center [288, 450] width 73 height 20
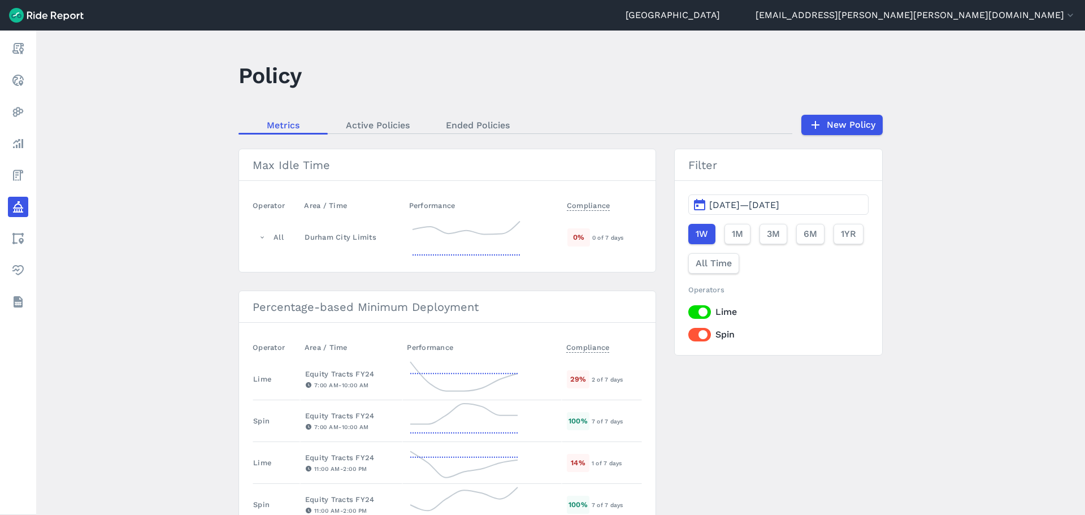
click at [356, 114] on main "Policy Metrics Active Policies Ended Policies New Policy Max Idle Time Operator…" at bounding box center [560, 273] width 1049 height 484
click at [358, 125] on link "Active Policies" at bounding box center [378, 124] width 100 height 17
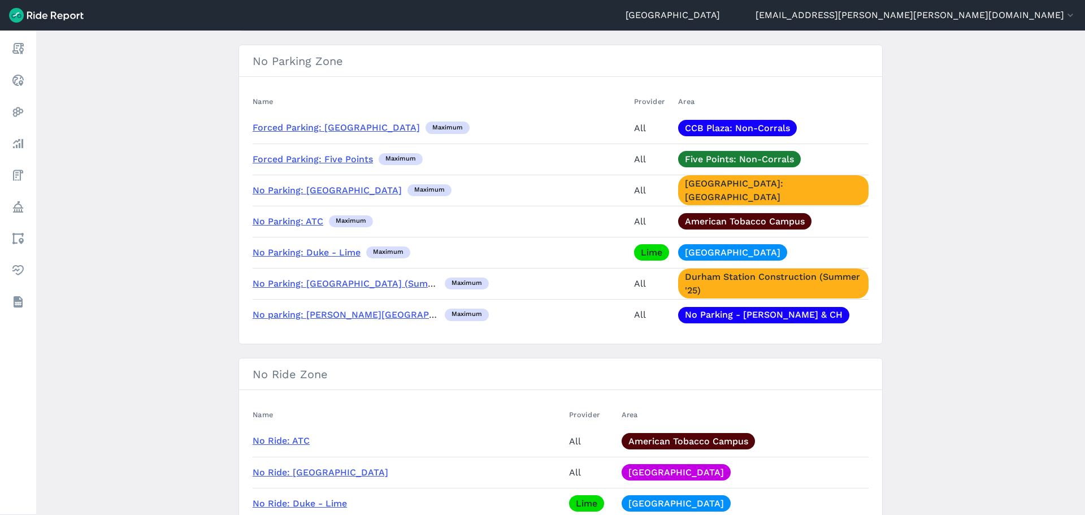
scroll to position [791, 0]
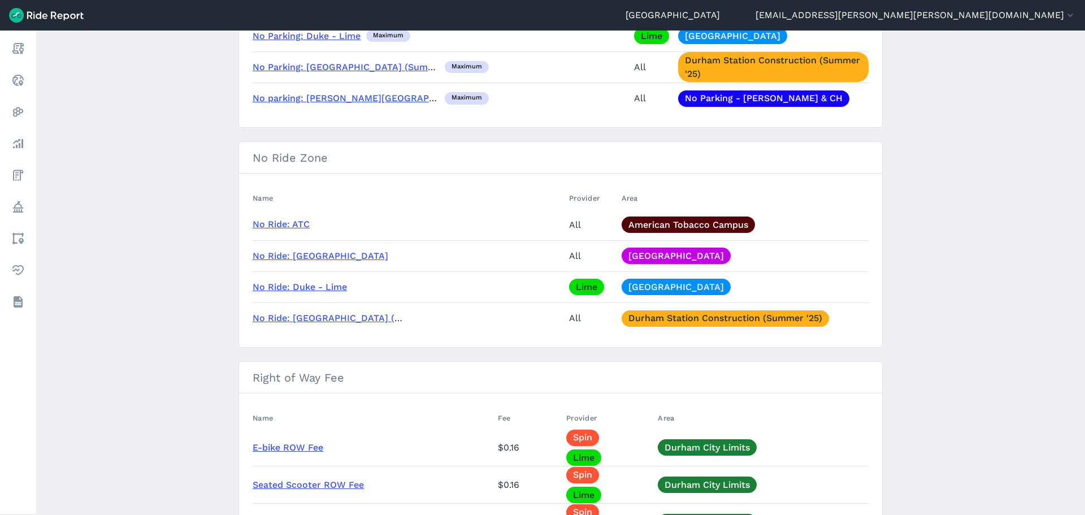
click at [293, 224] on link "No Ride: ATC" at bounding box center [281, 224] width 57 height 11
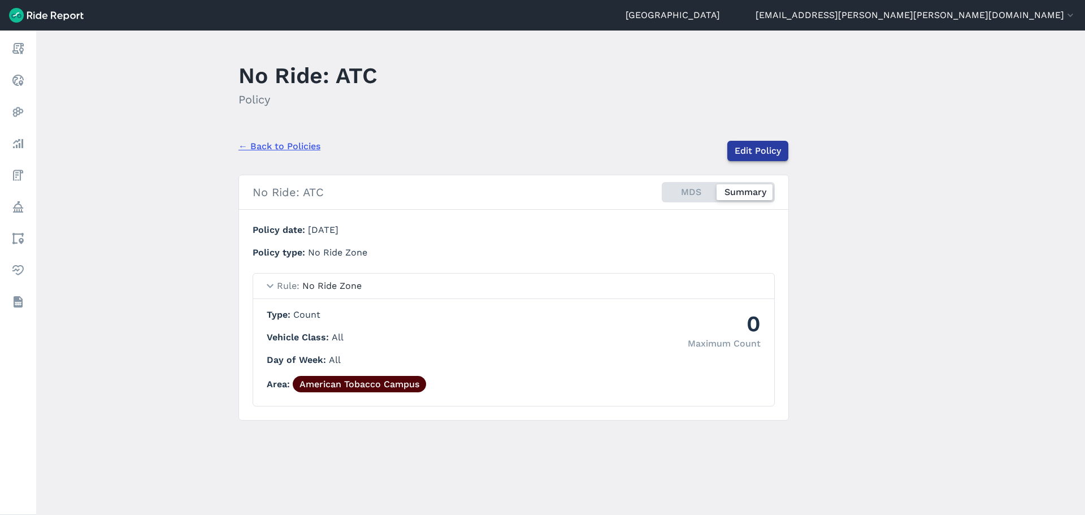
click at [739, 146] on link "Edit Policy" at bounding box center [757, 151] width 61 height 20
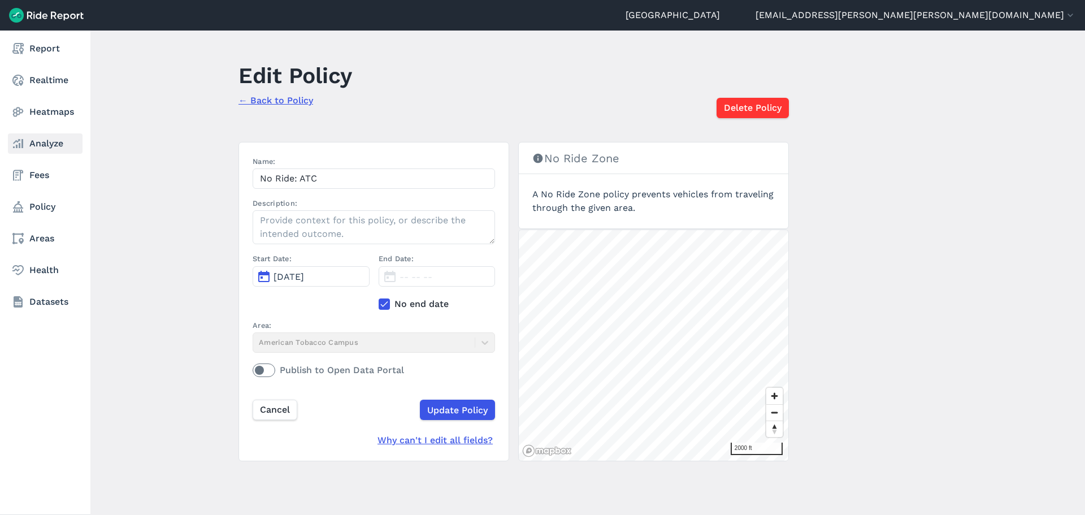
click at [36, 140] on link "Analyze" at bounding box center [45, 143] width 75 height 20
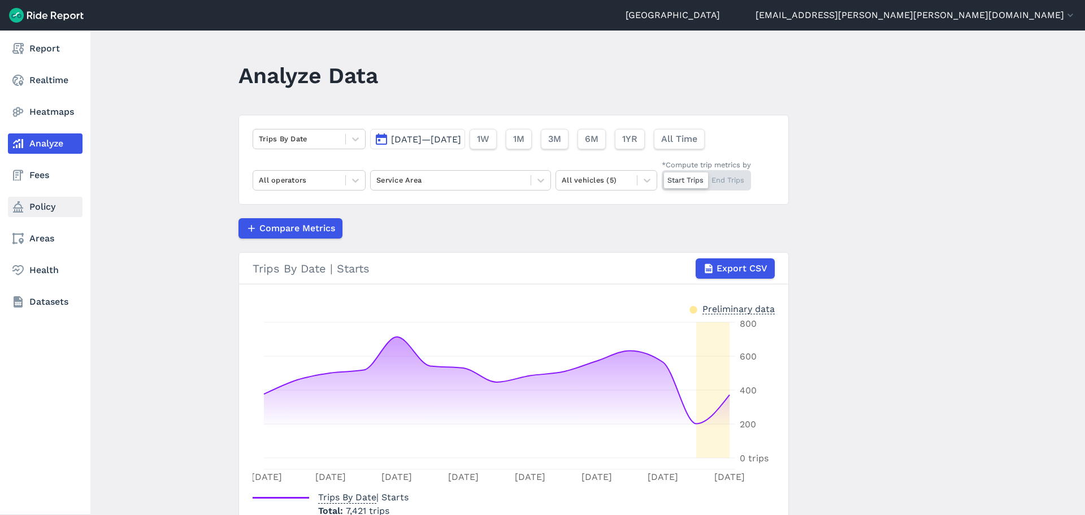
click at [46, 208] on link "Policy" at bounding box center [45, 207] width 75 height 20
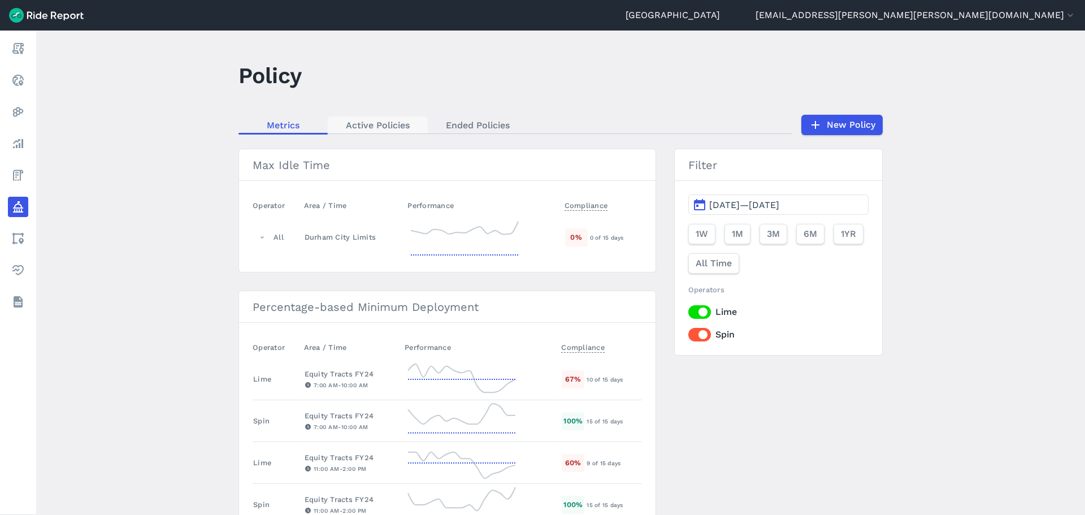
click at [352, 127] on link "Active Policies" at bounding box center [378, 124] width 100 height 17
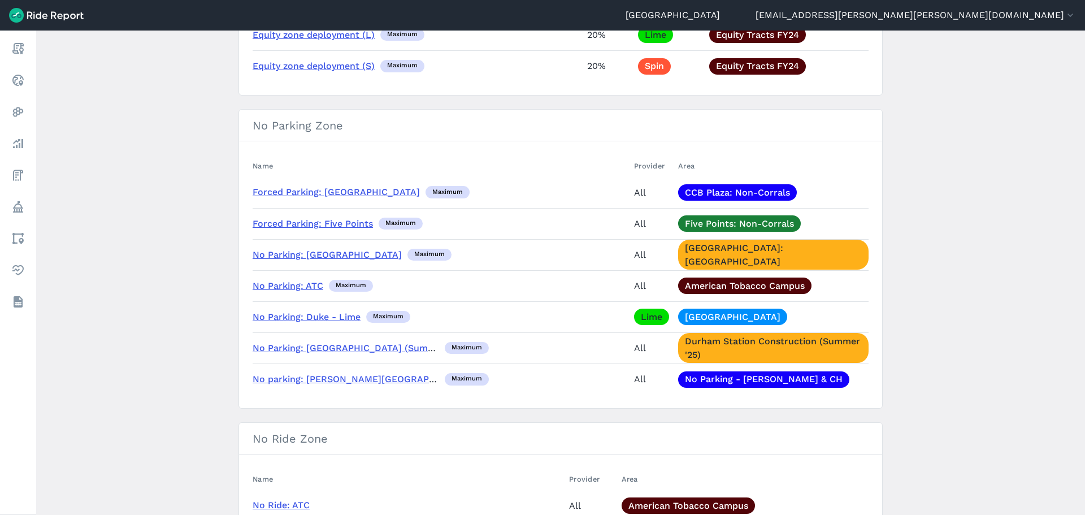
scroll to position [509, 0]
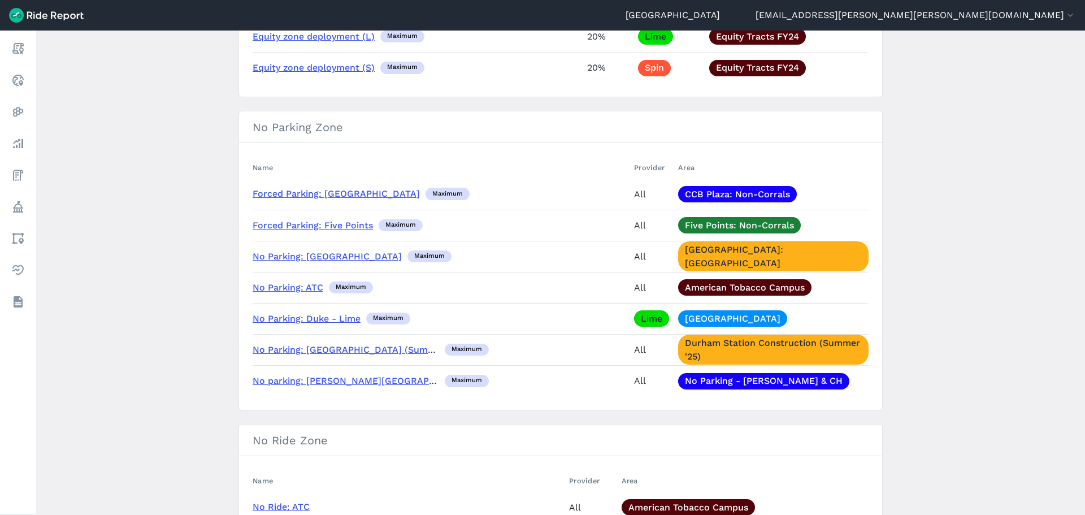
click at [299, 283] on link "No Parking: ATC" at bounding box center [288, 287] width 71 height 11
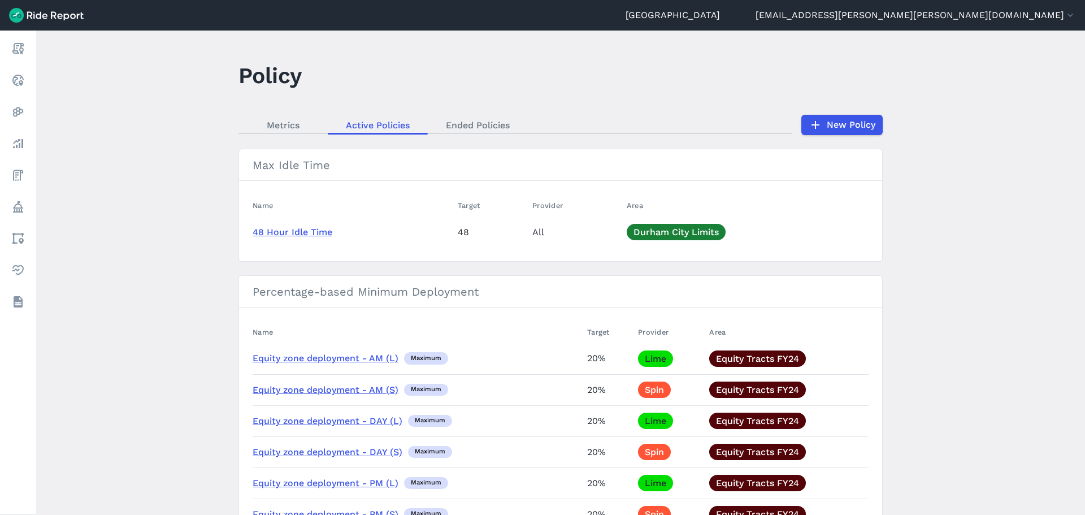
click at [286, 135] on main "Policy Metrics Active Policies Ended Policies New Policy Max Idle Time Name Tar…" at bounding box center [560, 273] width 1049 height 484
click at [288, 127] on link "Metrics" at bounding box center [282, 124] width 89 height 17
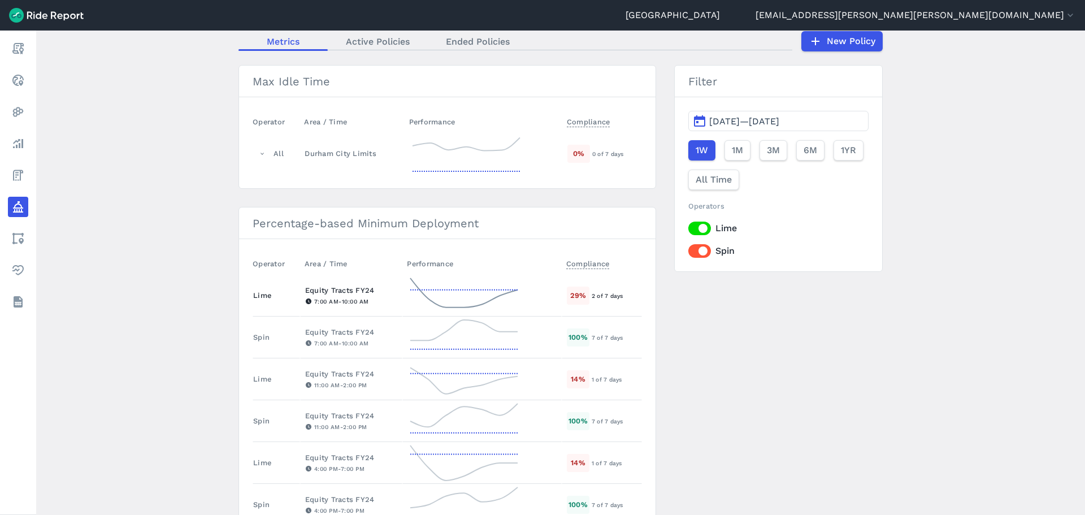
scroll to position [57, 0]
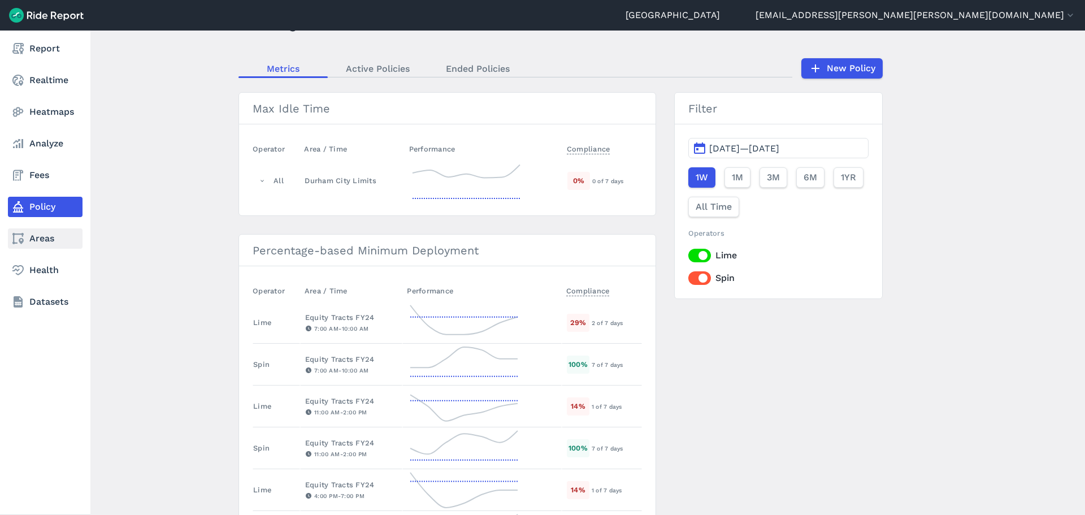
click at [19, 235] on use at bounding box center [17, 238] width 11 height 11
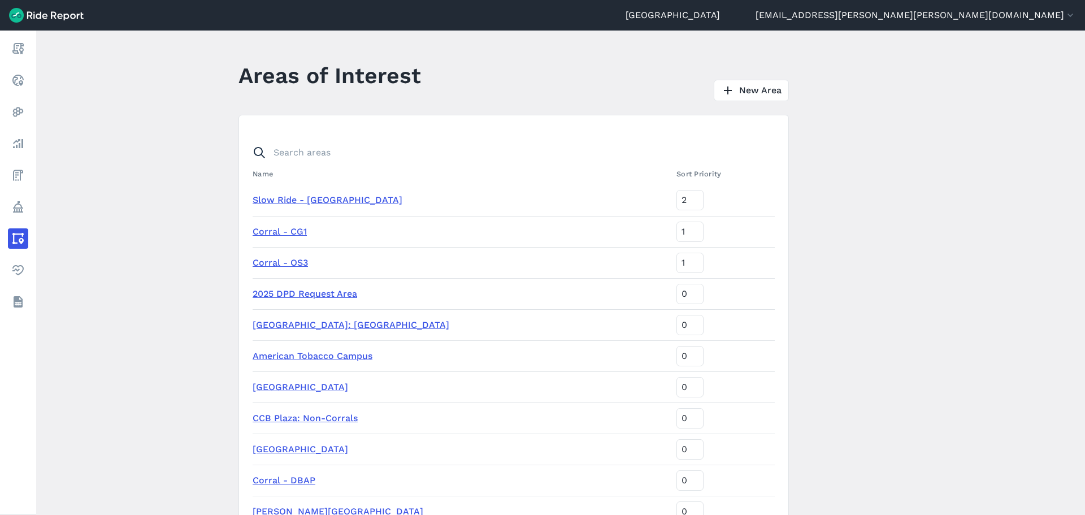
click at [324, 197] on link "Slow Ride - [GEOGRAPHIC_DATA]" at bounding box center [328, 199] width 150 height 11
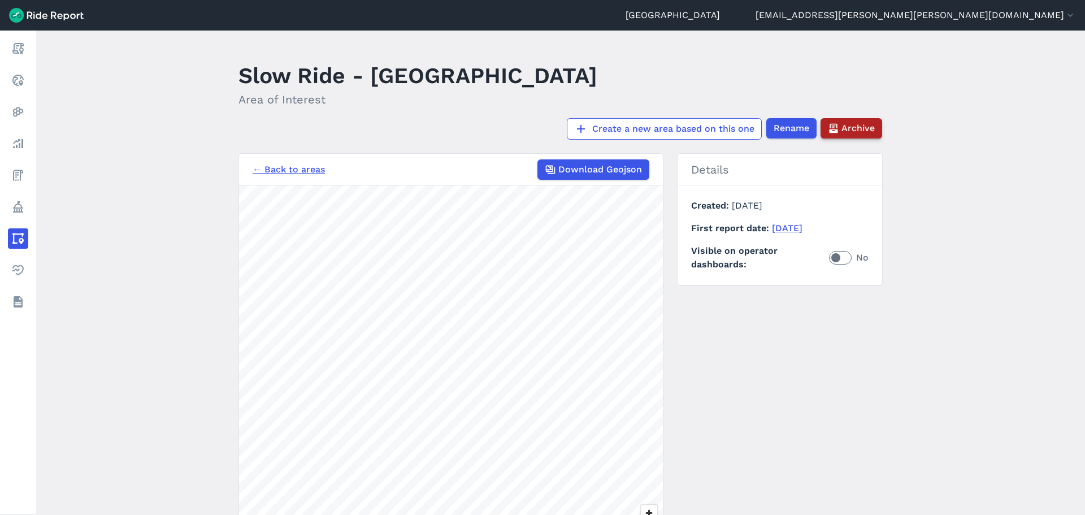
click at [847, 121] on span "Archive" at bounding box center [857, 128] width 33 height 14
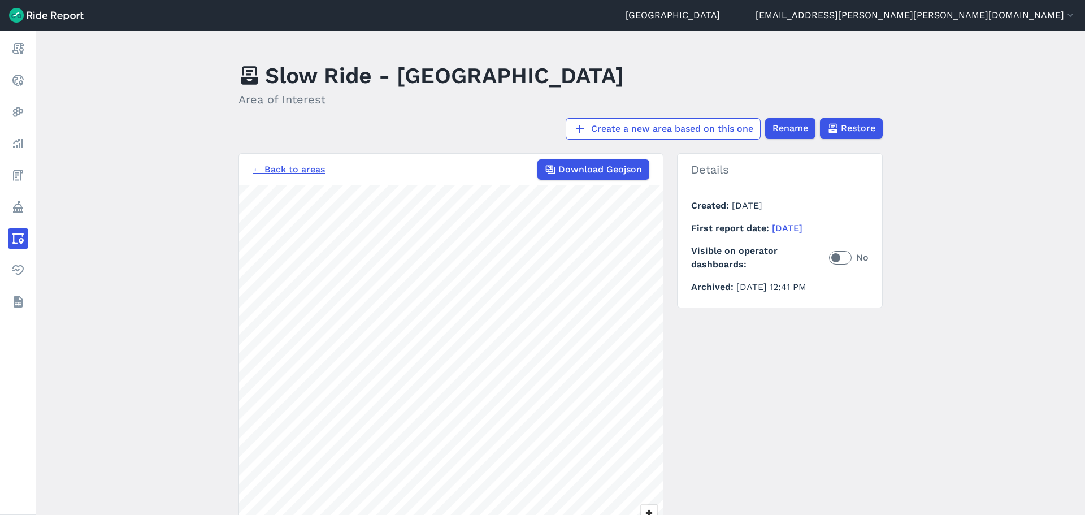
click at [306, 163] on link "← Back to areas" at bounding box center [289, 170] width 72 height 14
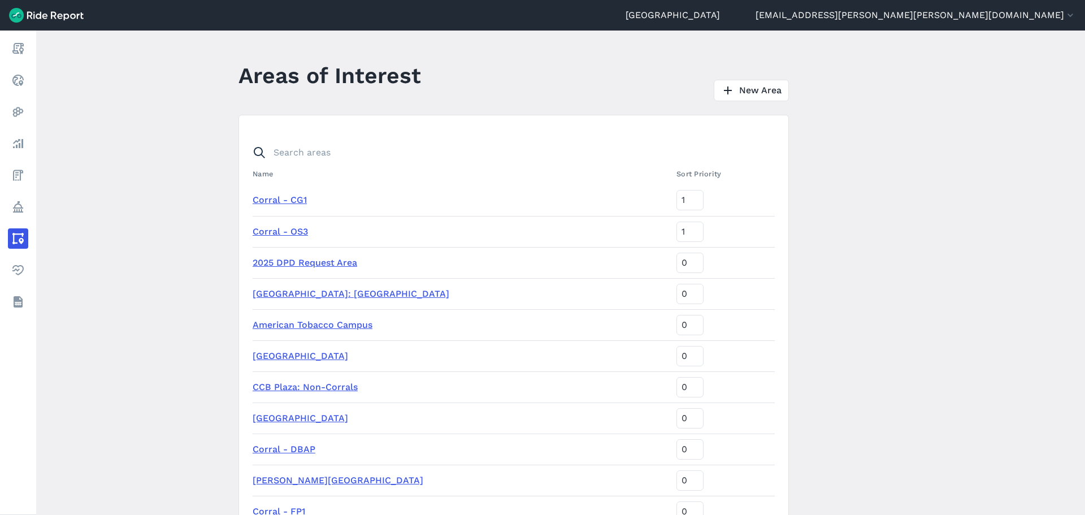
click at [290, 200] on link "Corral - CG1" at bounding box center [280, 199] width 54 height 11
